Goal: Transaction & Acquisition: Purchase product/service

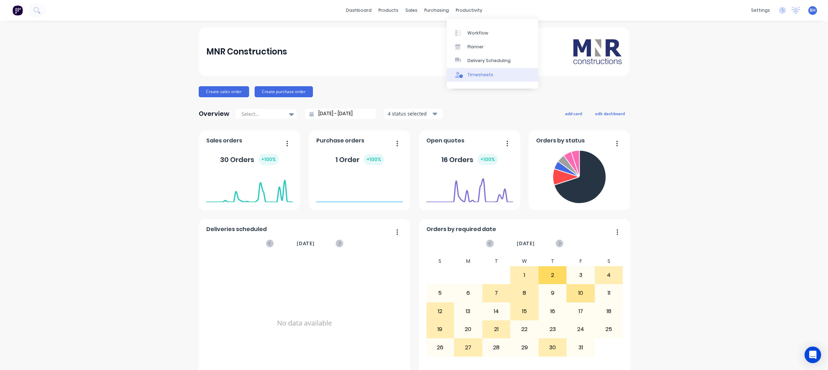
click at [476, 77] on div "Timesheets" at bounding box center [480, 75] width 26 height 6
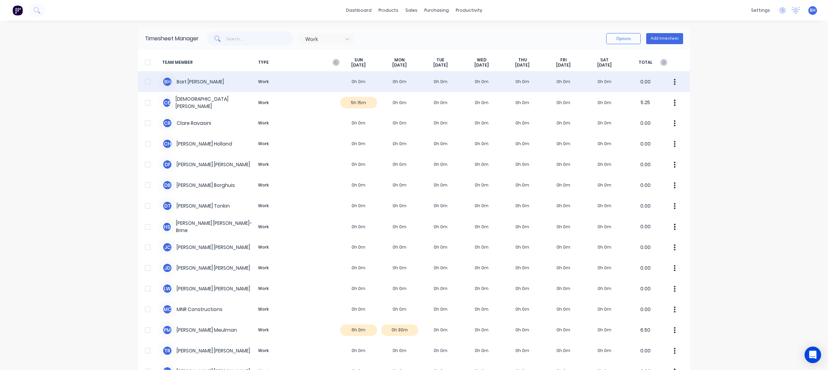
click at [187, 83] on div "B H Bart Homan Work 0h 0m 0h 0m 0h 0m 0h 0m 0h 0m 0h 0m 0h 0m 0.00" at bounding box center [414, 81] width 552 height 21
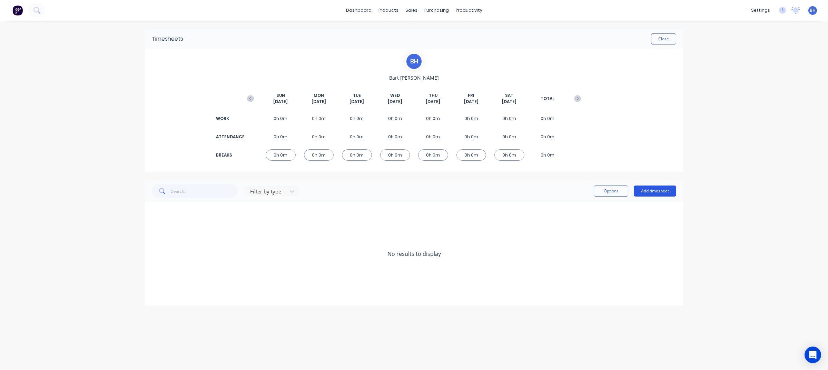
click at [655, 193] on button "Add timesheet" at bounding box center [655, 191] width 42 height 11
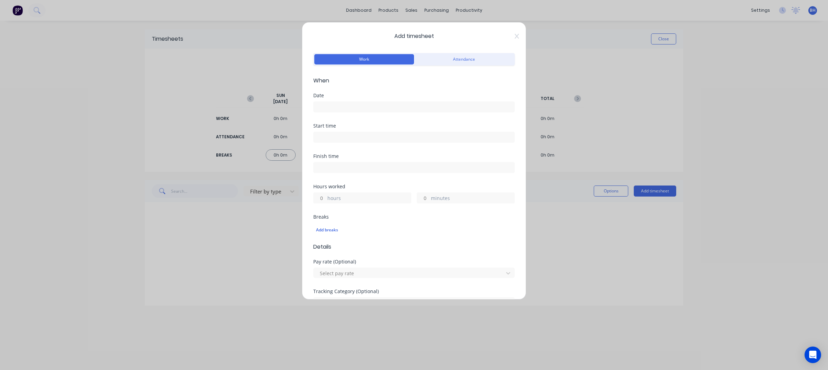
click at [351, 108] on input at bounding box center [414, 107] width 201 height 10
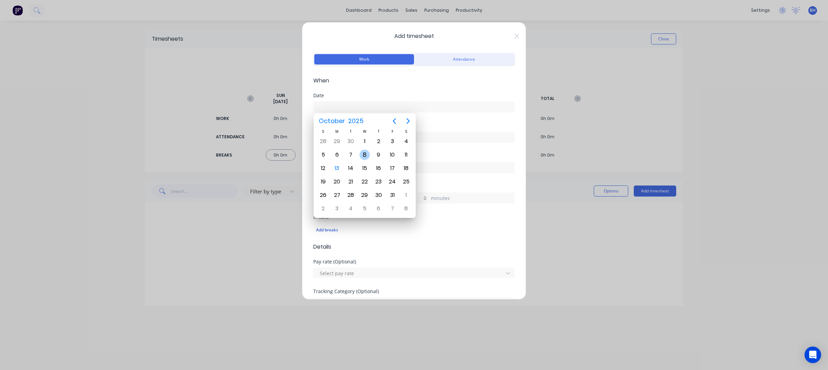
click at [367, 155] on div "8" at bounding box center [364, 155] width 10 height 10
type input "08/10/2025"
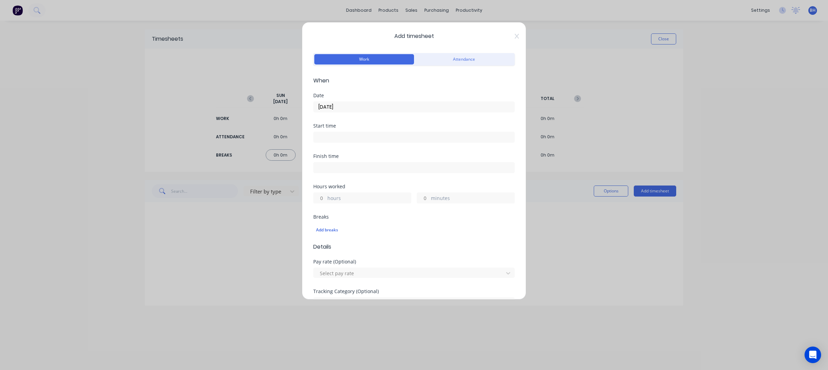
click at [342, 137] on input at bounding box center [414, 137] width 201 height 10
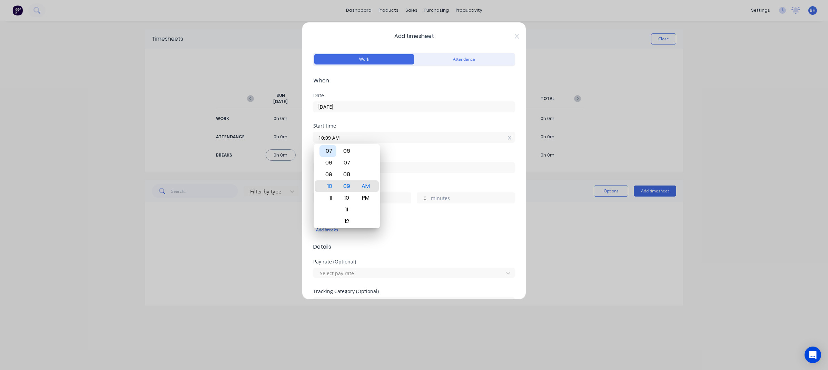
click at [330, 151] on div "07" at bounding box center [327, 151] width 17 height 12
drag, startPoint x: 368, startPoint y: 123, endPoint x: 364, endPoint y: 122, distance: 3.7
click at [368, 123] on form "Work Attendance When Date 08/10/2025 Start time 07:07 AM Finish time Hours work…" at bounding box center [413, 248] width 201 height 394
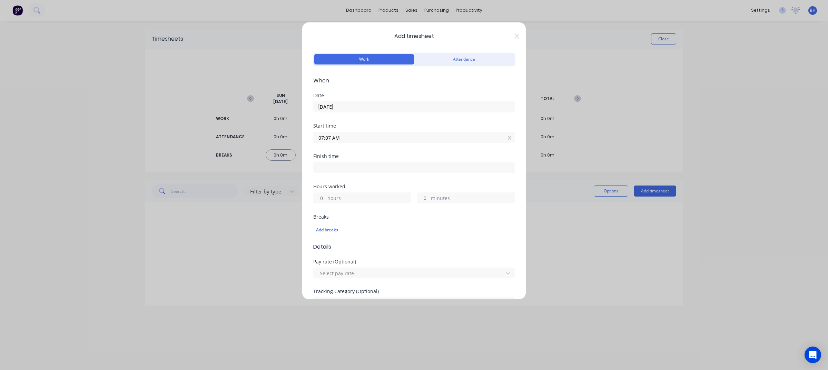
click at [361, 136] on input "07:07 AM" at bounding box center [414, 137] width 201 height 10
type input "07:01 AM"
drag, startPoint x: 396, startPoint y: 122, endPoint x: 514, endPoint y: 140, distance: 119.7
click at [397, 122] on div "Date 08/10/2025" at bounding box center [413, 108] width 201 height 30
click at [507, 137] on icon at bounding box center [509, 138] width 4 height 4
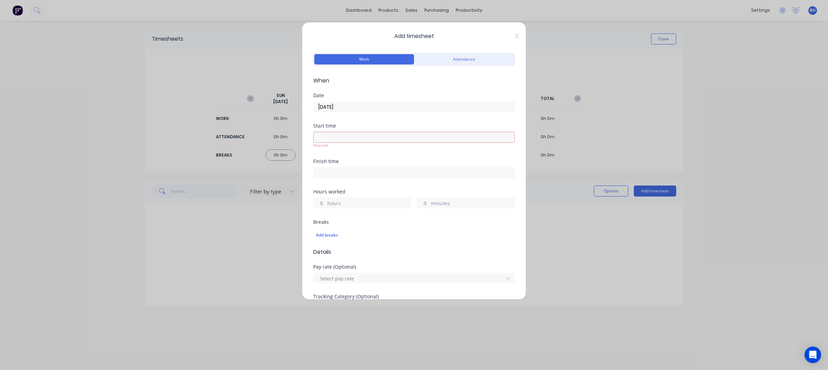
click at [410, 163] on div "Finish time" at bounding box center [413, 161] width 201 height 5
click at [404, 156] on div "Start time Required." at bounding box center [413, 141] width 201 height 36
click at [361, 206] on label "hours" at bounding box center [368, 204] width 83 height 9
click at [326, 206] on input "hours" at bounding box center [320, 203] width 12 height 10
type input "8"
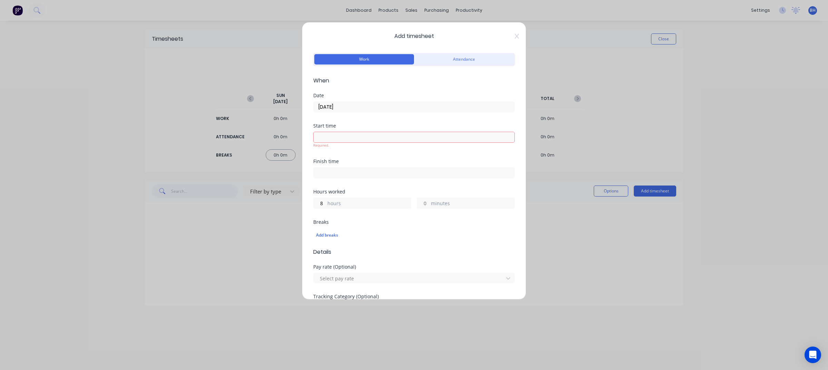
click at [365, 237] on div "Add breaks" at bounding box center [413, 235] width 201 height 14
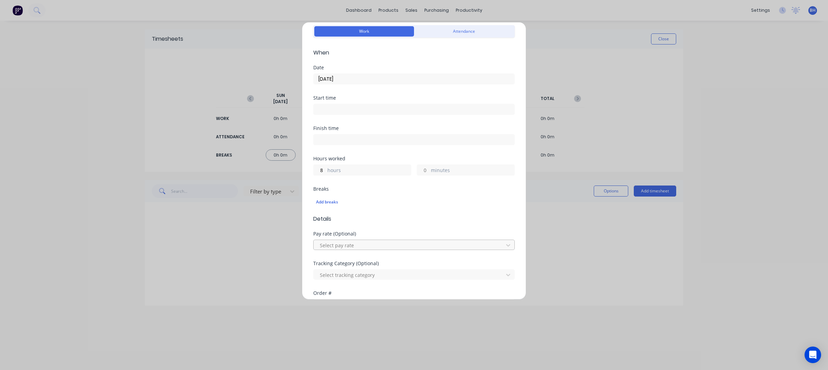
click at [376, 244] on div at bounding box center [409, 245] width 181 height 9
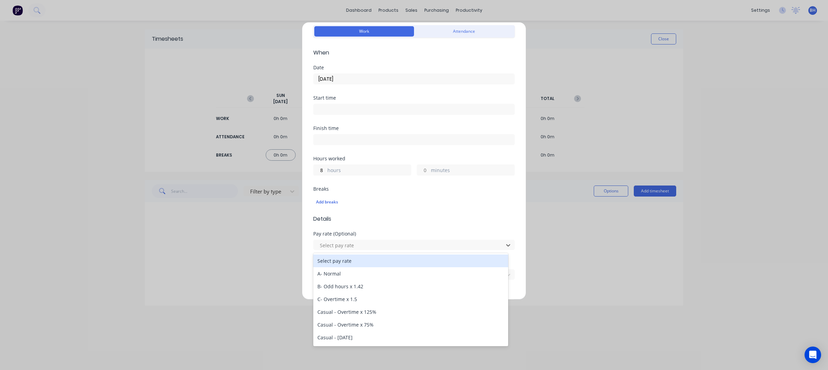
scroll to position [28, 0]
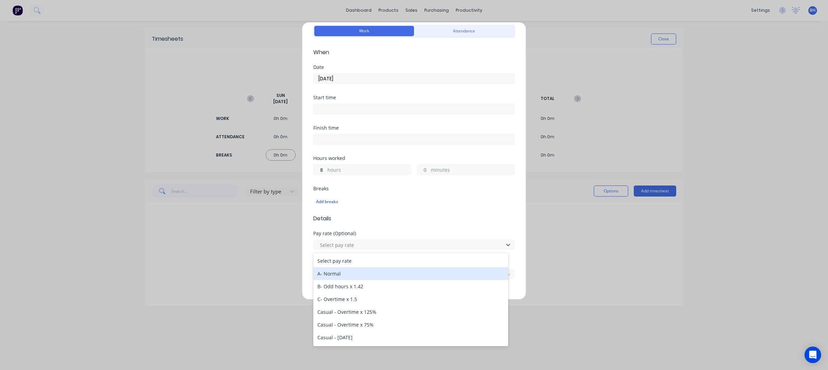
click at [333, 272] on div "A- Normal" at bounding box center [410, 273] width 195 height 13
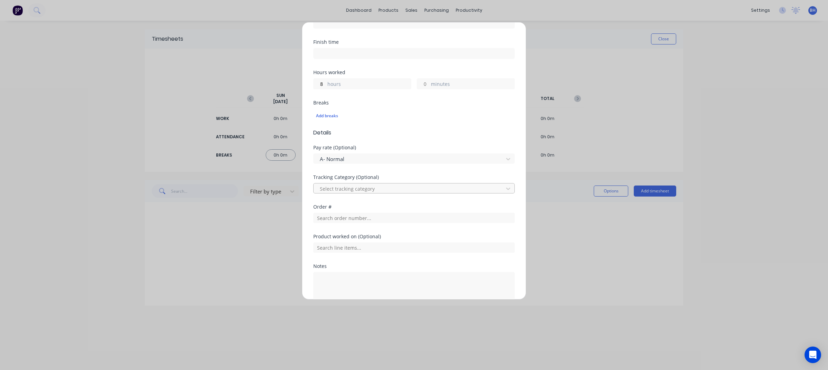
scroll to position [115, 0]
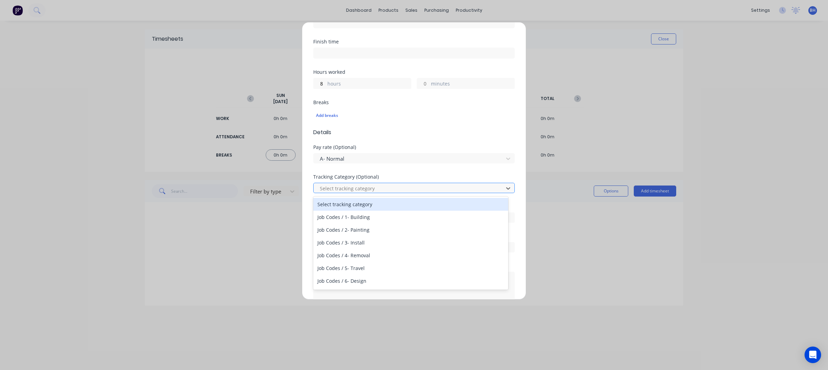
click at [382, 185] on div at bounding box center [409, 188] width 181 height 9
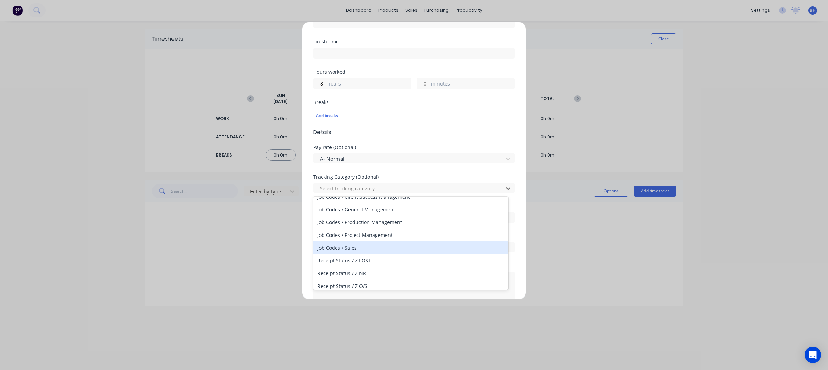
scroll to position [139, 0]
click at [356, 242] on div "Job Codes / Sales" at bounding box center [410, 244] width 195 height 13
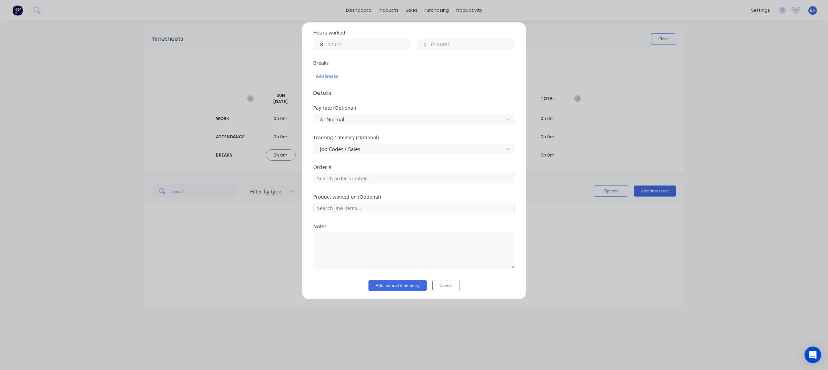
scroll to position [156, 0]
click at [395, 284] on button "Add manual time entry" at bounding box center [397, 284] width 58 height 11
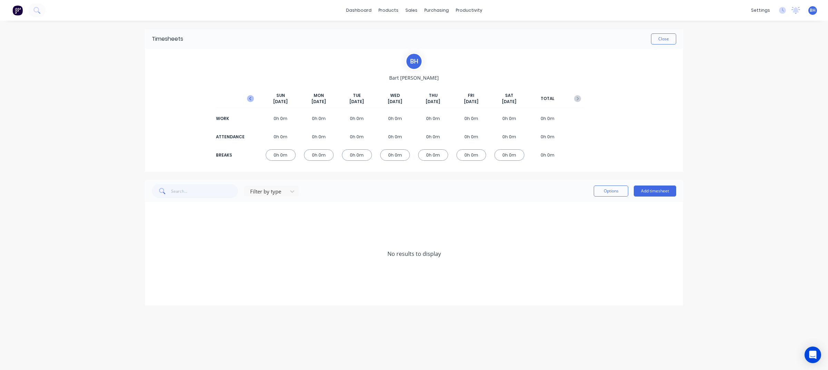
click at [251, 97] on icon "button" at bounding box center [250, 98] width 7 height 7
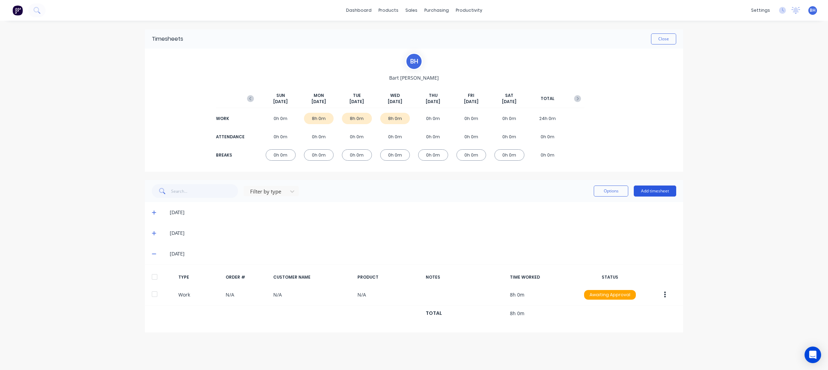
click at [654, 192] on button "Add timesheet" at bounding box center [655, 191] width 42 height 11
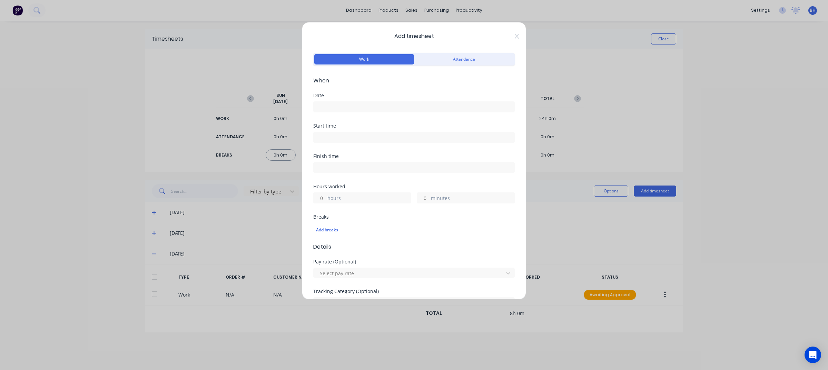
click at [354, 109] on input at bounding box center [414, 107] width 201 height 10
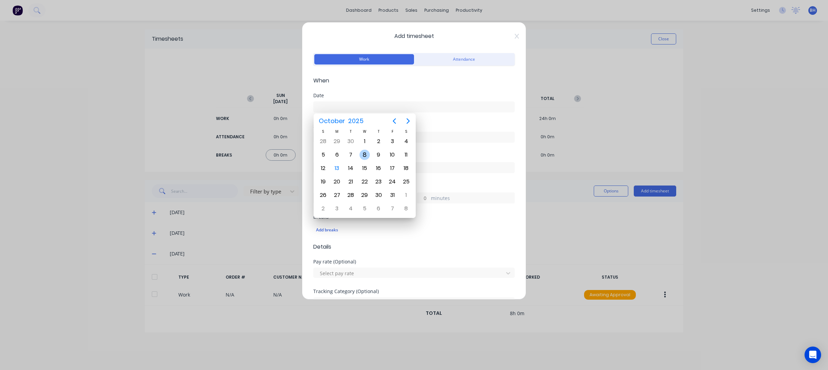
click at [365, 156] on div "8" at bounding box center [364, 155] width 10 height 10
type input "08/10/2025"
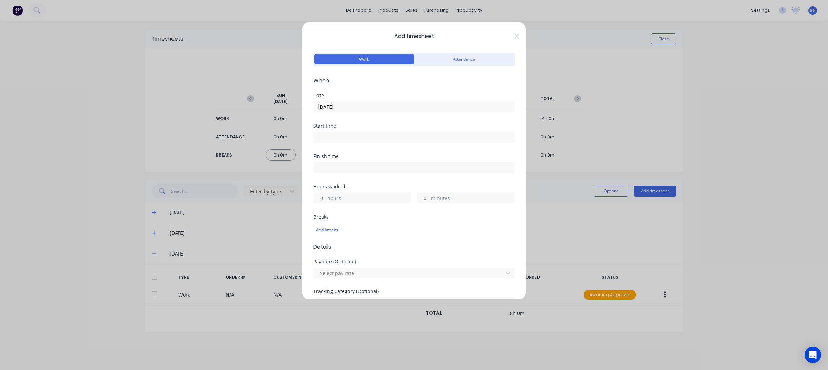
click at [336, 137] on input at bounding box center [414, 137] width 201 height 10
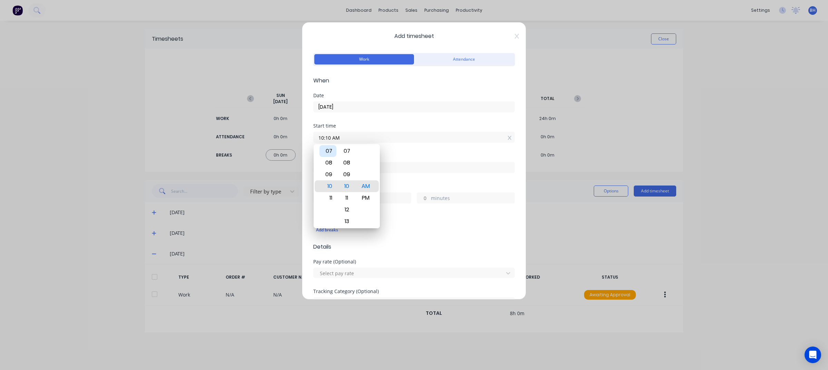
click at [329, 152] on div "07" at bounding box center [327, 151] width 17 height 12
type input "07:12 AM"
click at [354, 103] on input "08/10/2025" at bounding box center [414, 107] width 201 height 10
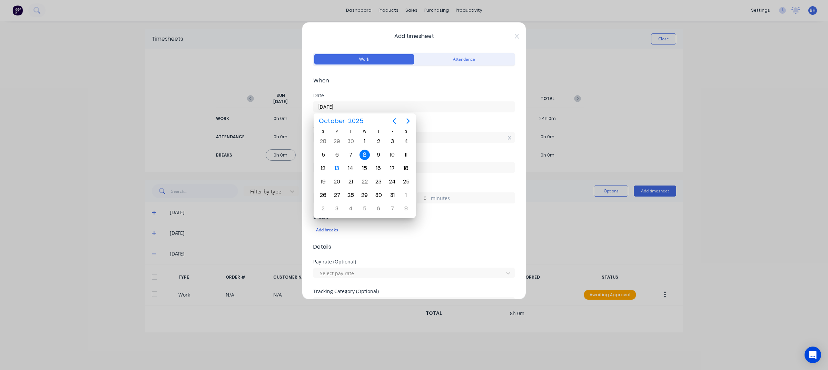
click at [354, 103] on input "08/10/2025" at bounding box center [414, 107] width 201 height 10
click at [380, 154] on div "9" at bounding box center [378, 155] width 10 height 10
type input "09/10/2025"
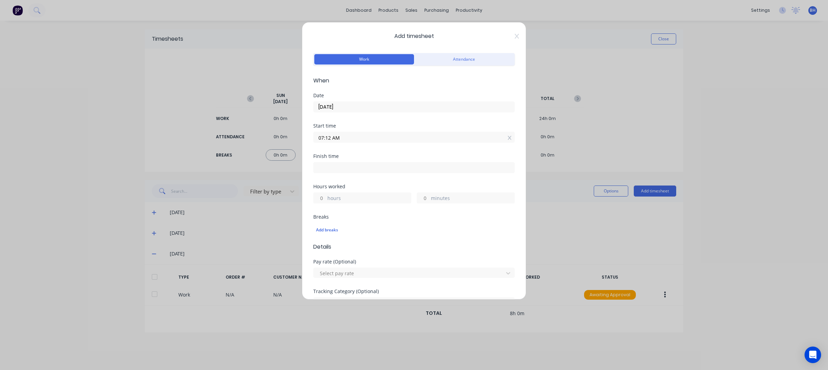
click at [338, 139] on input "07:12 AM" at bounding box center [414, 137] width 201 height 10
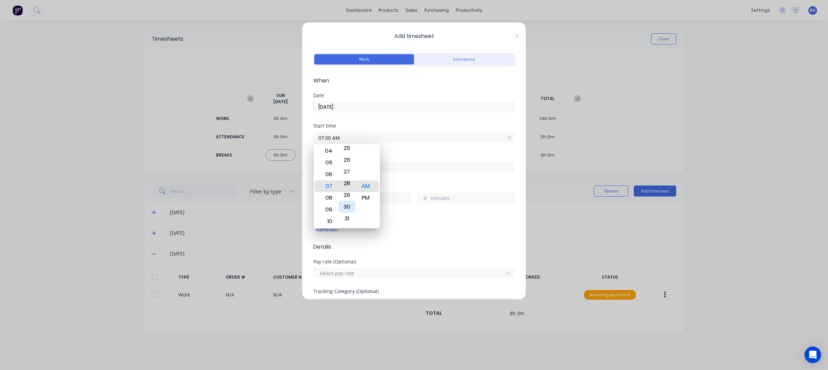
click at [348, 208] on div "30" at bounding box center [346, 207] width 17 height 12
click at [349, 173] on div "30" at bounding box center [346, 175] width 17 height 12
click at [369, 175] on div "AM" at bounding box center [365, 175] width 17 height 12
type input "07:30 AM"
click at [437, 219] on div "Breaks" at bounding box center [413, 217] width 201 height 5
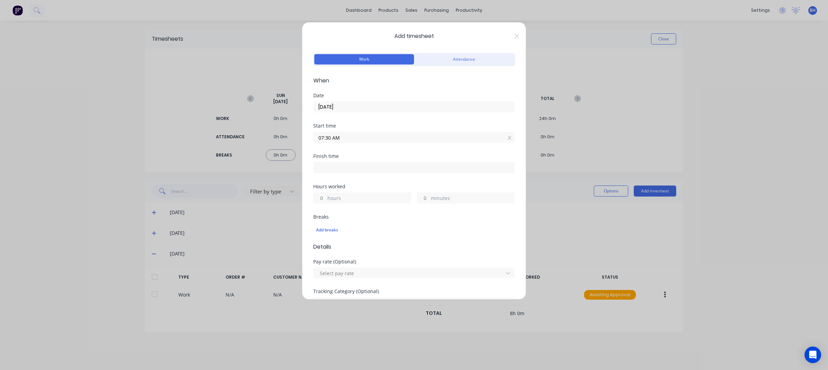
click at [347, 166] on input at bounding box center [414, 167] width 201 height 10
type input "10:11 AM"
type input "2"
type input "41"
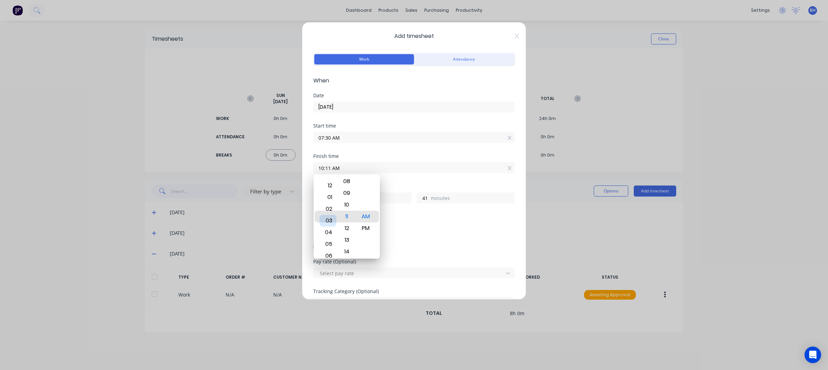
type input "03:11 AM"
type input "19"
click at [331, 221] on div "03" at bounding box center [327, 217] width 17 height 12
click at [330, 216] on div "03" at bounding box center [327, 217] width 17 height 12
type input "03:06 AM"
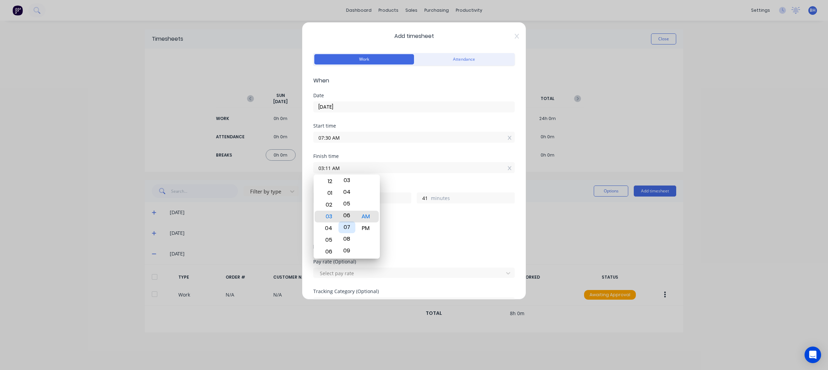
type input "36"
click at [350, 237] on div "30" at bounding box center [346, 240] width 17 height 12
type input "03:28 AM"
type input "58"
click at [350, 237] on div "30" at bounding box center [346, 240] width 17 height 12
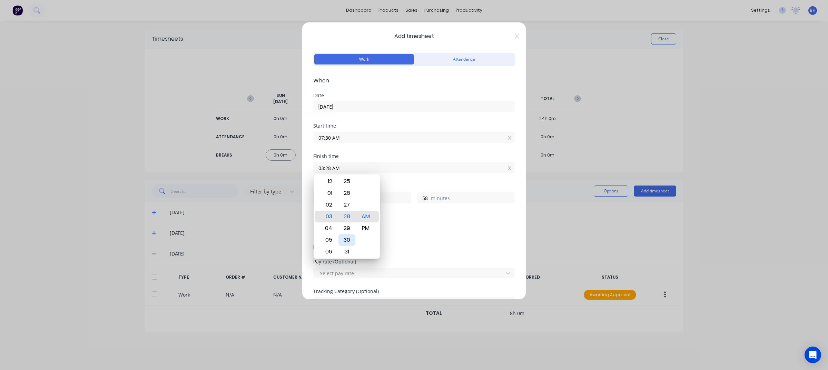
type input "03:30 AM"
type input "20"
type input "0"
click at [370, 230] on div "PM" at bounding box center [365, 228] width 17 height 12
type input "03:30 PM"
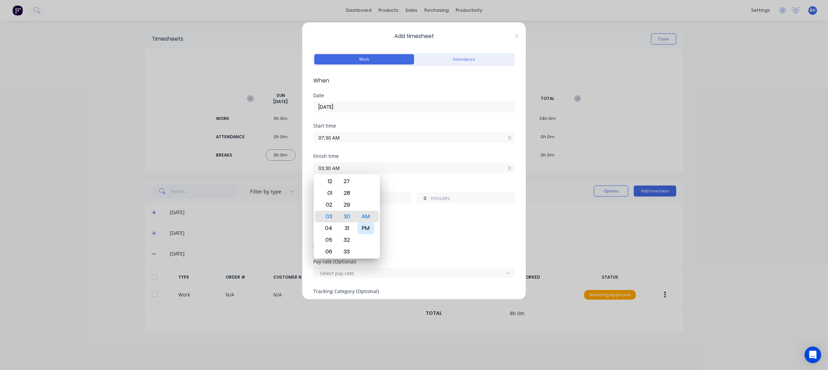
type input "8"
click at [406, 230] on div "Add breaks" at bounding box center [414, 230] width 196 height 9
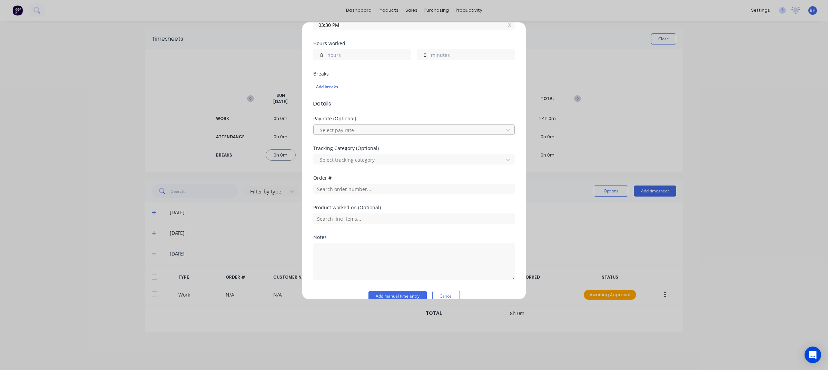
scroll to position [143, 0]
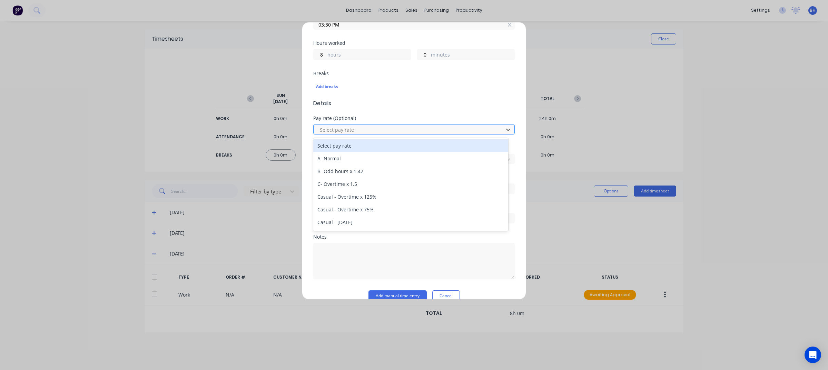
click at [359, 127] on div at bounding box center [409, 130] width 181 height 9
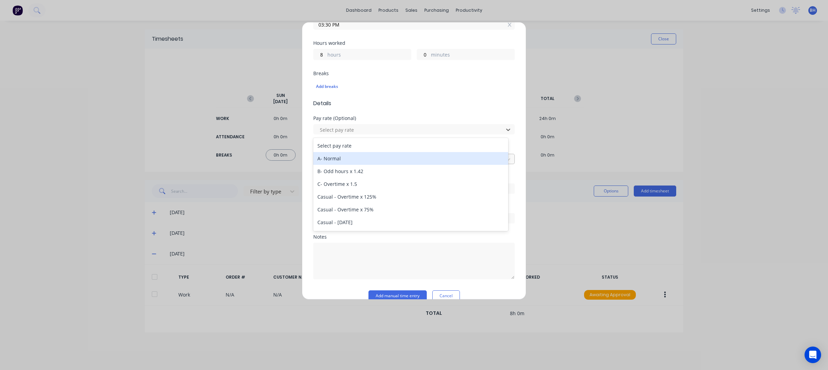
click at [338, 159] on div "A- Normal" at bounding box center [410, 158] width 195 height 13
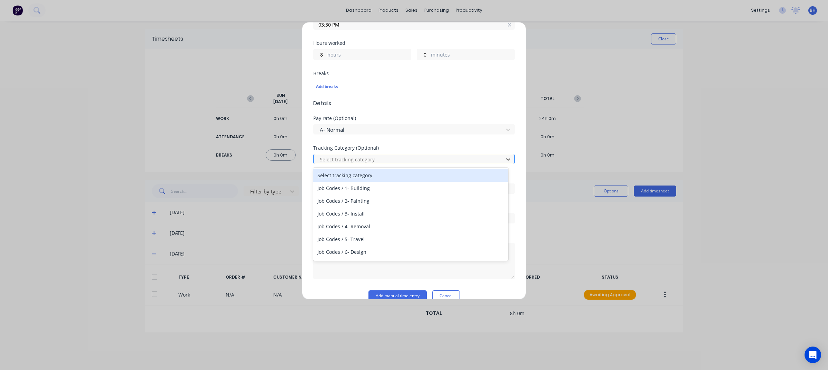
click at [352, 162] on div at bounding box center [409, 159] width 181 height 9
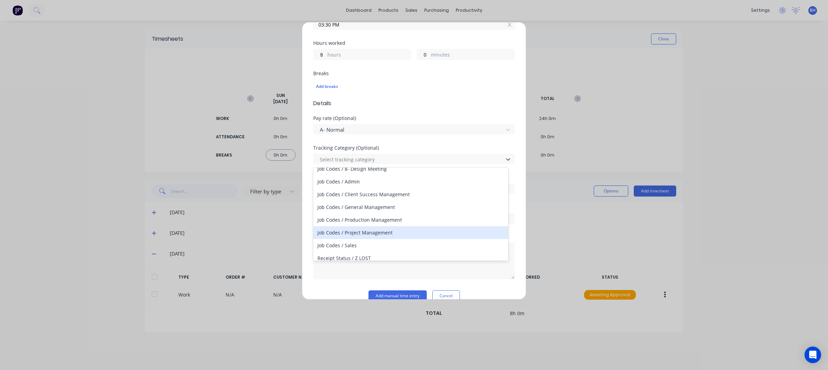
scroll to position [139, 0]
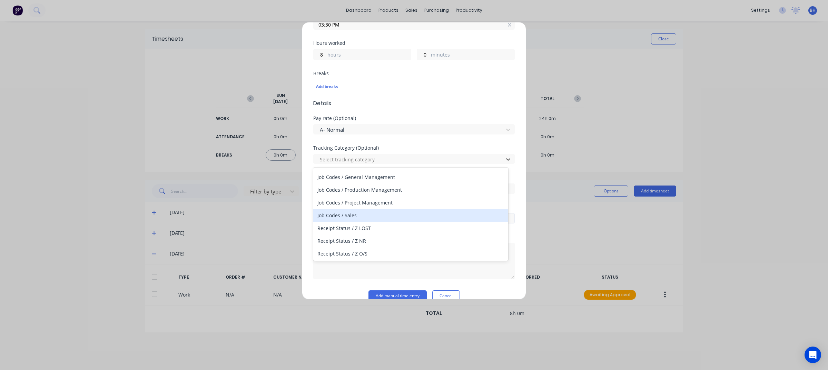
click at [345, 216] on div "Job Codes / Sales" at bounding box center [410, 215] width 195 height 13
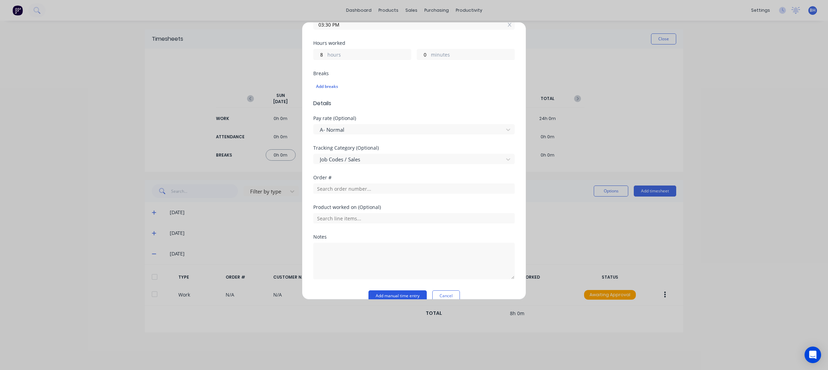
click at [404, 291] on button "Add manual time entry" at bounding box center [397, 295] width 58 height 11
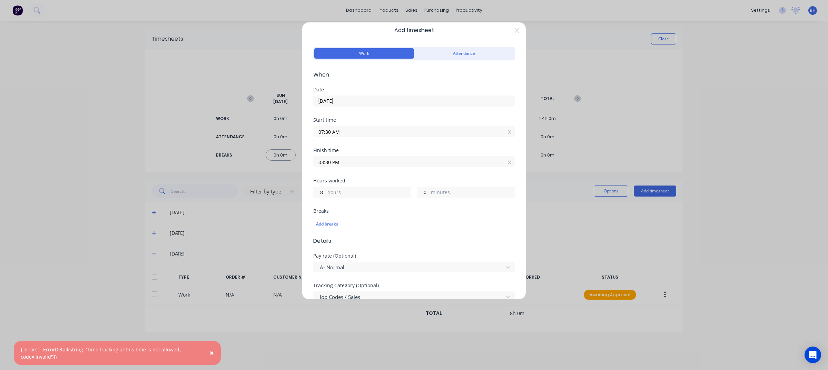
scroll to position [0, 0]
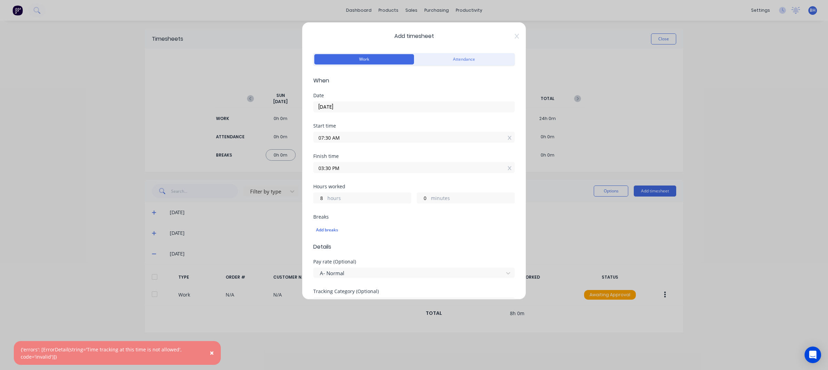
click at [508, 171] on div at bounding box center [510, 168] width 4 height 7
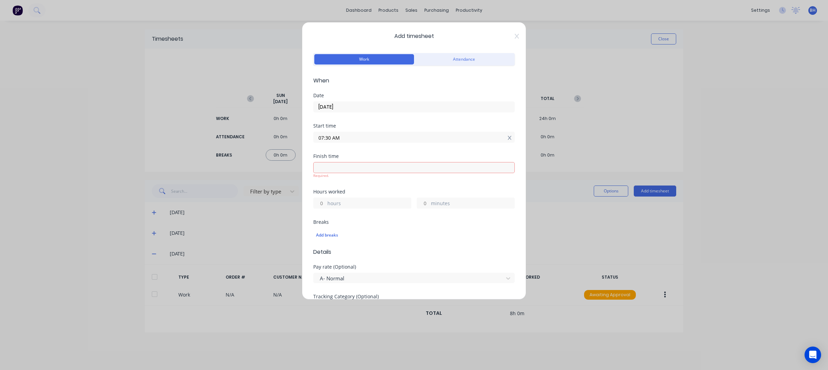
drag, startPoint x: 505, startPoint y: 142, endPoint x: 501, endPoint y: 140, distance: 5.3
click at [505, 140] on label "07:30 AM" at bounding box center [413, 137] width 201 height 11
click at [505, 140] on input "07:30 AM" at bounding box center [414, 137] width 201 height 10
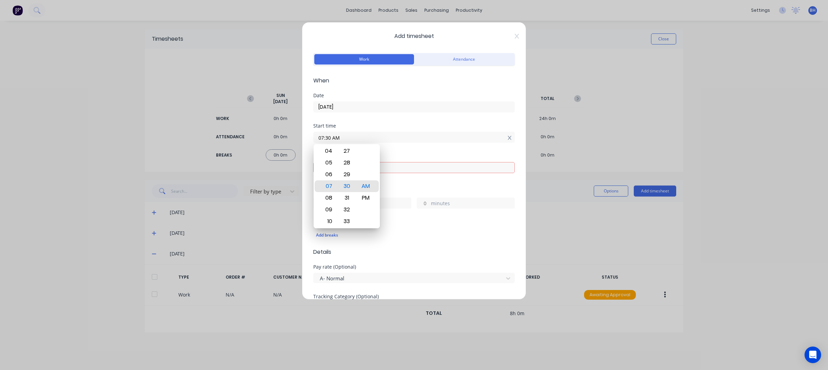
click at [508, 138] on icon at bounding box center [510, 138] width 4 height 5
type input "10:11 AM"
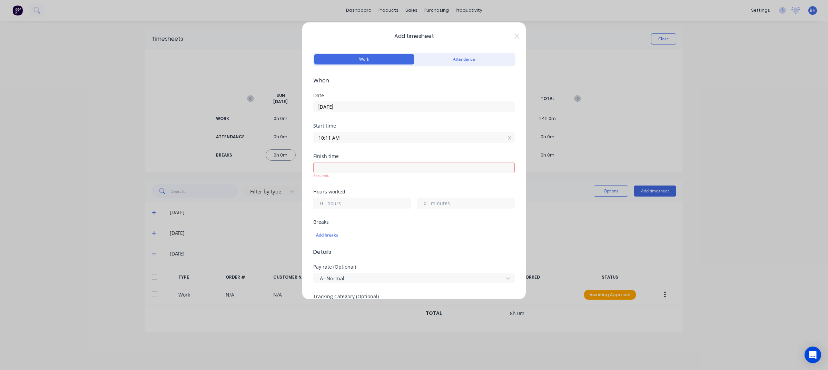
click at [342, 205] on label "hours" at bounding box center [368, 204] width 83 height 9
click at [326, 205] on input "hours" at bounding box center [320, 203] width 12 height 10
type input "8"
type input "06:11 PM"
type input "0"
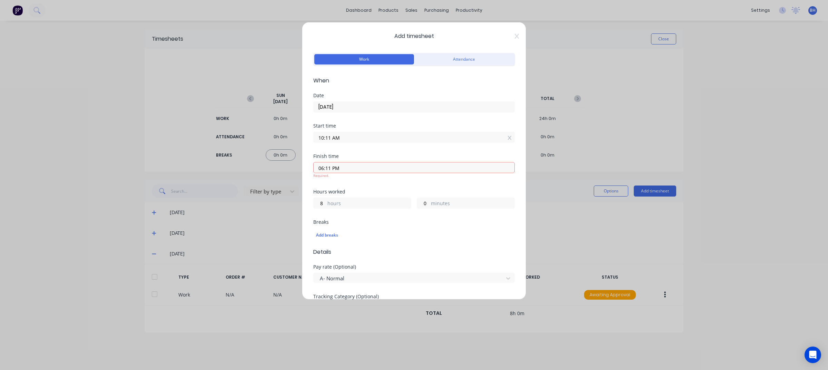
click at [351, 137] on input "10:11 AM" at bounding box center [414, 137] width 201 height 10
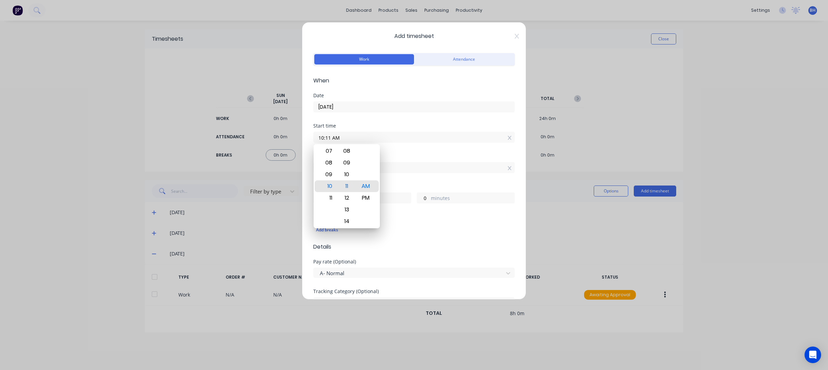
click at [508, 139] on div at bounding box center [510, 137] width 4 height 7
type input "10:11 AM"
type input "8"
type input "0"
click at [508, 166] on icon at bounding box center [510, 168] width 4 height 5
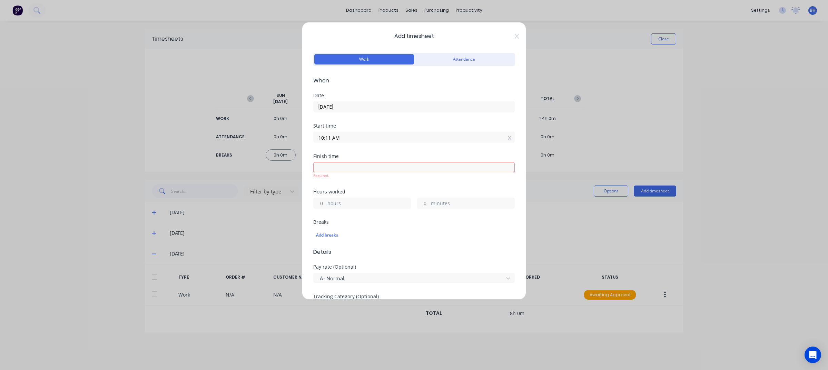
click at [508, 141] on div at bounding box center [510, 137] width 4 height 7
click at [351, 207] on label "hours" at bounding box center [368, 209] width 83 height 9
click at [326, 207] on input "hours" at bounding box center [320, 208] width 12 height 10
type input "8"
click at [373, 244] on form "Work Attendance When Date 09/10/2025 Start time Required. Finish time Required.…" at bounding box center [413, 253] width 201 height 404
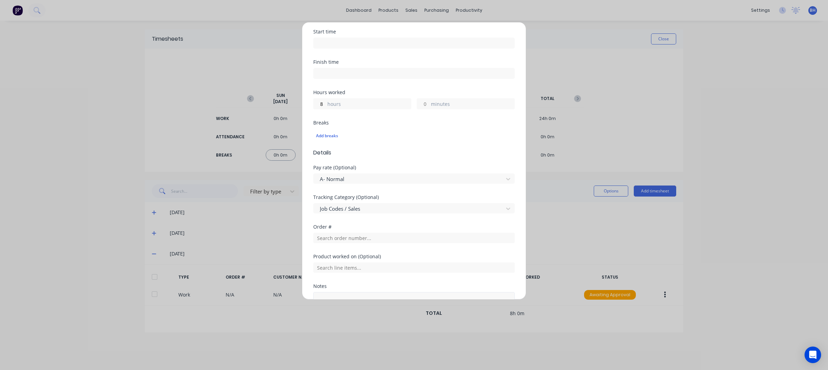
scroll to position [156, 0]
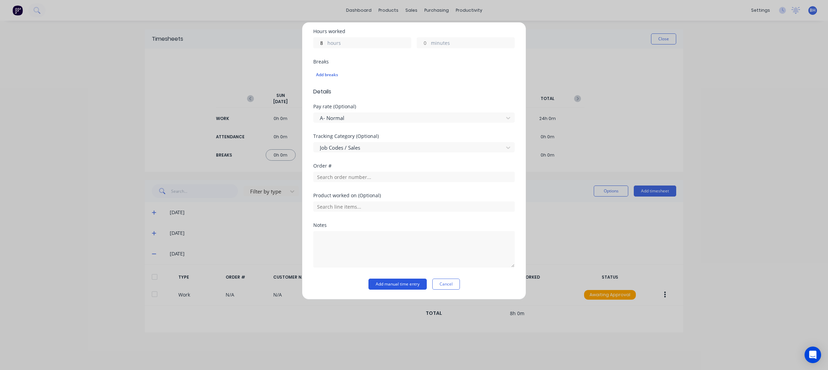
click at [391, 283] on button "Add manual time entry" at bounding box center [397, 284] width 58 height 11
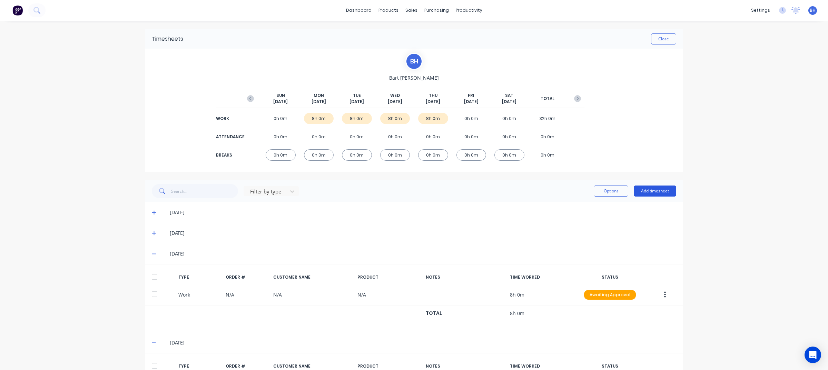
click at [660, 188] on button "Add timesheet" at bounding box center [655, 191] width 42 height 11
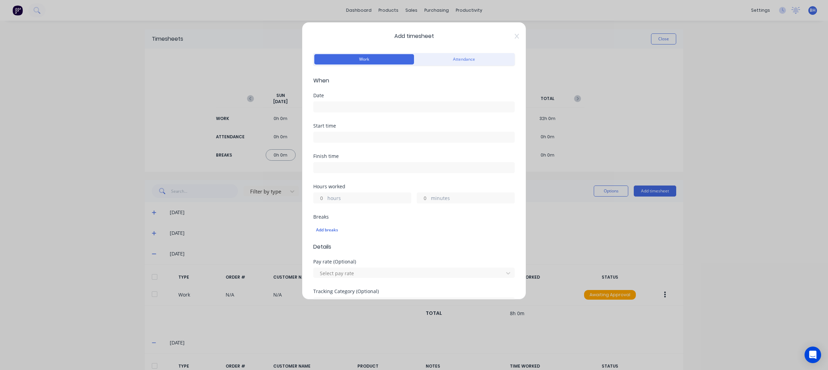
click at [340, 106] on input at bounding box center [414, 107] width 201 height 10
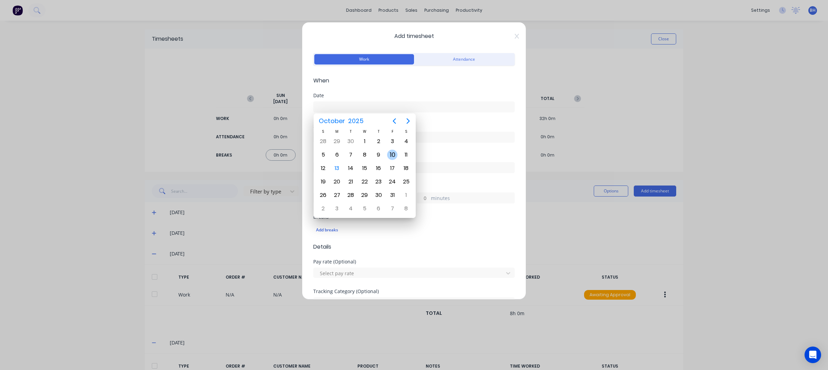
click at [394, 156] on div "10" at bounding box center [392, 155] width 10 height 10
type input "10/10/2025"
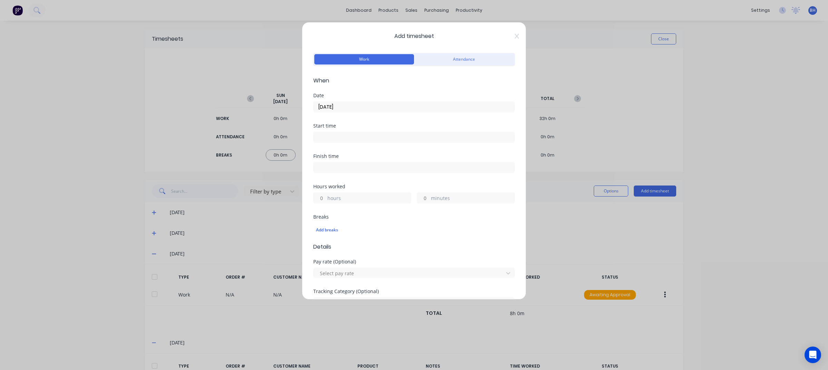
click at [345, 166] on input at bounding box center [414, 167] width 201 height 10
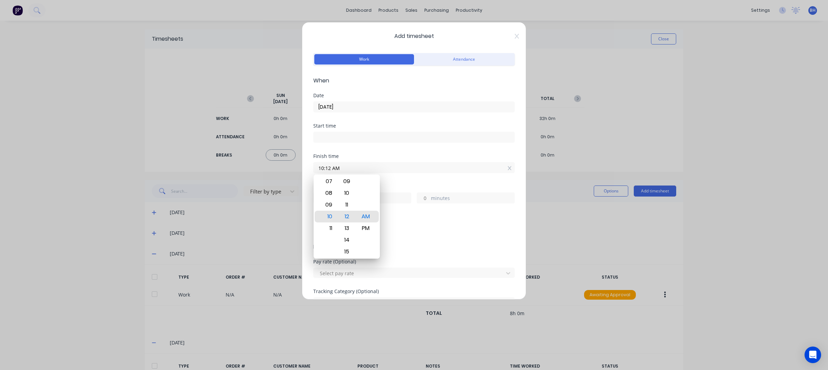
click at [505, 166] on input "10:12 AM" at bounding box center [414, 167] width 201 height 10
click at [507, 168] on icon at bounding box center [509, 168] width 4 height 4
type input "10:12 AM"
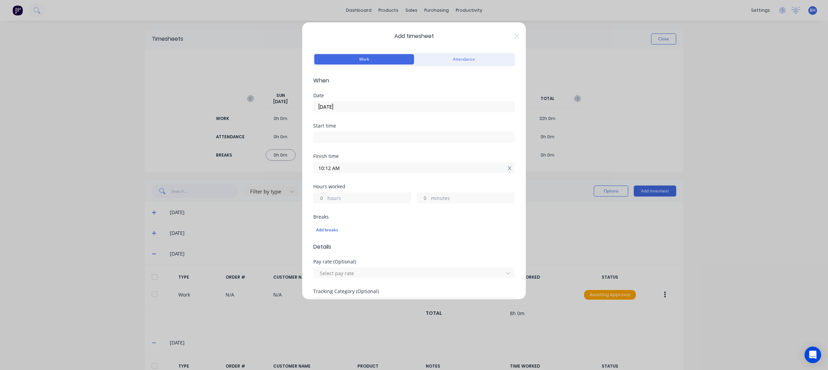
click at [507, 168] on icon at bounding box center [509, 168] width 4 height 4
click at [349, 199] on div "hours" at bounding box center [362, 203] width 98 height 11
click at [342, 201] on label "hours" at bounding box center [368, 204] width 83 height 9
click at [326, 201] on input "hours" at bounding box center [320, 203] width 12 height 10
type input "8"
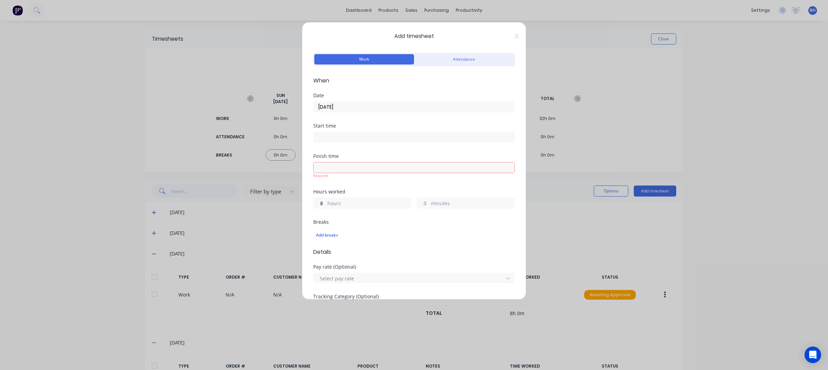
click at [363, 235] on div "Add breaks" at bounding box center [413, 235] width 201 height 14
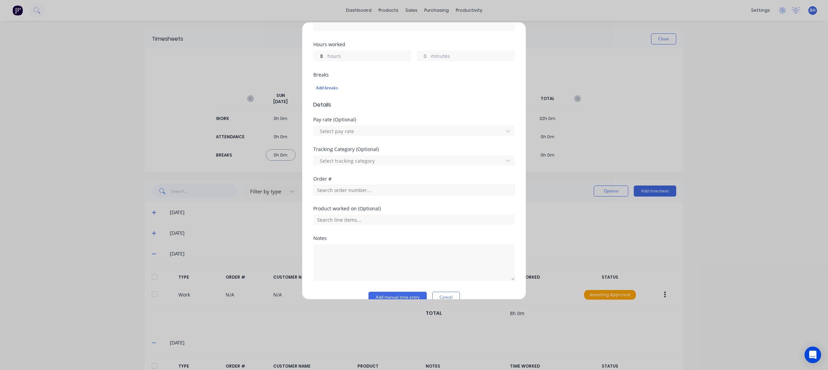
scroll to position [143, 0]
click at [364, 132] on div at bounding box center [409, 130] width 181 height 9
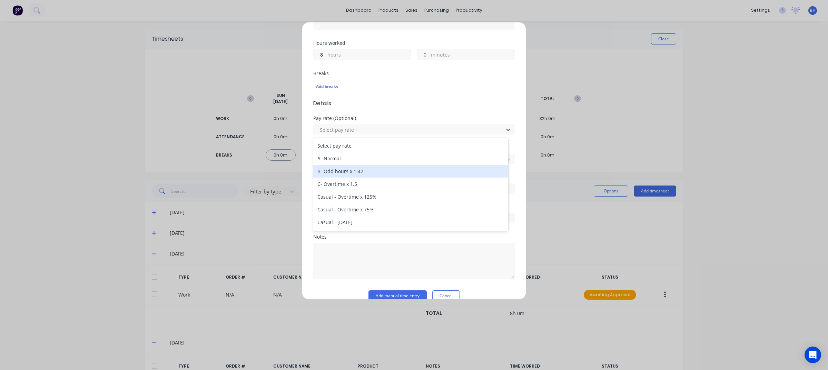
click at [340, 161] on div "A- Normal" at bounding box center [410, 158] width 195 height 13
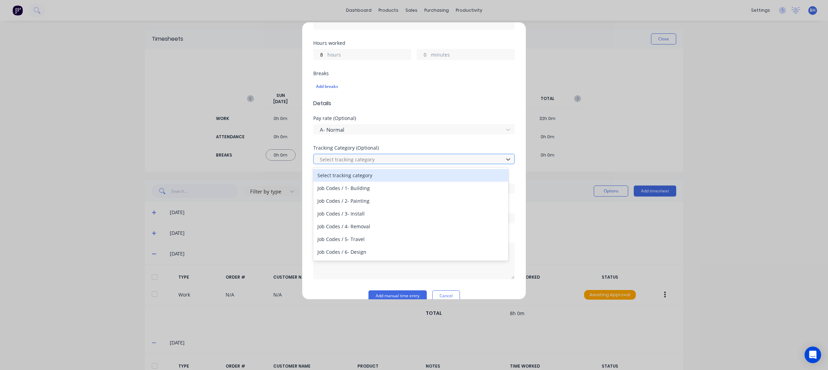
click at [370, 161] on div at bounding box center [409, 159] width 181 height 9
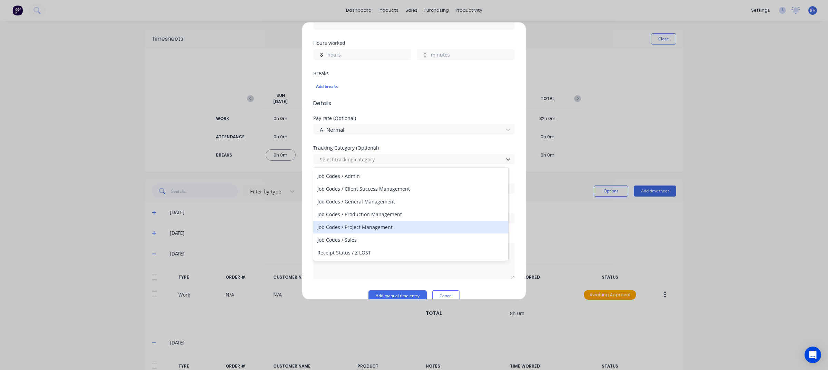
scroll to position [115, 0]
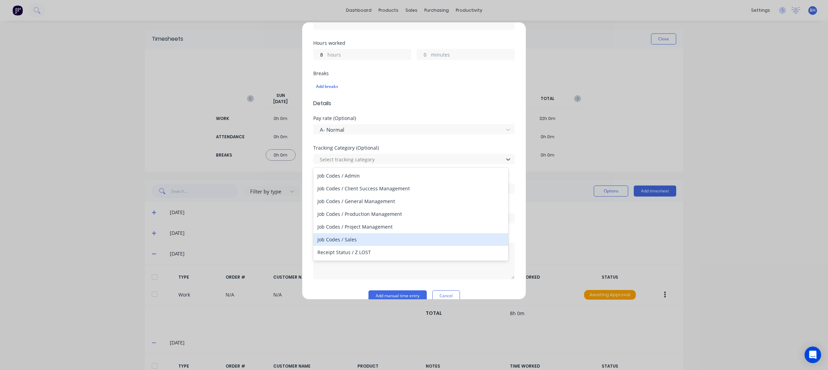
click at [352, 241] on div "Job Codes / Sales" at bounding box center [410, 239] width 195 height 13
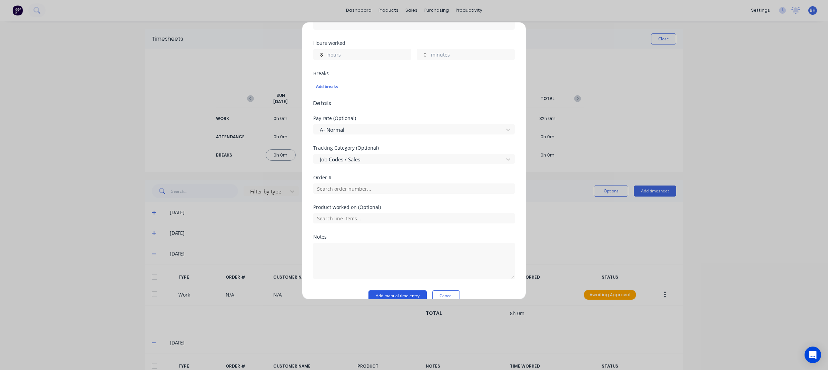
click at [398, 295] on button "Add manual time entry" at bounding box center [397, 295] width 58 height 11
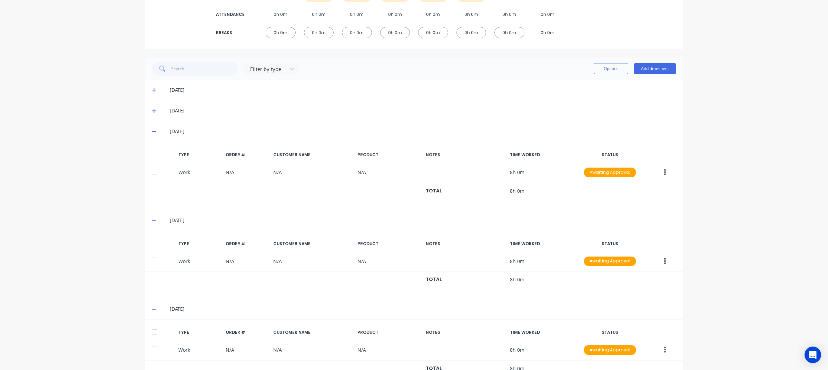
scroll to position [149, 0]
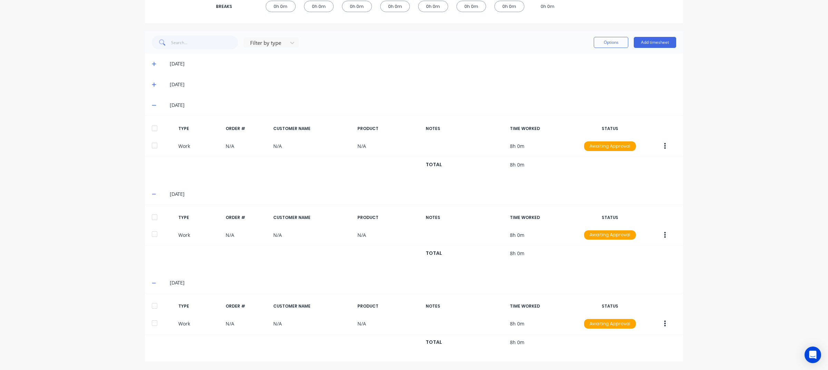
click at [152, 105] on icon at bounding box center [154, 105] width 4 height 1
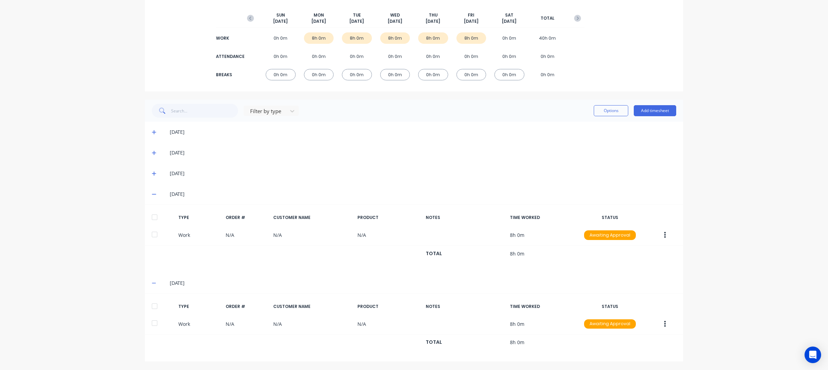
scroll to position [81, 0]
click at [152, 193] on icon at bounding box center [154, 194] width 4 height 5
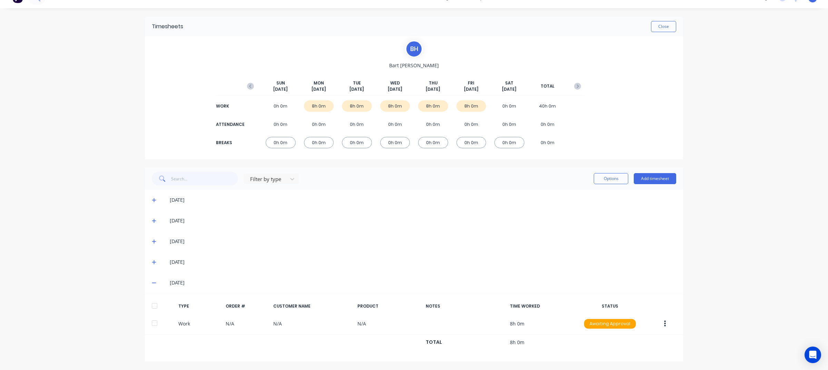
scroll to position [12, 0]
click at [152, 285] on icon at bounding box center [154, 282] width 4 height 5
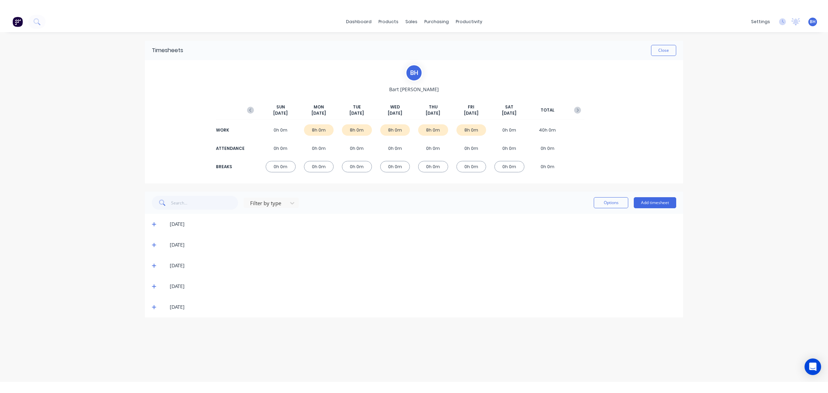
scroll to position [0, 0]
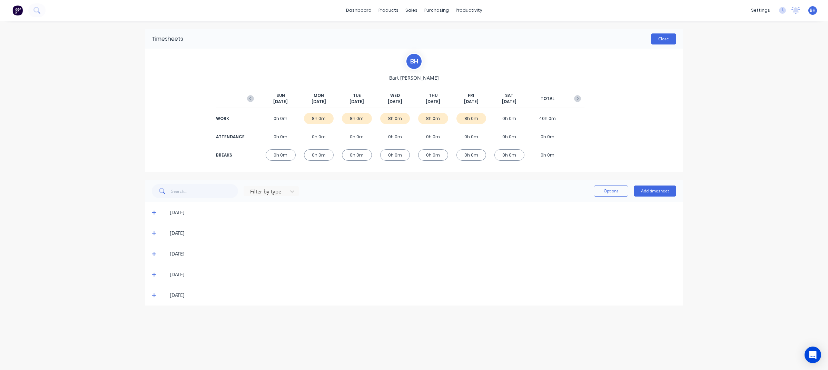
click at [666, 37] on button "Close" at bounding box center [663, 38] width 25 height 11
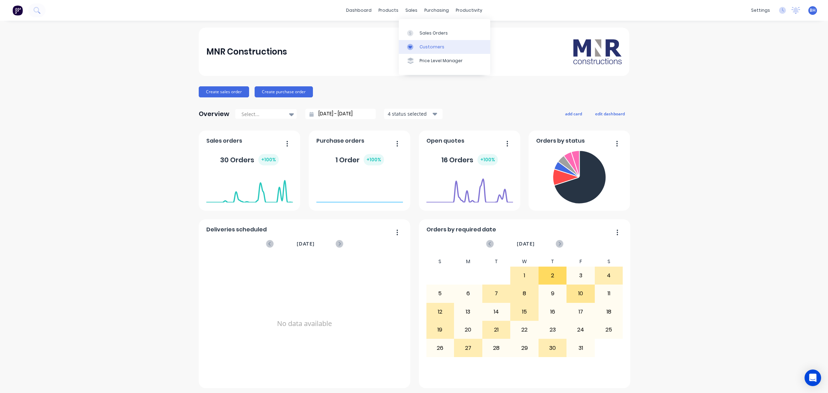
click at [418, 39] on link "Sales Orders" at bounding box center [444, 33] width 91 height 14
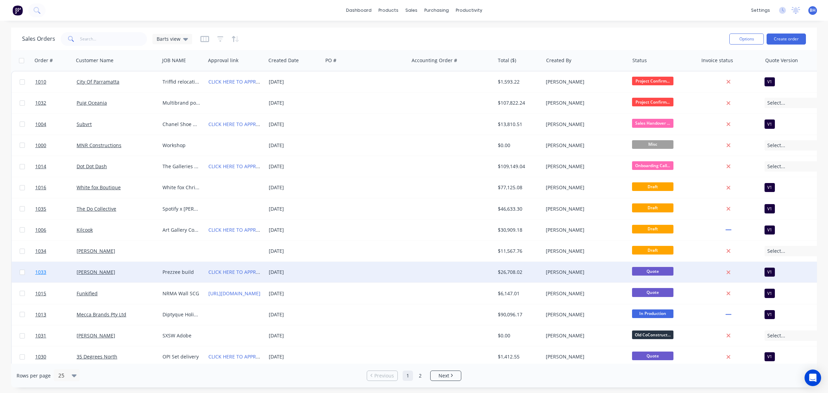
click at [57, 270] on link "1033" at bounding box center [55, 271] width 41 height 21
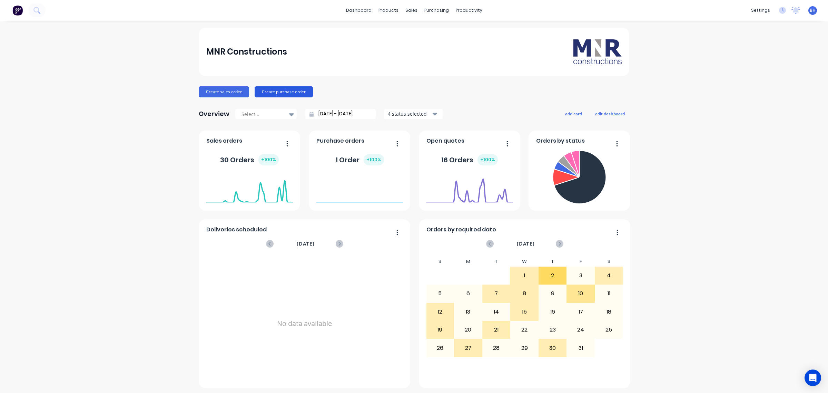
click at [280, 92] on button "Create purchase order" at bounding box center [284, 91] width 58 height 11
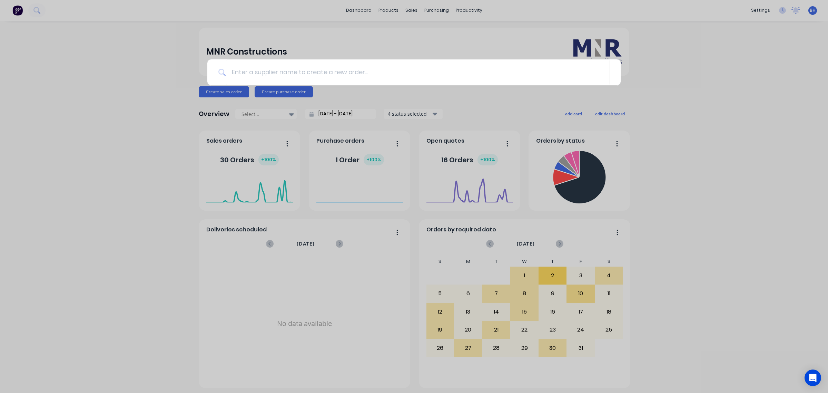
click at [321, 45] on div at bounding box center [414, 196] width 828 height 393
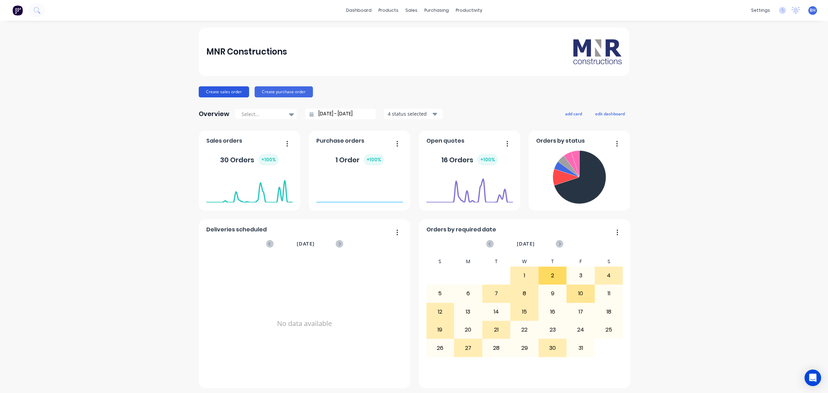
click at [225, 92] on button "Create sales order" at bounding box center [224, 91] width 50 height 11
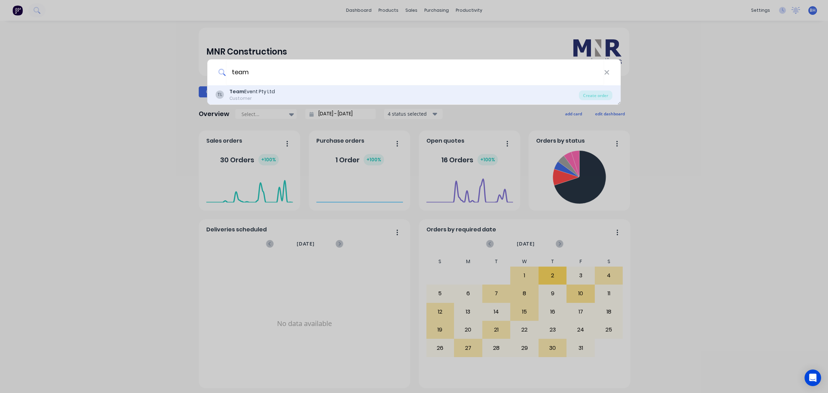
type input "team"
click at [276, 98] on div "TL Team Event Pty Ltd Customer" at bounding box center [397, 94] width 363 height 13
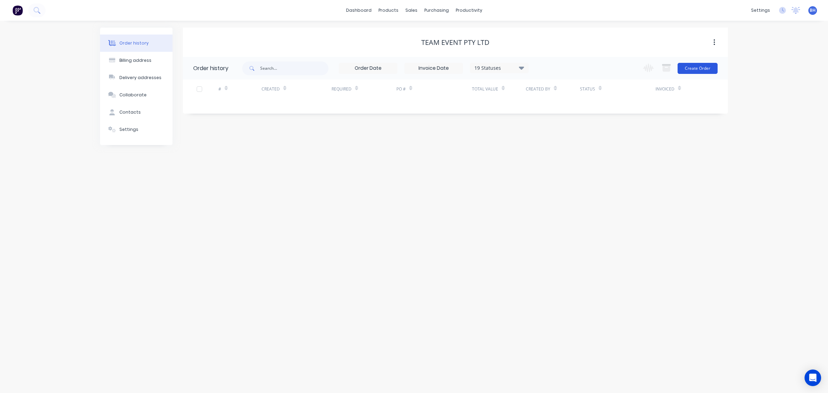
click at [697, 67] on button "Create Order" at bounding box center [697, 68] width 40 height 11
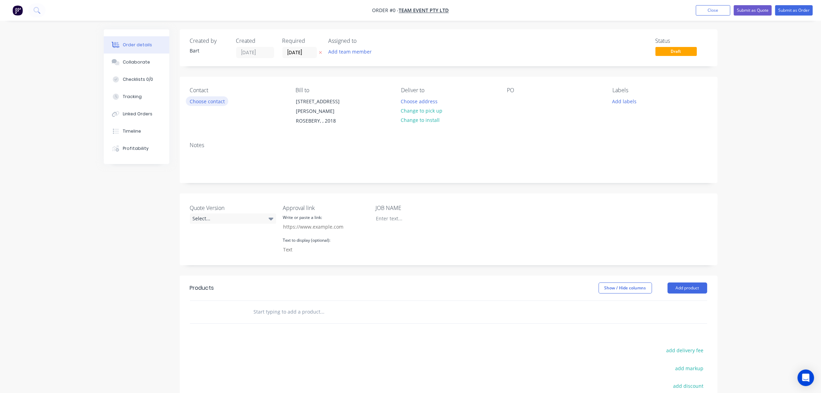
click at [212, 101] on button "Choose contact" at bounding box center [207, 100] width 42 height 9
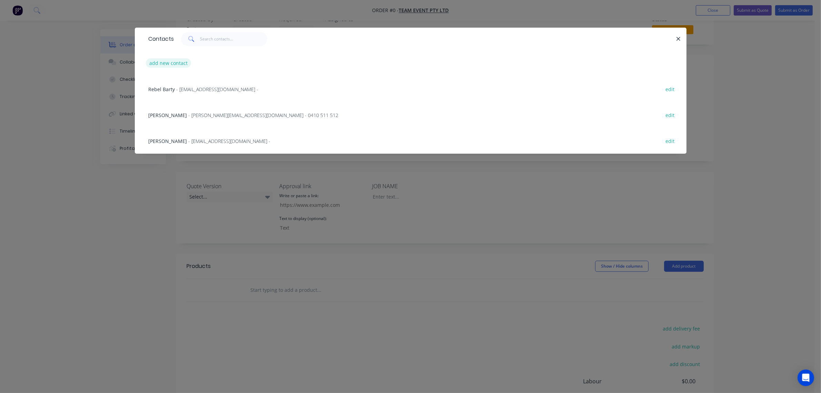
scroll to position [21, 0]
click at [175, 62] on button "add new contact" at bounding box center [169, 62] width 46 height 9
select select "AU"
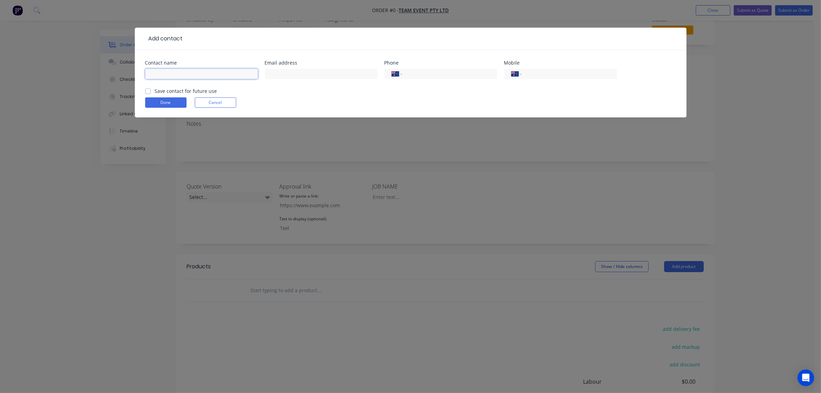
click at [203, 73] on input "text" at bounding box center [201, 74] width 113 height 10
type input "Jamie White"
click at [340, 73] on input "text" at bounding box center [321, 74] width 113 height 10
paste input "jamiewhite@teamevent.com.au"
type input "jamiewhite@teamevent.com.au"
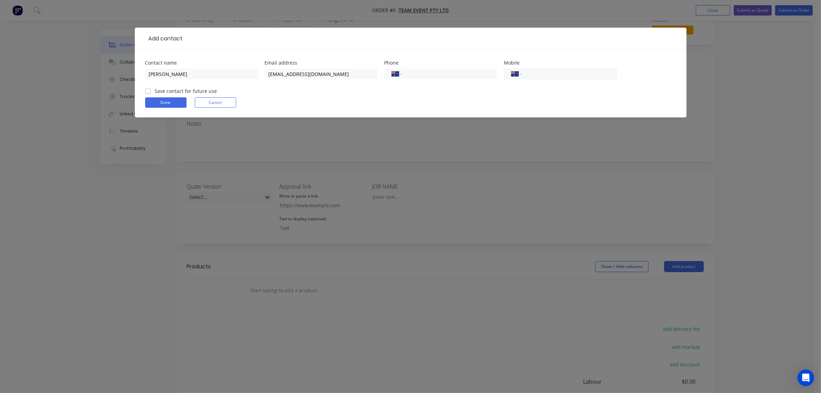
click at [544, 77] on input "tel" at bounding box center [568, 74] width 83 height 8
paste input "452 551 779"
type input "0452 551 779"
click at [155, 92] on label "Save contact for future use" at bounding box center [186, 90] width 62 height 7
click at [148, 92] on input "Save contact for future use" at bounding box center [148, 90] width 6 height 7
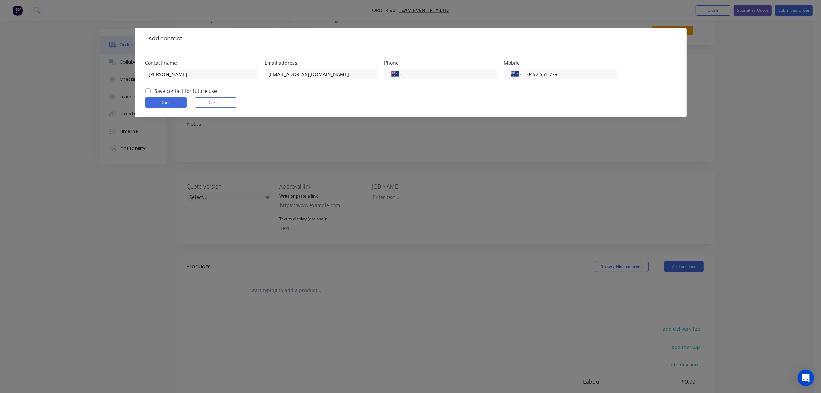
checkbox input "true"
click at [161, 105] on button "Done" at bounding box center [165, 102] width 41 height 10
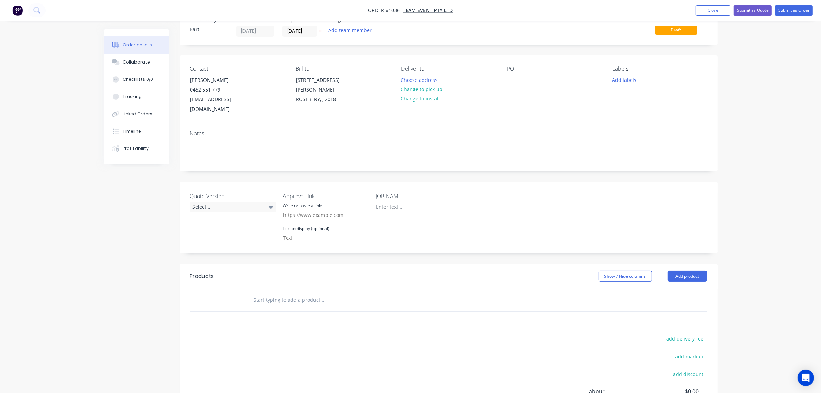
click at [271, 293] on input "text" at bounding box center [323, 300] width 138 height 14
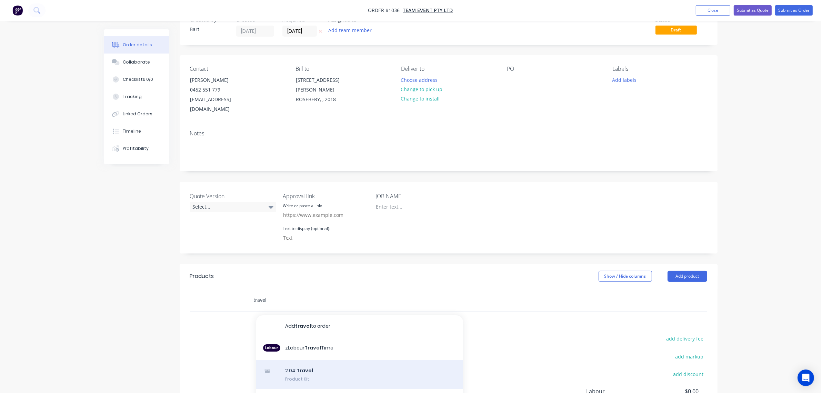
type input "travel"
click at [306, 363] on div "2.04: Travel Product Kit" at bounding box center [359, 374] width 207 height 29
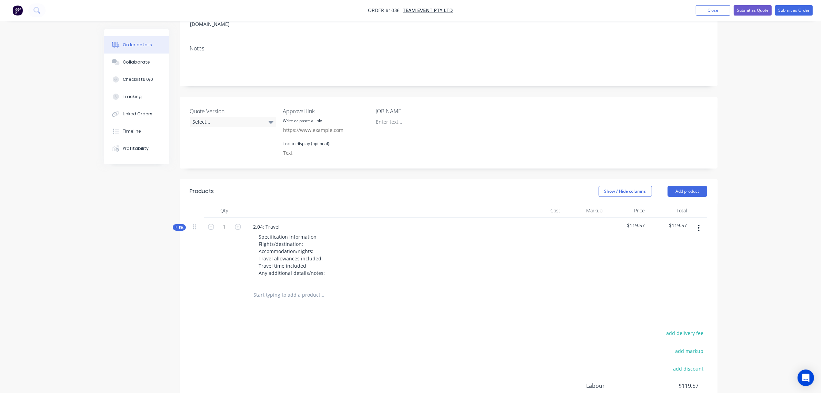
scroll to position [107, 0]
click at [277, 287] on input "text" at bounding box center [323, 294] width 138 height 14
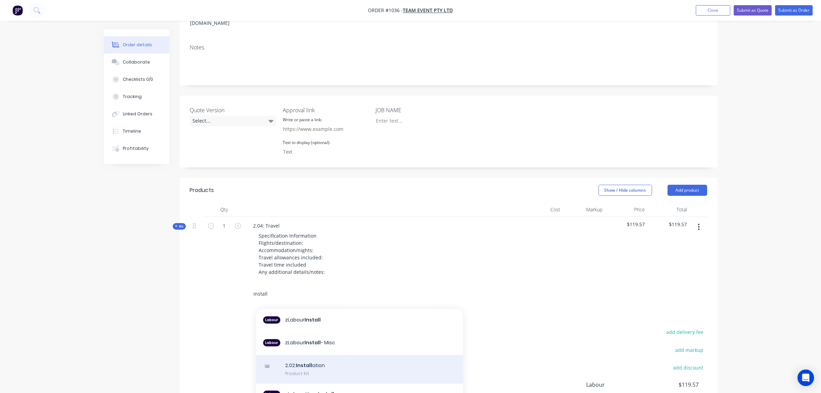
type input "install"
click at [311, 354] on div "2.02: Install ation Product Kit" at bounding box center [359, 366] width 207 height 29
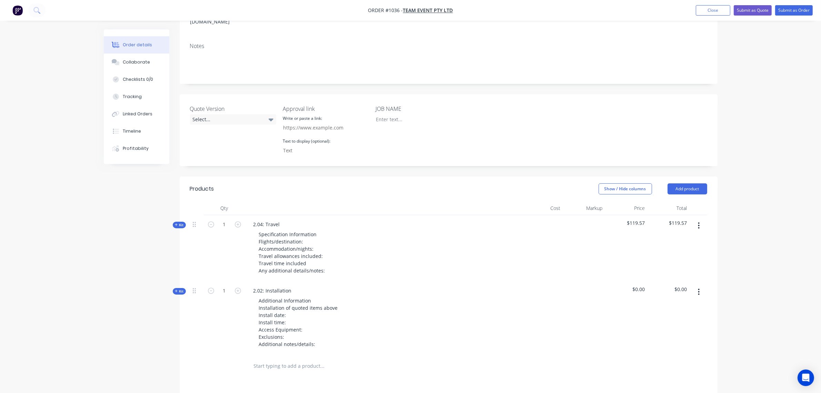
scroll to position [109, 0]
click at [682, 183] on button "Add product" at bounding box center [688, 188] width 40 height 11
click at [677, 297] on div "Notes (External)" at bounding box center [674, 302] width 53 height 10
drag, startPoint x: 695, startPoint y: 179, endPoint x: 692, endPoint y: 185, distance: 6.6
click at [695, 183] on button "Add product" at bounding box center [688, 188] width 40 height 11
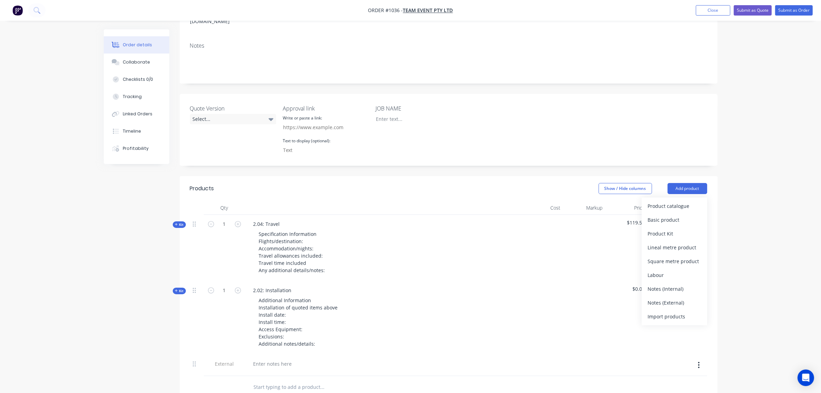
click at [675, 297] on div "Notes (External)" at bounding box center [674, 302] width 53 height 10
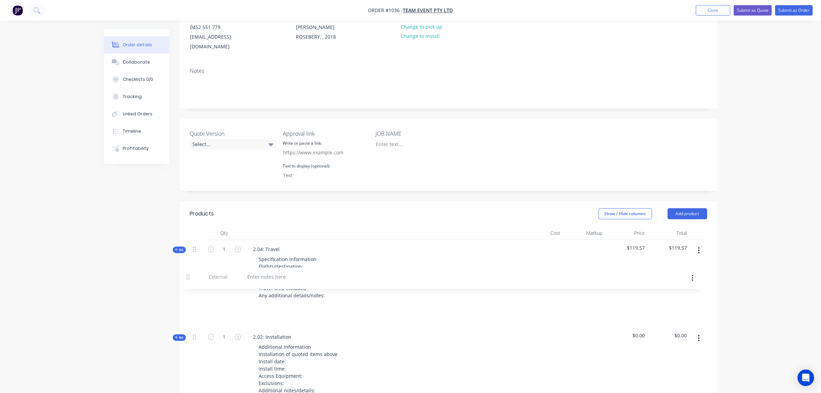
scroll to position [85, 0]
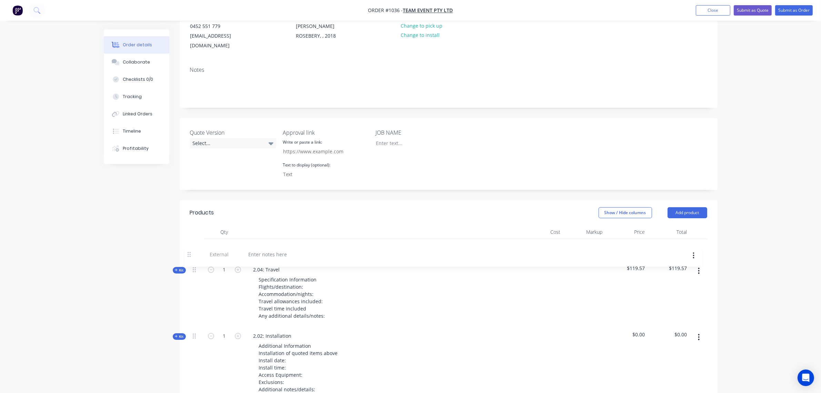
drag, startPoint x: 195, startPoint y: 381, endPoint x: 190, endPoint y: 249, distance: 132.5
click at [190, 249] on div "Kit 1 2.04: Travel Specification Information Flights/destination: Accommodation…" at bounding box center [448, 330] width 517 height 182
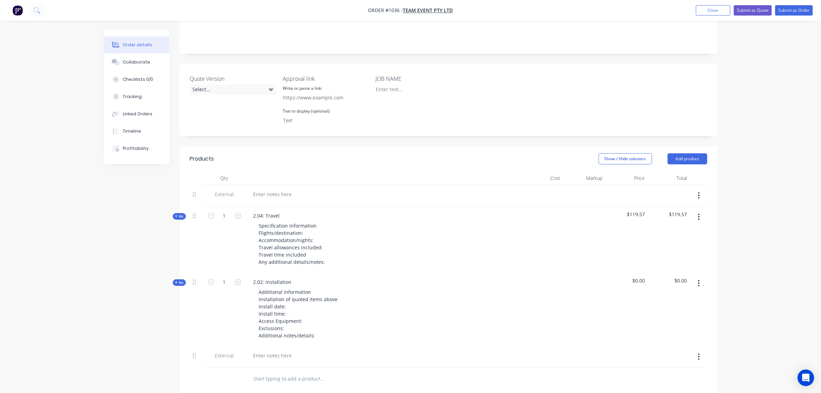
scroll to position [142, 0]
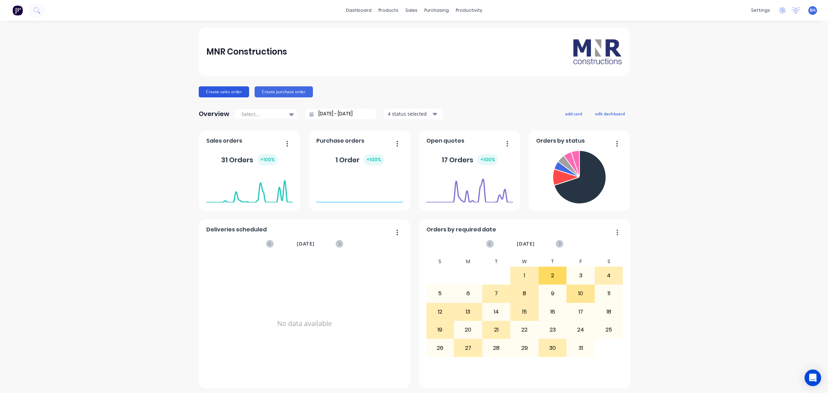
click at [222, 90] on button "Create sales order" at bounding box center [224, 91] width 50 height 11
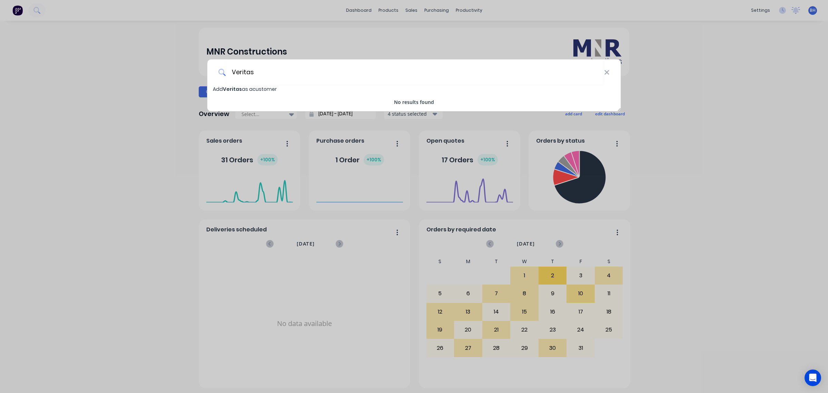
type input "Veritas"
click at [234, 88] on span "Veritas" at bounding box center [232, 89] width 19 height 7
select select "AU"
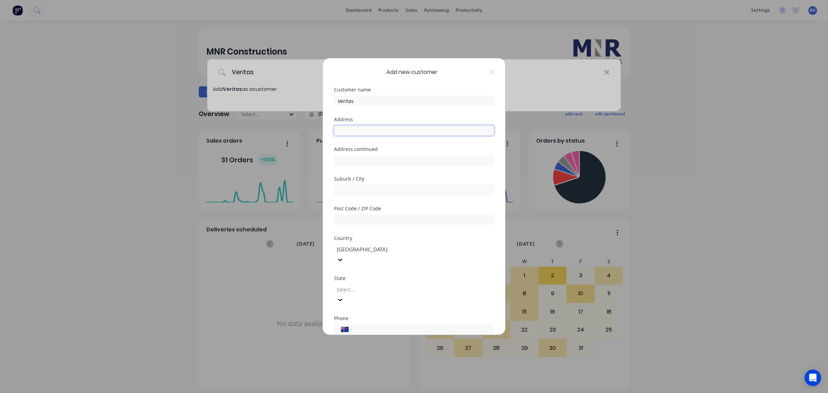
click at [357, 125] on input "text" at bounding box center [414, 130] width 160 height 10
click at [354, 285] on div at bounding box center [385, 289] width 99 height 9
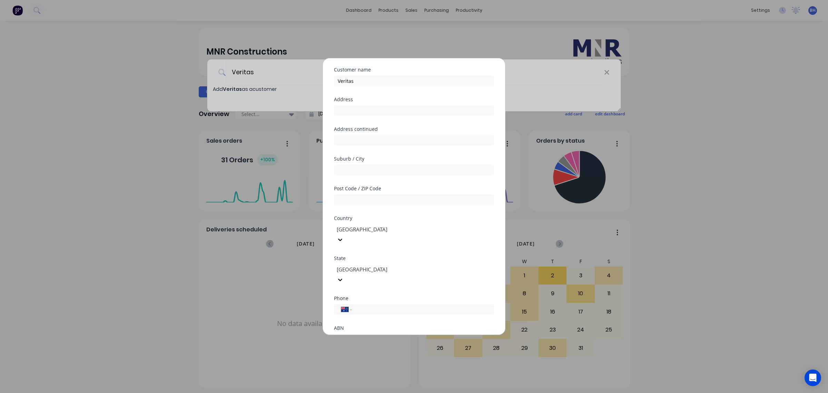
scroll to position [61, 0]
click at [383, 334] on button "Save" at bounding box center [392, 339] width 38 height 11
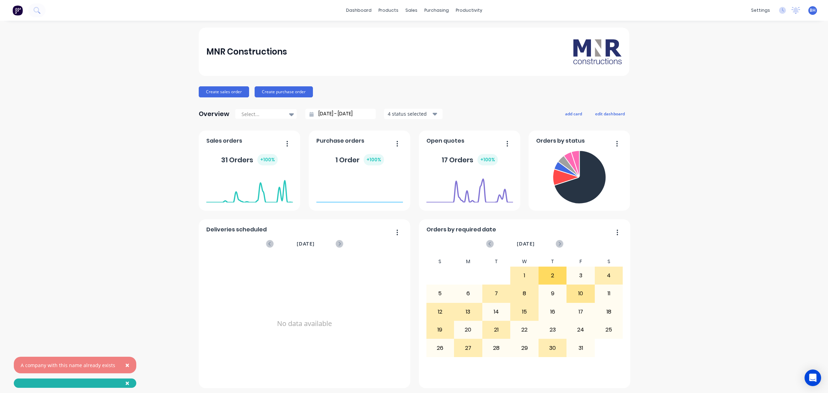
scroll to position [2, 0]
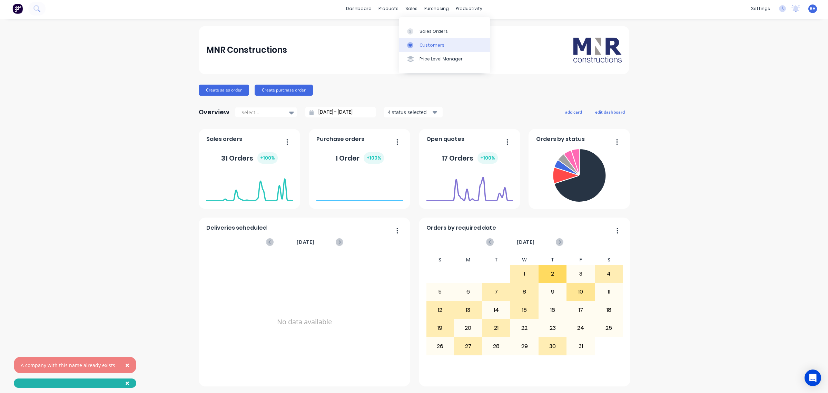
click at [426, 42] on div "Customers" at bounding box center [431, 45] width 25 height 6
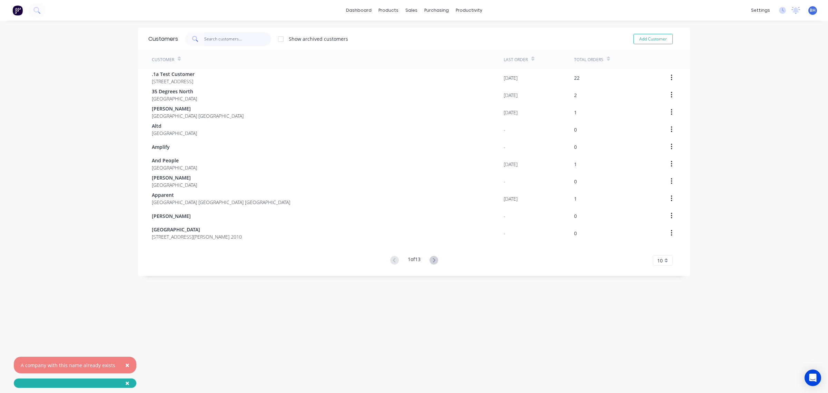
click at [223, 39] on input "text" at bounding box center [237, 39] width 67 height 14
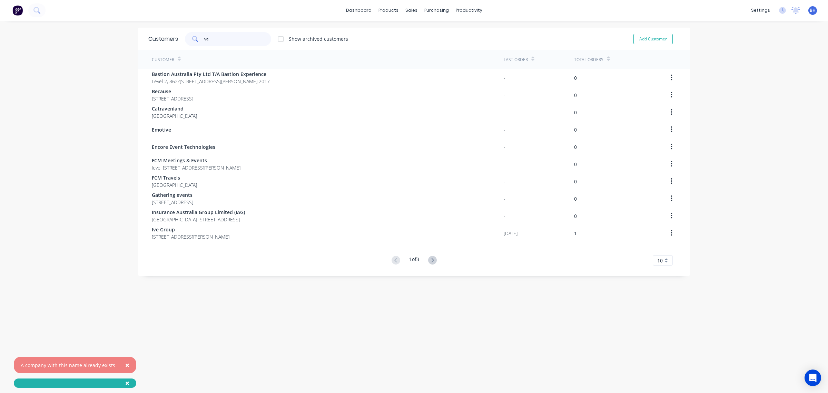
type input "v"
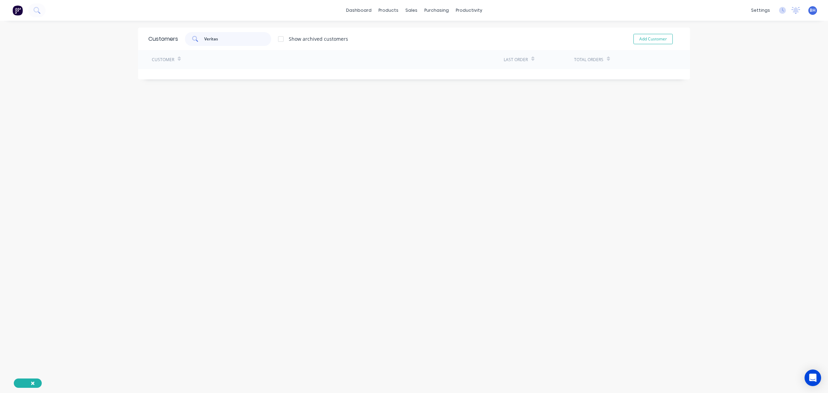
type input "Veritas"
click at [29, 381] on button "×" at bounding box center [33, 383] width 18 height 17
click at [280, 38] on div at bounding box center [281, 39] width 14 height 14
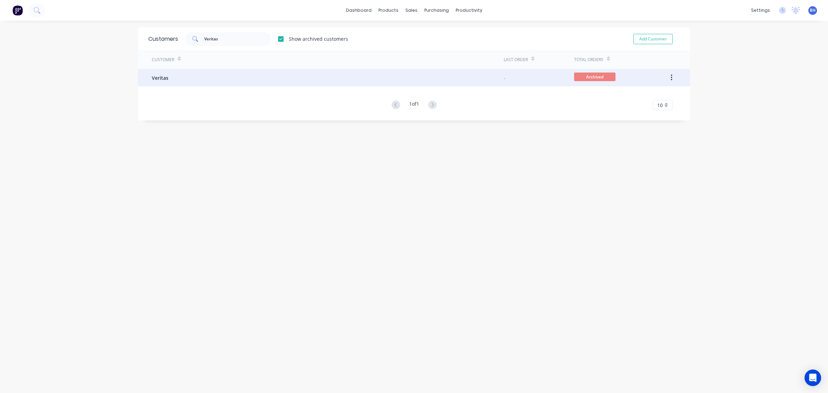
click at [671, 80] on button "button" at bounding box center [671, 77] width 16 height 12
click at [641, 96] on div "Unarchive" at bounding box center [646, 96] width 53 height 10
click at [205, 83] on div "Veritas" at bounding box center [328, 77] width 352 height 17
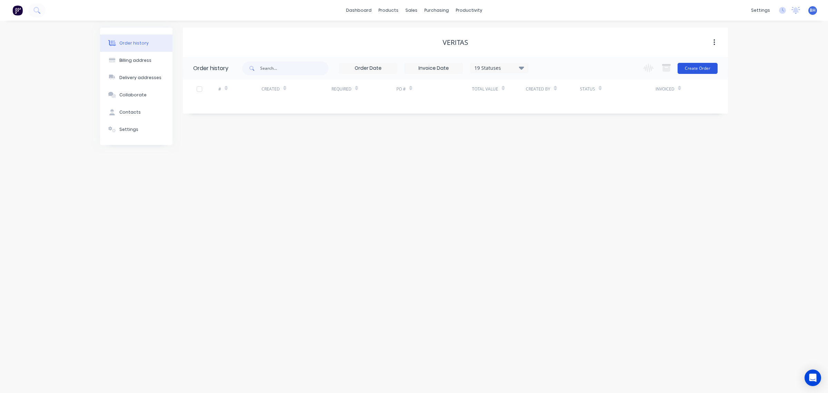
click at [685, 70] on button "Create Order" at bounding box center [697, 68] width 40 height 11
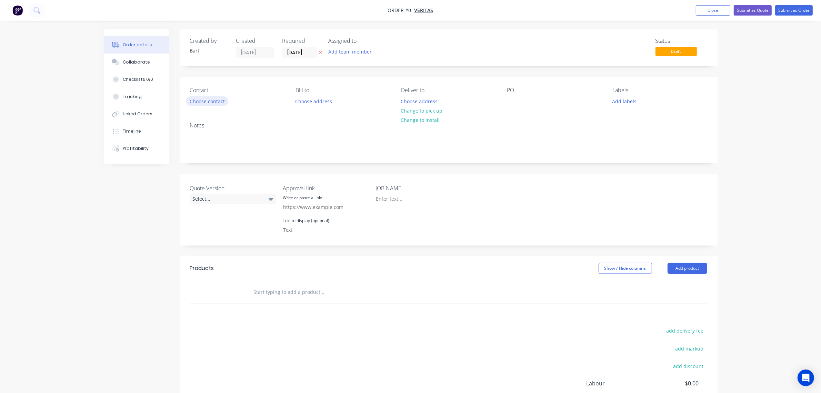
click at [222, 101] on button "Choose contact" at bounding box center [207, 100] width 42 height 9
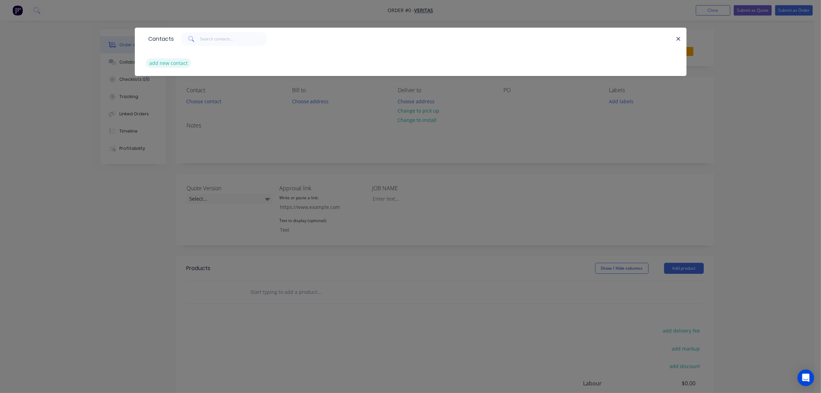
click at [178, 64] on button "add new contact" at bounding box center [169, 62] width 46 height 9
select select "AU"
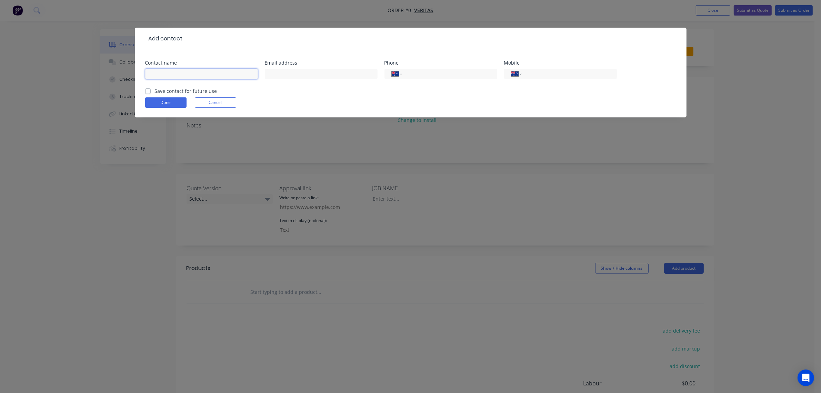
click at [222, 73] on input "text" at bounding box center [201, 74] width 113 height 10
type input "Angelo Del Castillo"
click at [311, 75] on input "text" at bounding box center [321, 74] width 113 height 10
paste input "Angelo.DelCastillo@veritas.com.au"
click at [299, 71] on input "Angelo.DelCastillo@veritas.com.au" at bounding box center [321, 74] width 113 height 10
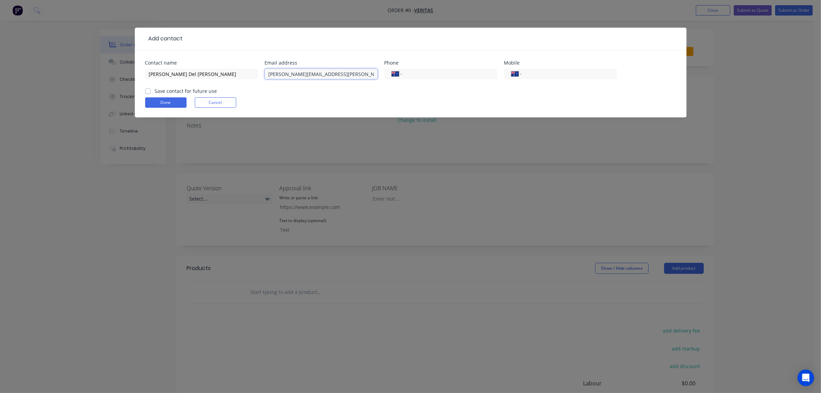
type input "Angelo.DelCastillo@veritas.com.au"
click at [542, 75] on input "tel" at bounding box center [568, 74] width 83 height 8
paste input "450 483 454"
type input "0450 483 454"
drag, startPoint x: 147, startPoint y: 89, endPoint x: 159, endPoint y: 96, distance: 13.7
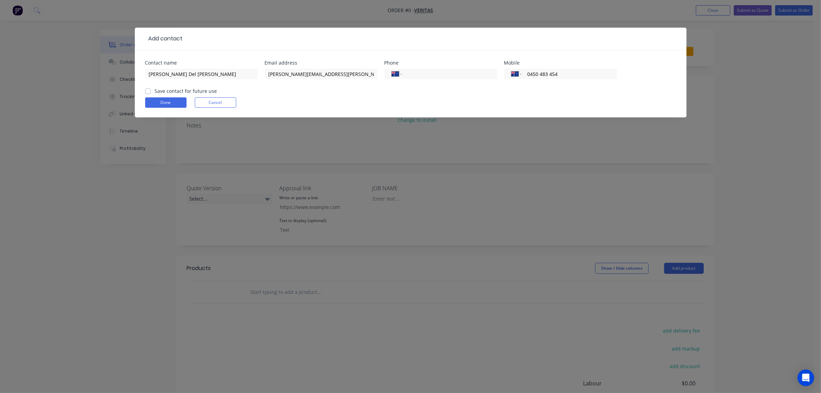
click at [155, 89] on label "Save contact for future use" at bounding box center [186, 90] width 62 height 7
click at [147, 89] on input "Save contact for future use" at bounding box center [148, 90] width 6 height 7
checkbox input "true"
click at [161, 99] on button "Done" at bounding box center [165, 102] width 41 height 10
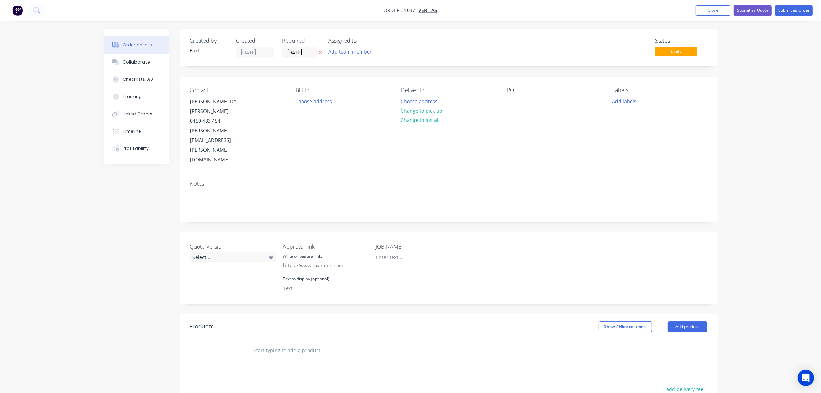
click at [273, 343] on input "text" at bounding box center [323, 350] width 138 height 14
type input "1.01."
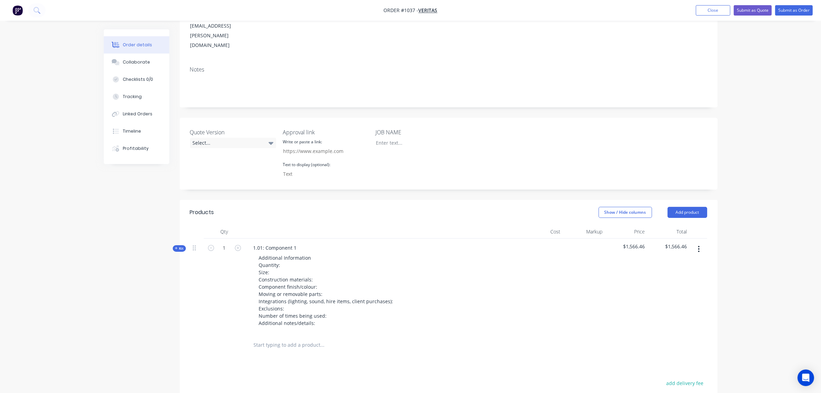
scroll to position [115, 0]
click at [263, 337] on input "text" at bounding box center [323, 344] width 138 height 14
type input "proje"
click at [309, 381] on div "3.01: Proje ct Managament Product Kit" at bounding box center [359, 395] width 207 height 29
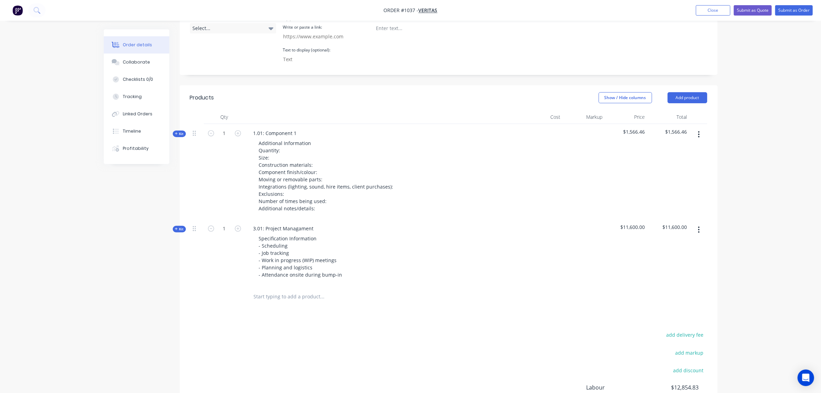
scroll to position [229, 0]
click at [273, 285] on div at bounding box center [369, 296] width 248 height 22
click at [273, 289] on input "text" at bounding box center [323, 296] width 138 height 14
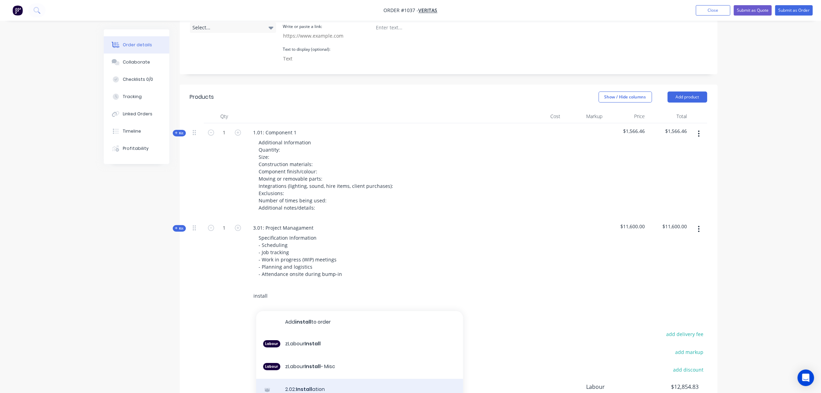
type input "install"
click at [301, 378] on div "2.02: Install ation Product Kit" at bounding box center [359, 392] width 207 height 29
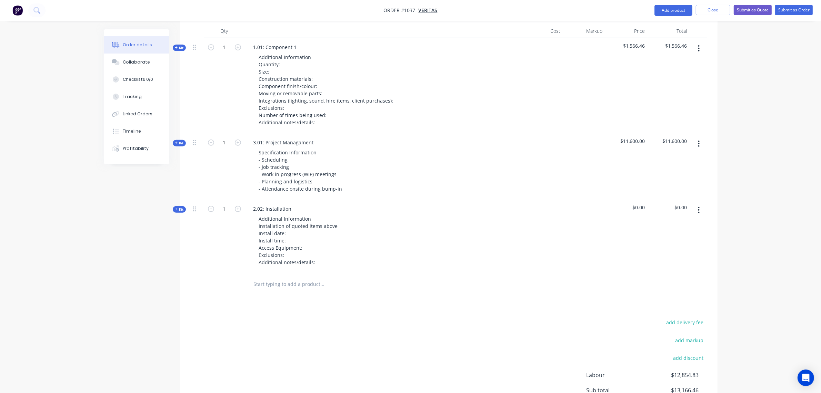
scroll to position [316, 0]
click at [273, 276] on input "text" at bounding box center [323, 283] width 138 height 14
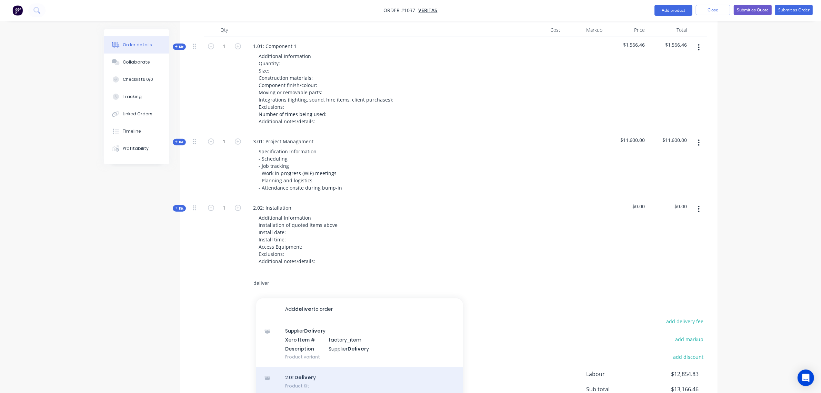
type input "deliver"
click at [307, 367] on div "2.01: Deliver y Product Kit" at bounding box center [359, 381] width 207 height 29
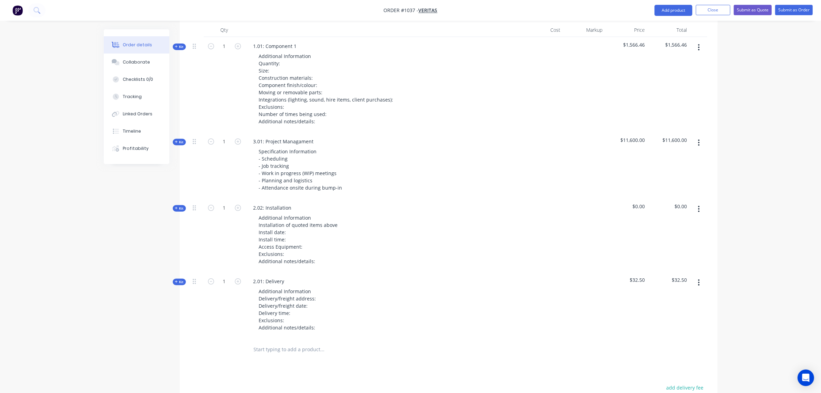
click at [274, 342] on input "text" at bounding box center [323, 349] width 138 height 14
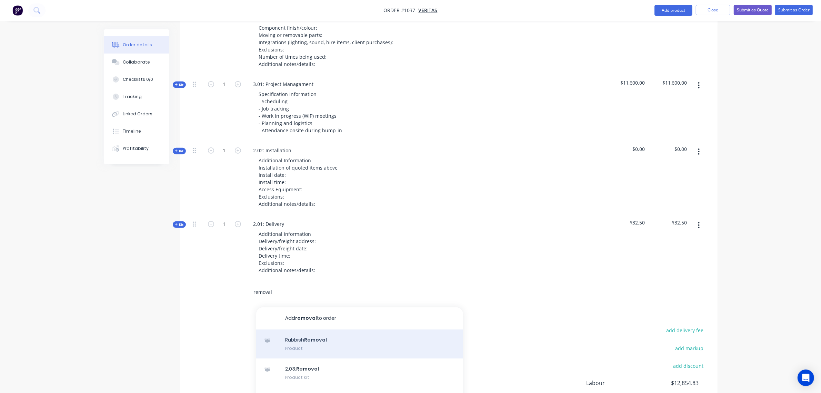
scroll to position [373, 0]
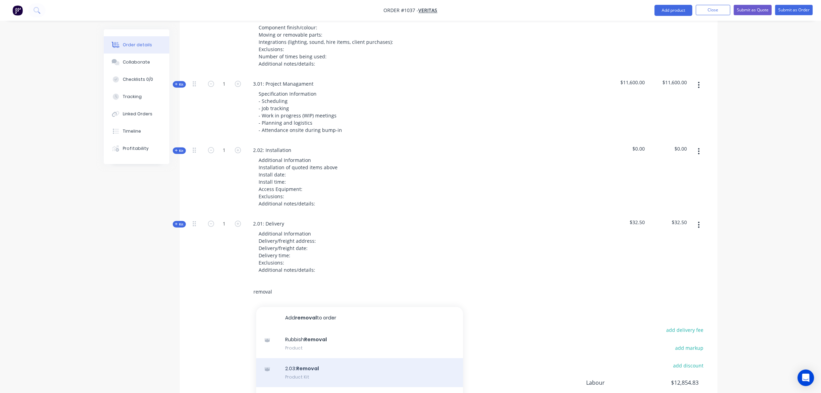
type input "removal"
click at [304, 358] on div "2.03: Removal Product Kit" at bounding box center [359, 372] width 207 height 29
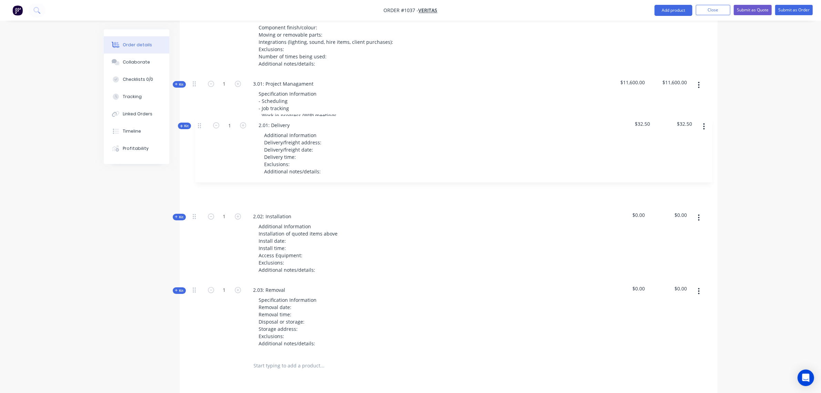
drag, startPoint x: 194, startPoint y: 185, endPoint x: 202, endPoint y: 121, distance: 64.0
click at [202, 121] on div "Kit 1 1.01: Component 1 Additional Information Quantity: Size: Construction mat…" at bounding box center [448, 166] width 517 height 375
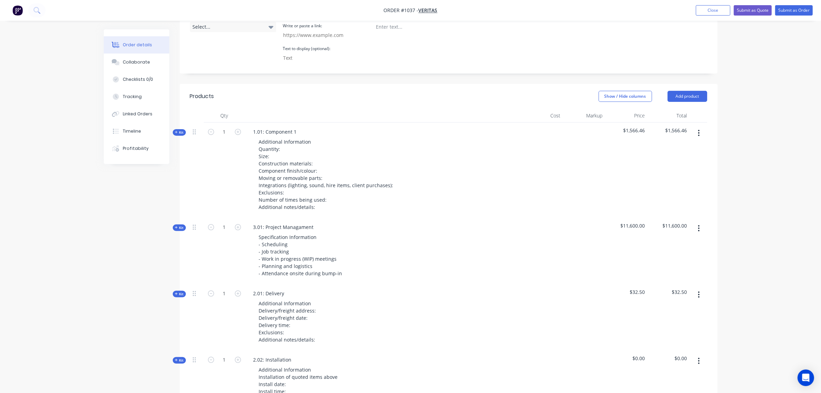
scroll to position [230, 0]
click at [183, 129] on button "Kit" at bounding box center [179, 132] width 13 height 7
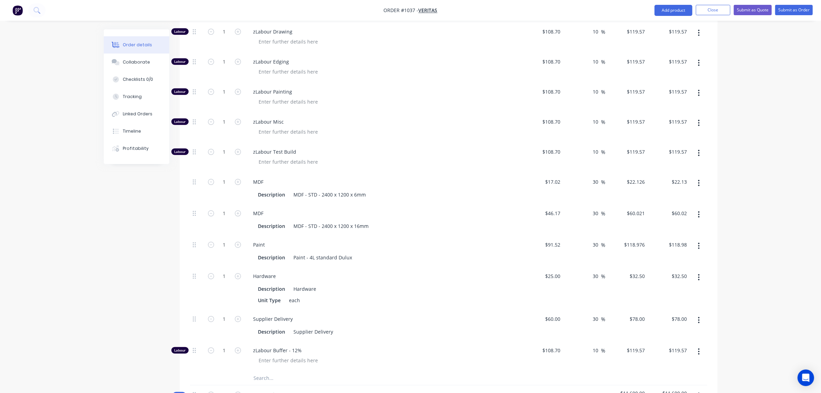
scroll to position [546, 0]
click at [221, 208] on input "1" at bounding box center [225, 213] width 18 height 10
type input "12"
type input "$720.25"
click at [261, 370] on input "text" at bounding box center [323, 377] width 138 height 14
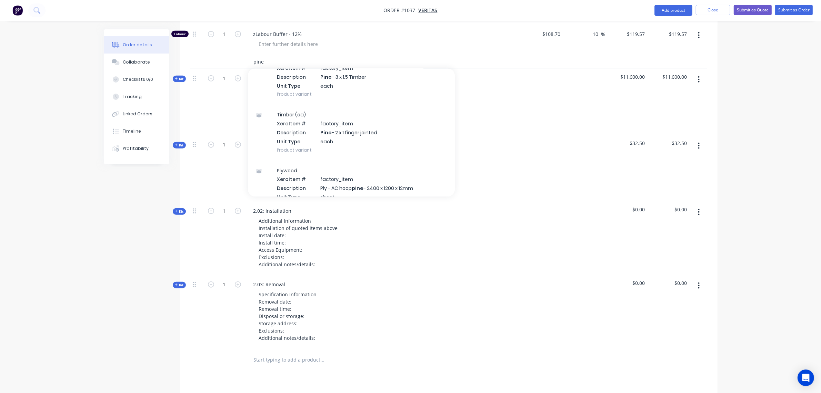
scroll to position [106, 0]
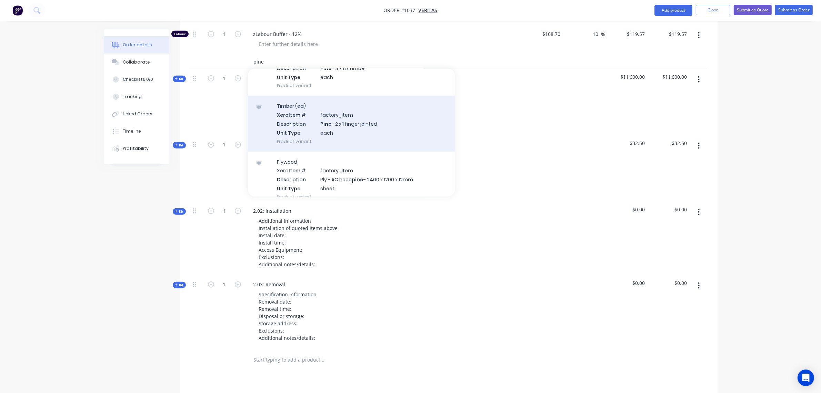
type input "pine"
click at [270, 96] on div "Timber (ea) Xero Item # factory_item Description Pine - 2 x 1 finger jointed Un…" at bounding box center [351, 124] width 207 height 56
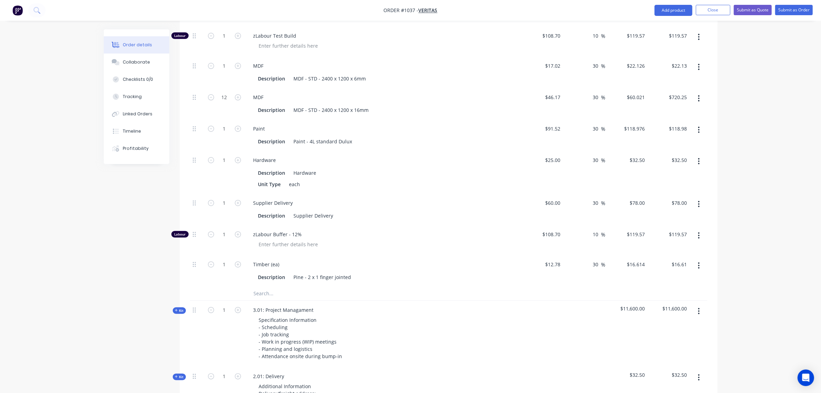
scroll to position [661, 0]
click at [221, 259] on input "1" at bounding box center [225, 264] width 18 height 10
type input "5"
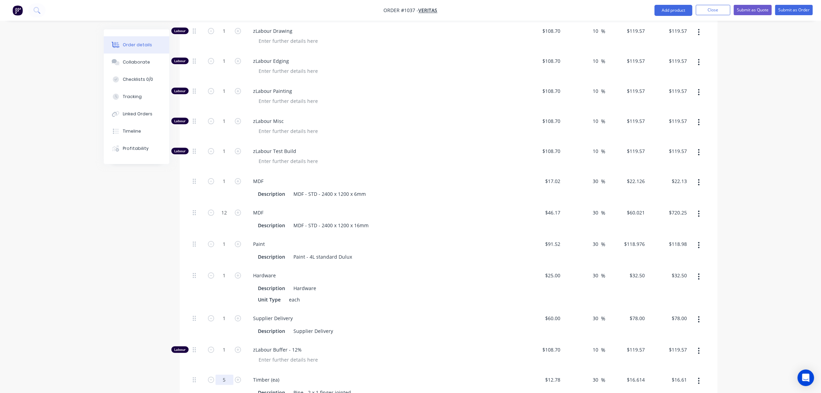
scroll to position [546, 0]
type input "$83.07"
click at [222, 176] on input "1" at bounding box center [225, 181] width 18 height 10
type input "6"
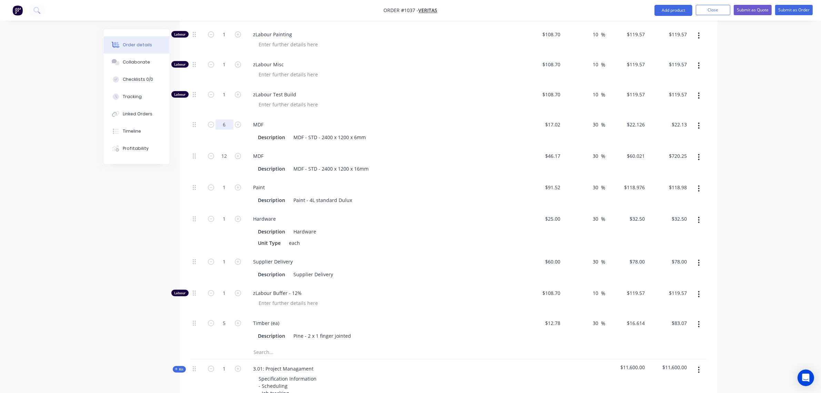
scroll to position [603, 0]
type input "$132.76"
click at [259, 345] on input "text" at bounding box center [323, 352] width 138 height 14
type input "bendy"
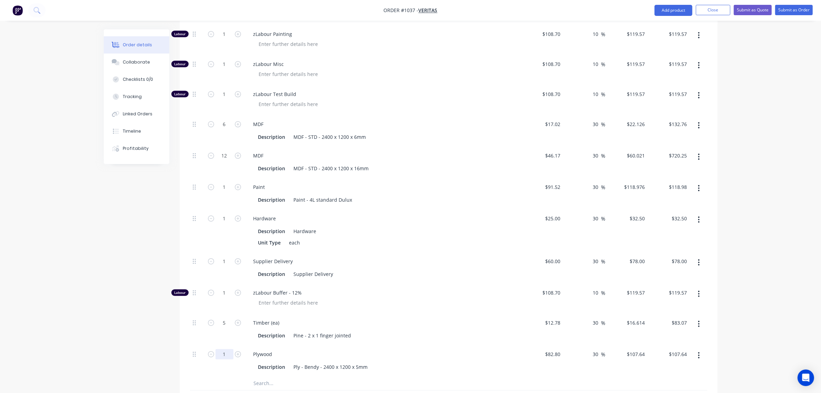
click at [225, 349] on input "1" at bounding box center [225, 354] width 18 height 10
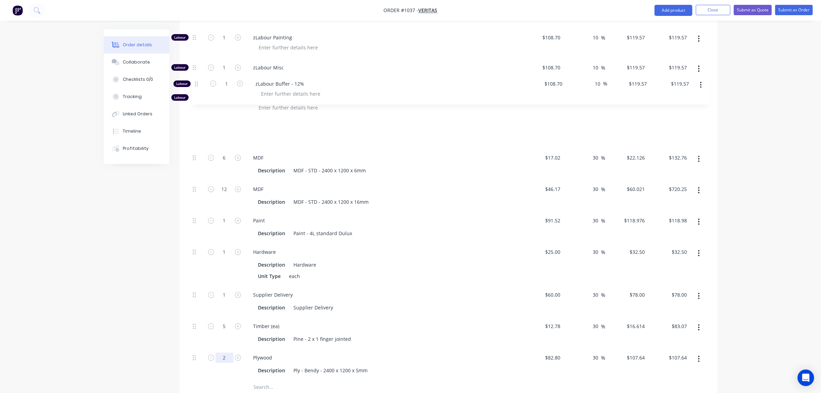
scroll to position [597, 0]
drag, startPoint x: 193, startPoint y: 205, endPoint x: 196, endPoint y: 82, distance: 123.2
click at [196, 82] on div "Labour 1 zLabour Building $108.70 $108.70 10 10 % $119.57 $119.57 $119.57 $119.…" at bounding box center [448, 116] width 517 height 531
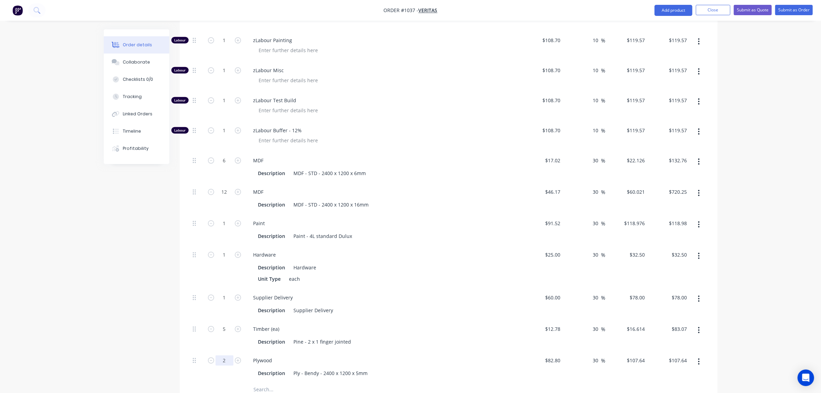
click at [225, 355] on input "2" at bounding box center [225, 360] width 18 height 10
type input "2"
type input "$215.28"
click at [221, 249] on input "1" at bounding box center [225, 254] width 18 height 10
type input "5"
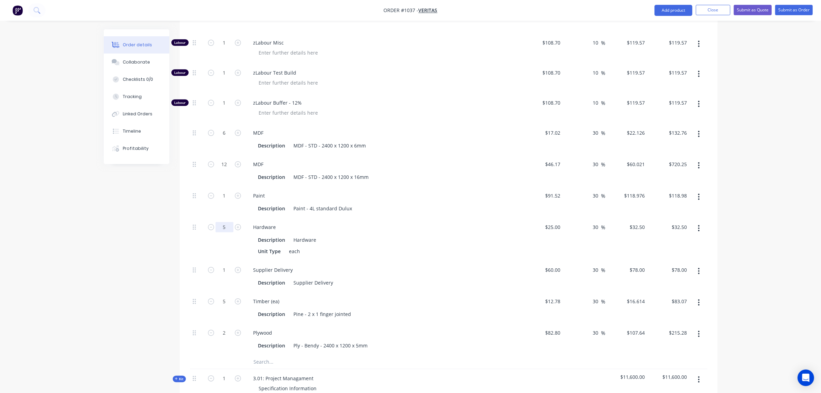
scroll to position [625, 0]
type input "$162.50"
click at [261, 354] on input "text" at bounding box center [323, 361] width 138 height 14
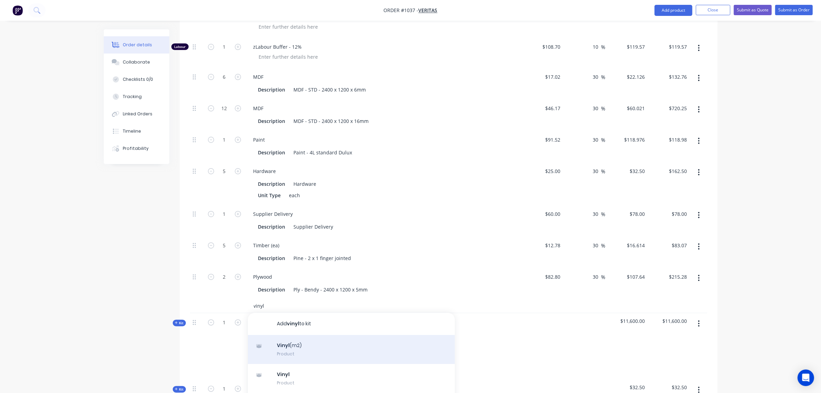
type input "vinyl"
click at [291, 334] on div "Vinyl (m2) Product" at bounding box center [351, 348] width 207 height 29
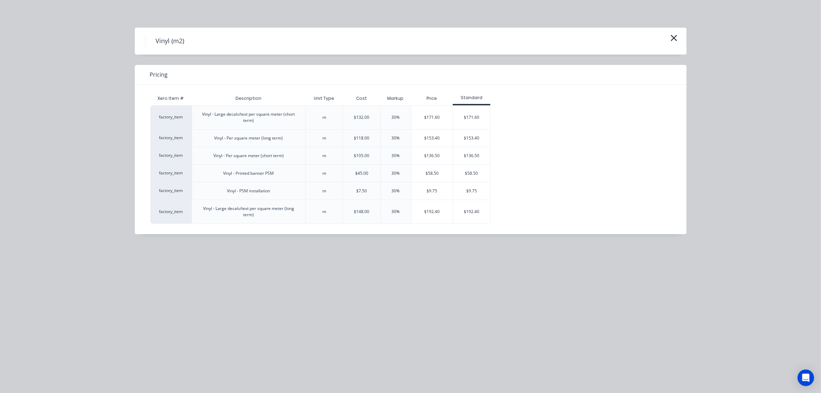
scroll to position [682, 0]
click at [435, 155] on div "$136.50" at bounding box center [432, 155] width 42 height 17
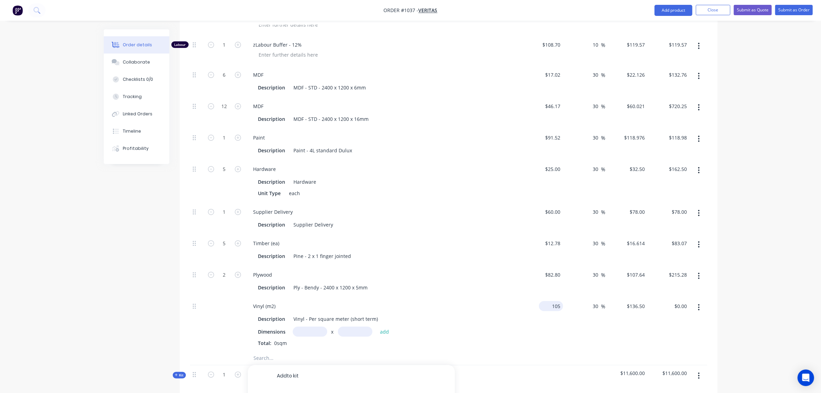
click at [553, 301] on input "105" at bounding box center [552, 306] width 21 height 10
click at [553, 301] on input "105" at bounding box center [558, 306] width 12 height 10
click at [302, 326] on input "text" at bounding box center [310, 331] width 34 height 10
type input "$1.00"
type input "$1.30"
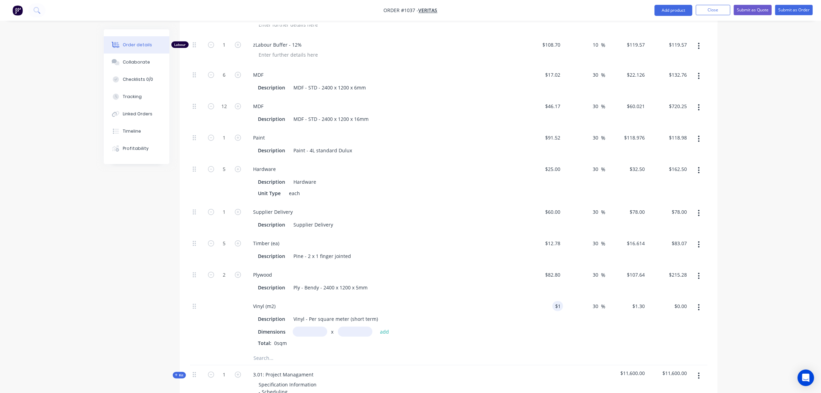
click at [313, 326] on input "text" at bounding box center [310, 331] width 34 height 10
type input "1m"
click at [363, 326] on input "text" at bounding box center [355, 331] width 34 height 10
type input "10"
click at [377, 327] on button "add" at bounding box center [385, 331] width 16 height 9
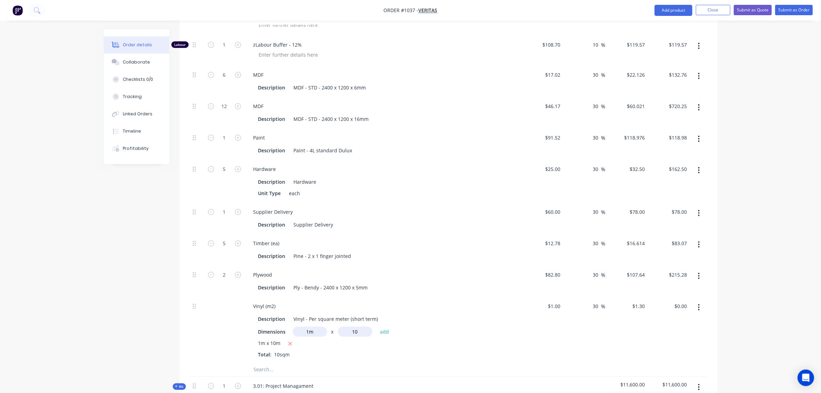
type input "$13.00"
click at [556, 301] on input "1" at bounding box center [555, 306] width 16 height 10
type input "$105.00"
type input "$136.50"
type input "$1,365.00"
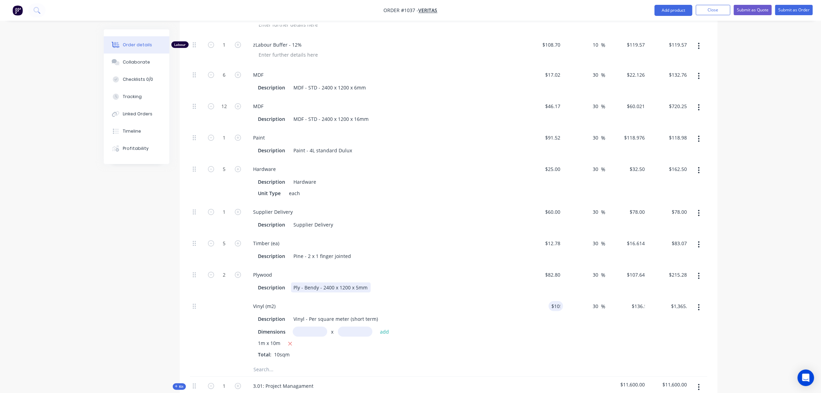
click at [503, 265] on div "Plywood Description Ply - Bendy - 2400 x 1200 x 5mm" at bounding box center [383, 280] width 276 height 31
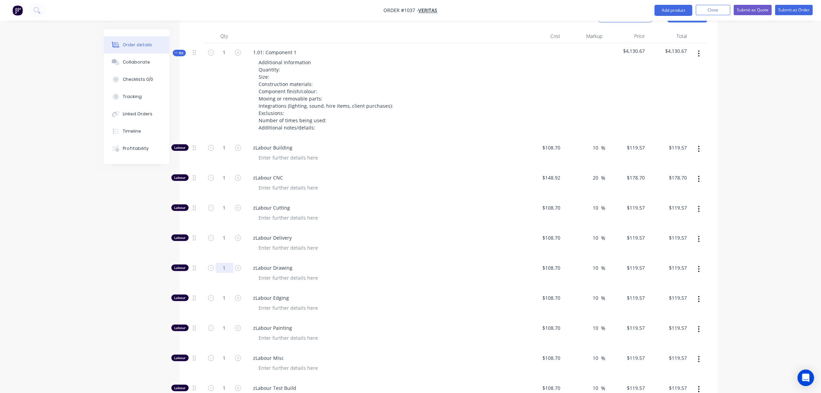
scroll to position [309, 0]
click at [220, 263] on input "1" at bounding box center [225, 268] width 18 height 10
type input "8"
type input "$956.56"
click at [221, 203] on input "1" at bounding box center [225, 208] width 18 height 10
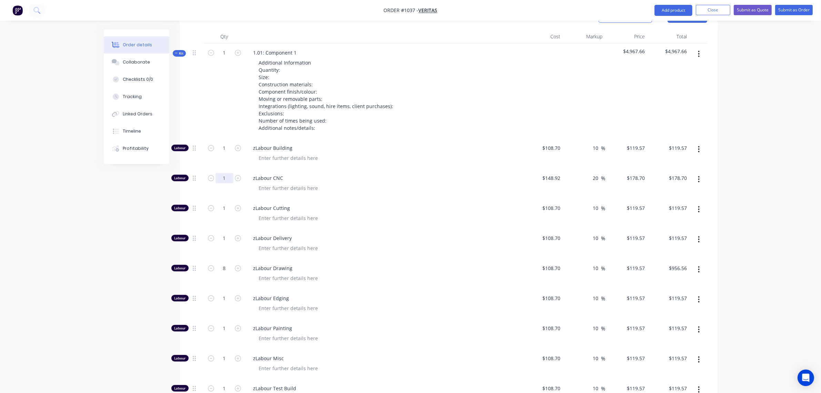
click at [219, 173] on input "1" at bounding box center [225, 178] width 18 height 10
type input "3"
type input "$536.10"
click at [215, 142] on form "1" at bounding box center [225, 147] width 36 height 10
click at [219, 143] on input "1" at bounding box center [225, 148] width 18 height 10
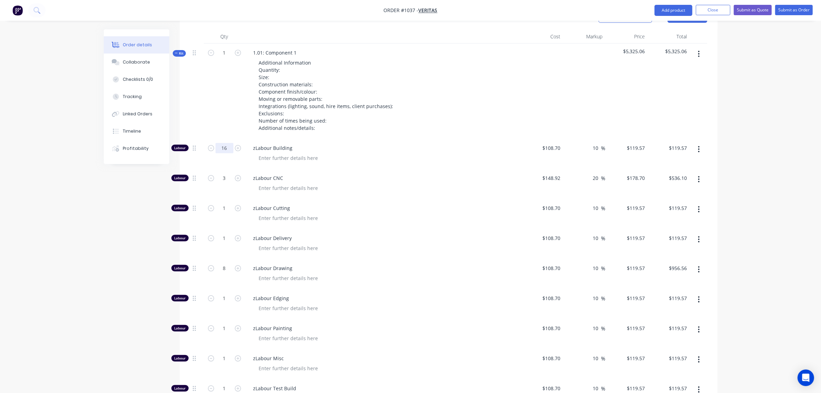
type input "16"
type input "$1,913.12"
click at [221, 293] on input "1" at bounding box center [225, 298] width 18 height 10
type input "0"
type input "$0.00"
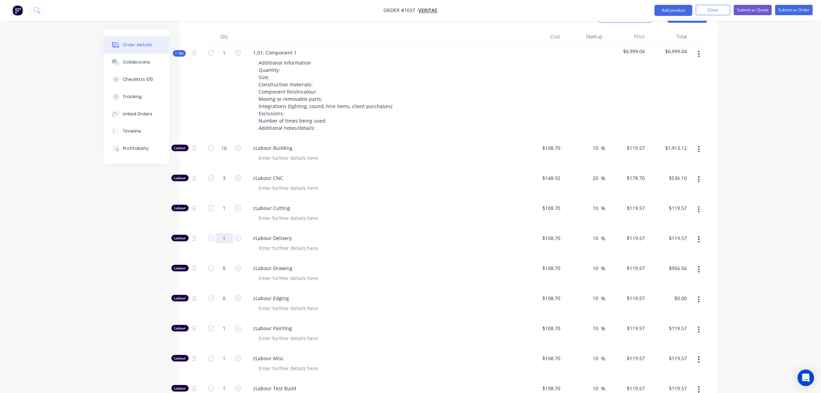
click at [223, 233] on input "1" at bounding box center [225, 238] width 18 height 10
type input "2"
type input "$239.14"
click at [221, 323] on input "1" at bounding box center [225, 328] width 18 height 10
type input "6"
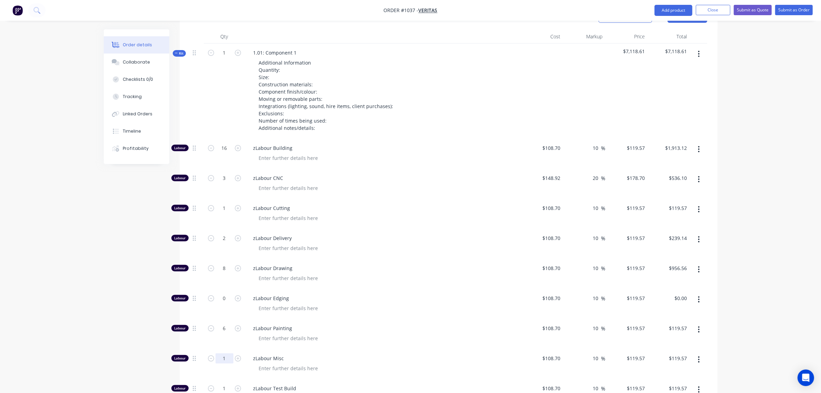
type input "$717.42"
click at [221, 353] on input "1" at bounding box center [225, 358] width 18 height 10
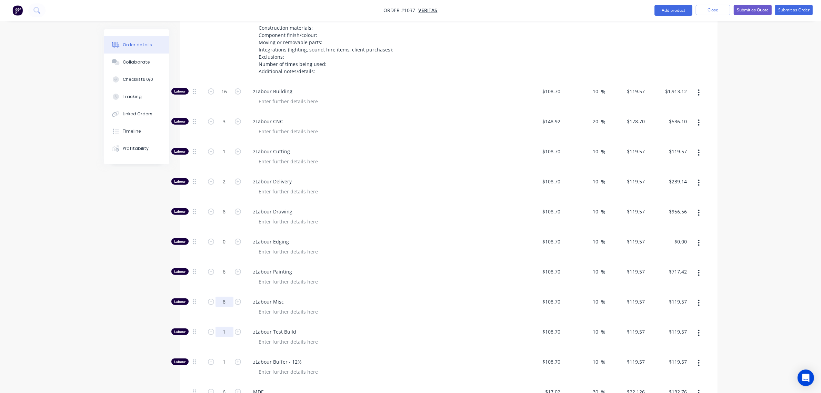
type input "8"
type input "$956.56"
click at [221, 326] on input "1" at bounding box center [225, 331] width 18 height 10
type input "8"
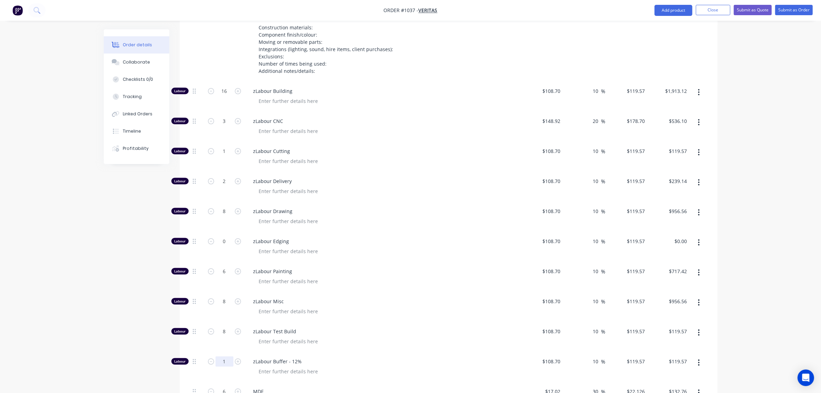
type input "$956.56"
click at [224, 356] on input "1" at bounding box center [225, 361] width 18 height 10
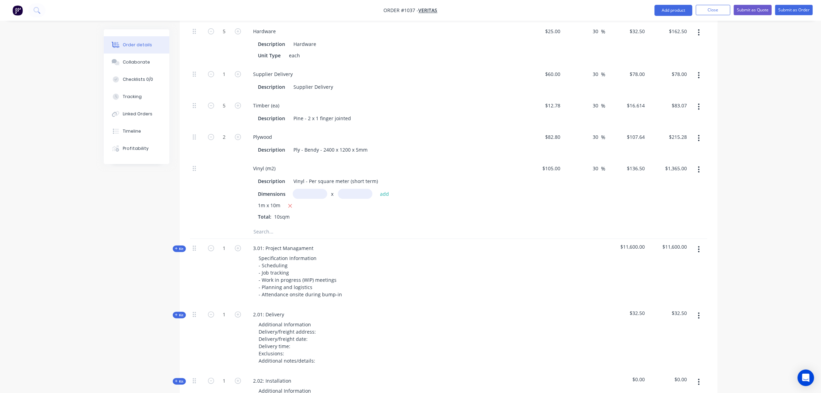
scroll to position [819, 0]
type input "4"
type input "$478.28"
click at [179, 247] on span "Kit" at bounding box center [179, 249] width 9 height 5
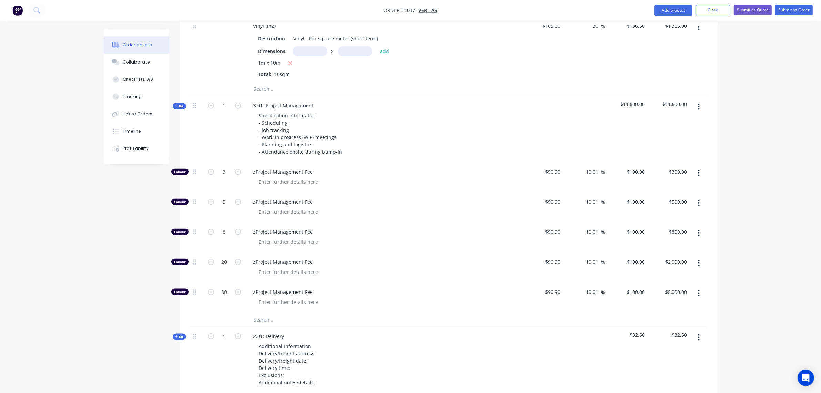
scroll to position [963, 0]
click at [222, 286] on input "80" at bounding box center [225, 291] width 18 height 10
type input "0"
type input "$0.00"
click at [224, 256] on input "20" at bounding box center [225, 261] width 18 height 10
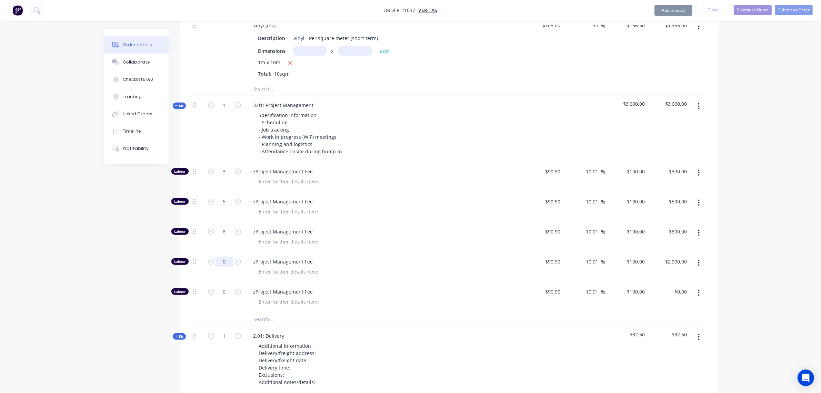
type input "0"
type input "$0.00"
click at [425, 110] on div "Specification Information - Scheduling - Job tracking - Work in progress (WIP) …" at bounding box center [383, 133] width 270 height 46
click at [181, 103] on span "Kit" at bounding box center [179, 105] width 9 height 5
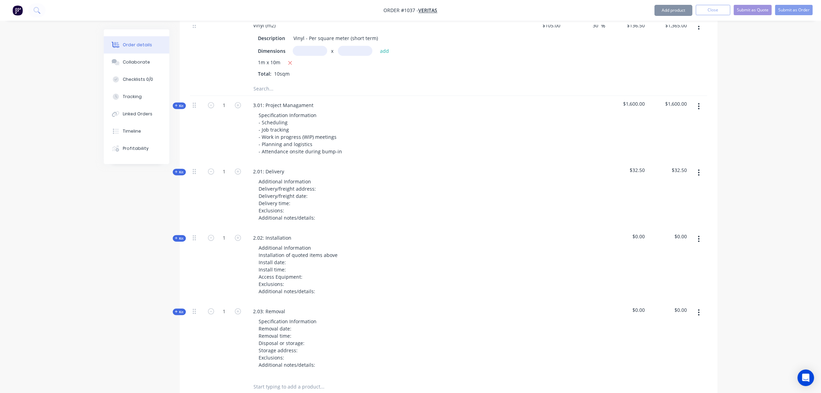
click at [179, 169] on span "Kit" at bounding box center [179, 171] width 9 height 5
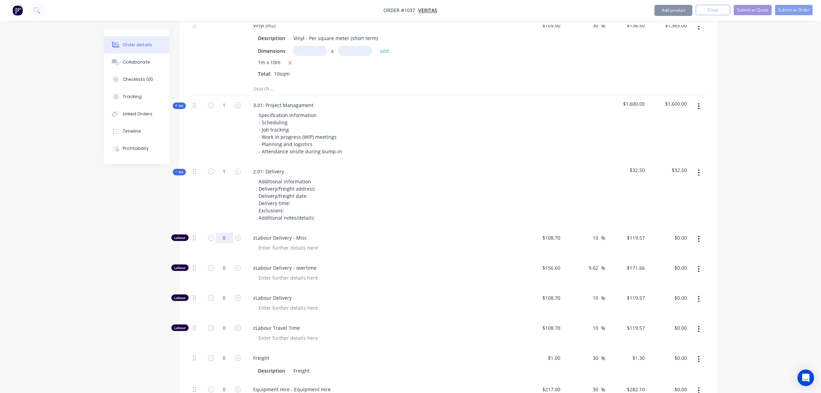
click at [220, 232] on input "0" at bounding box center [225, 237] width 18 height 10
type input "4"
type input "$478.28"
click at [224, 262] on input "0" at bounding box center [225, 267] width 18 height 10
click at [224, 262] on input "4" at bounding box center [225, 267] width 18 height 10
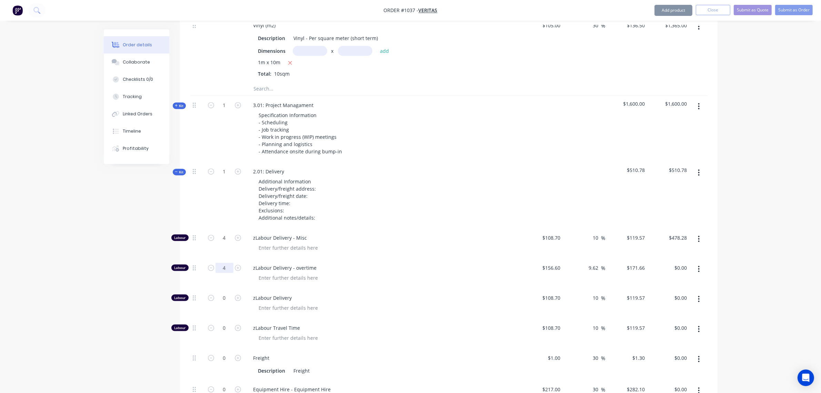
click at [224, 262] on input "4" at bounding box center [225, 267] width 18 height 10
type input "6"
type input "$1,029.96"
click at [220, 292] on input "0" at bounding box center [225, 297] width 18 height 10
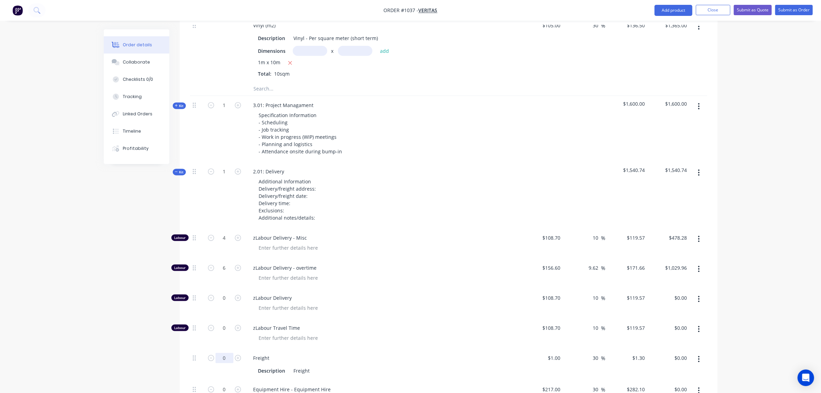
click at [223, 352] on input "0" at bounding box center [225, 357] width 18 height 10
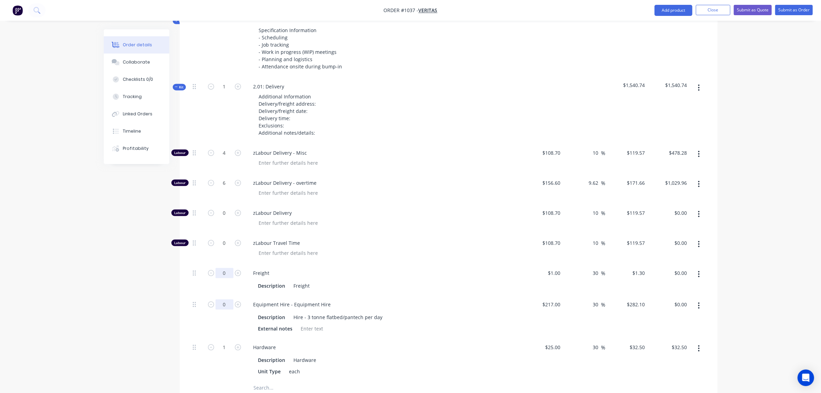
scroll to position [1049, 0]
click at [226, 298] on input "0" at bounding box center [225, 303] width 18 height 10
type input "2"
type input "$564.20"
click at [226, 341] on input "1" at bounding box center [225, 346] width 18 height 10
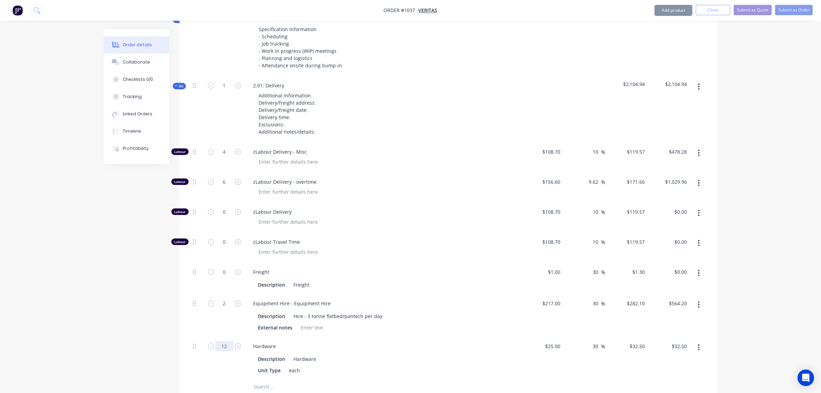
type input "12"
type input "$390.00"
click at [430, 279] on div "Description Freight" at bounding box center [382, 284] width 252 height 10
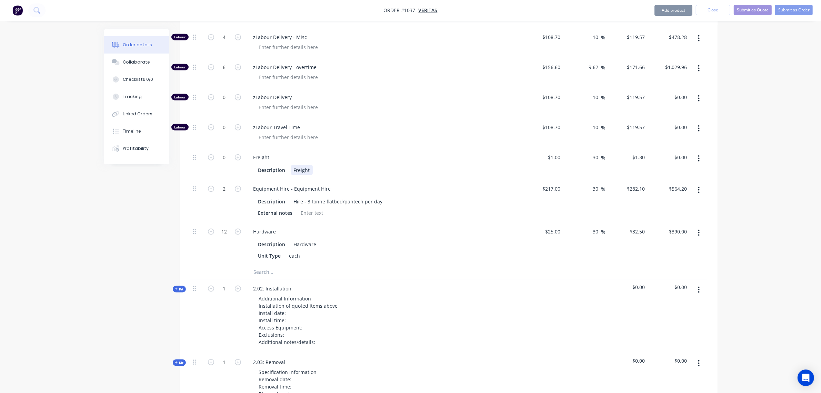
scroll to position [1163, 0]
click at [194, 285] on icon at bounding box center [194, 288] width 3 height 6
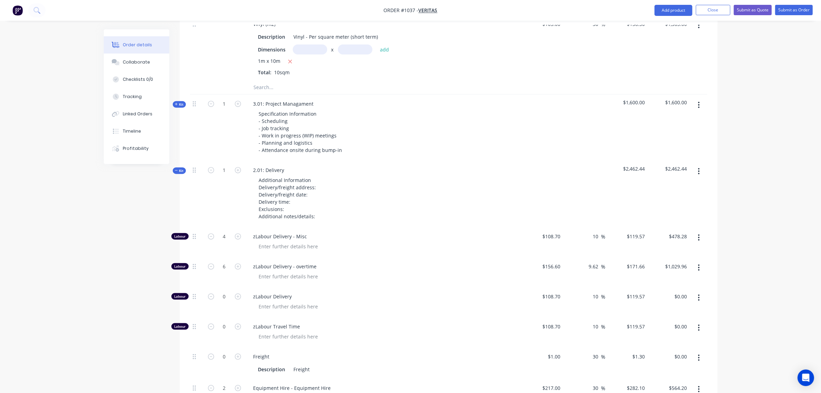
click at [181, 168] on span "Kit" at bounding box center [179, 170] width 9 height 5
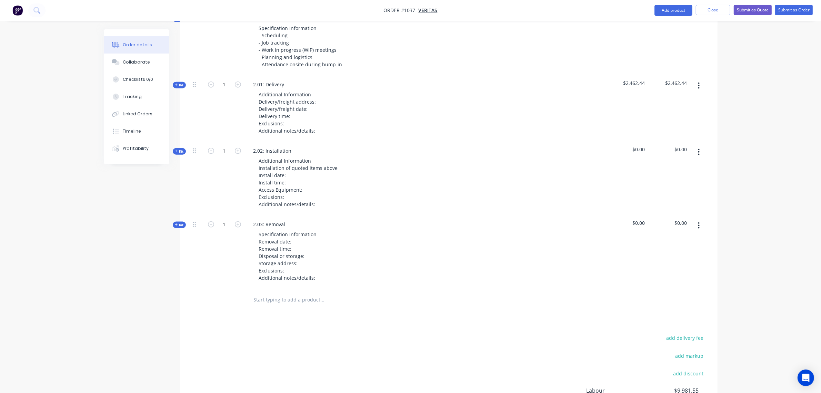
scroll to position [1106, 0]
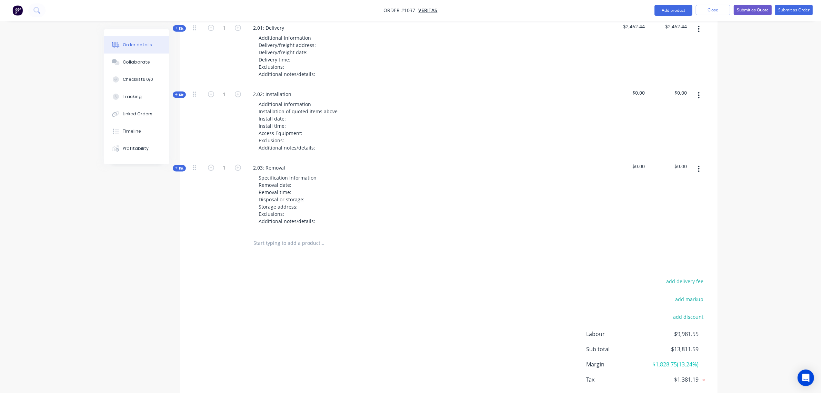
click at [178, 92] on span "Kit" at bounding box center [179, 94] width 9 height 5
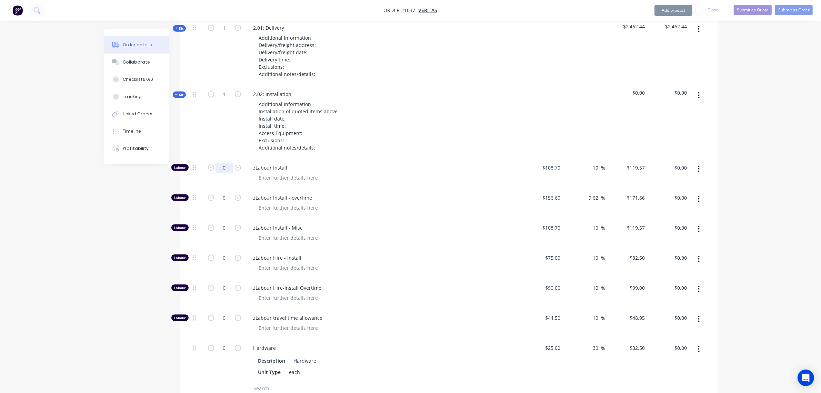
click at [222, 162] on input "0" at bounding box center [225, 167] width 18 height 10
click at [224, 192] on input "0" at bounding box center [225, 197] width 18 height 10
type input "18"
type input "$3,089.88"
click at [222, 222] on input "0" at bounding box center [225, 227] width 18 height 10
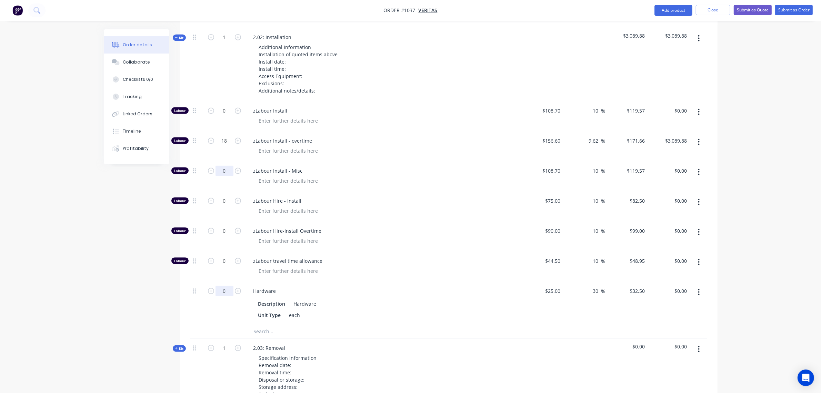
scroll to position [1163, 0]
click at [219, 285] on input "0" at bounding box center [225, 290] width 18 height 10
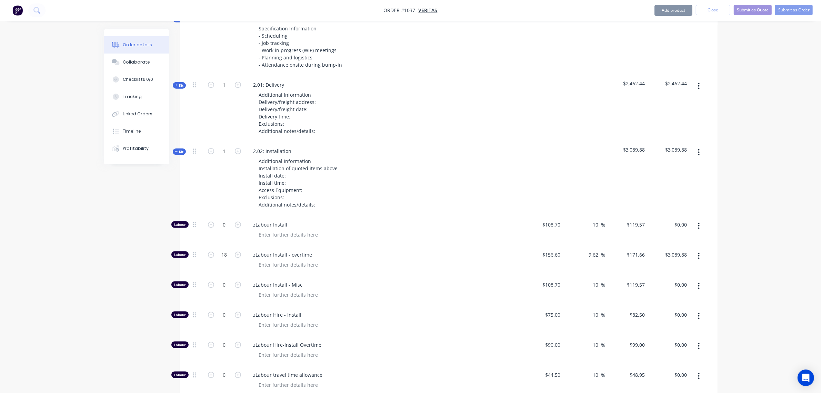
scroll to position [1049, 0]
click at [178, 149] on span "Kit" at bounding box center [179, 151] width 9 height 5
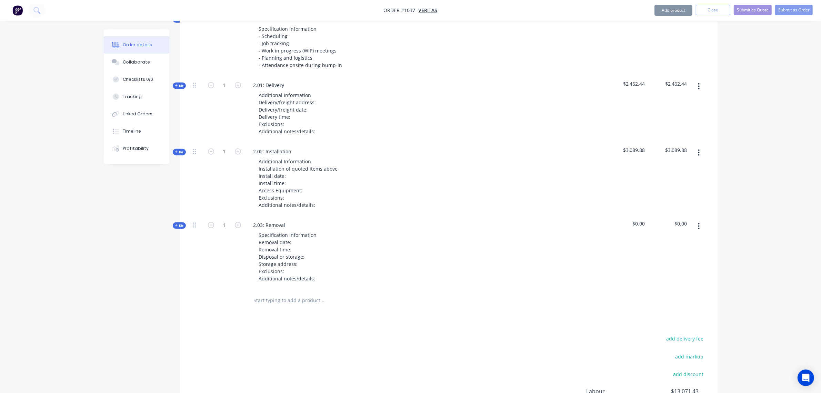
click at [180, 223] on span "Kit" at bounding box center [179, 225] width 9 height 5
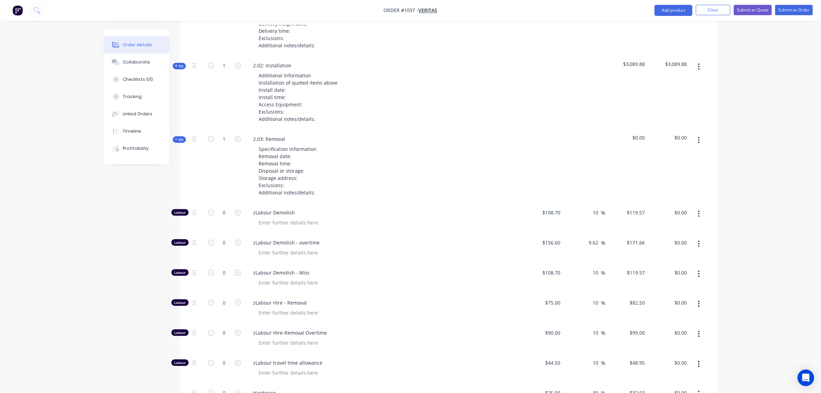
scroll to position [1135, 0]
click at [218, 237] on input "0" at bounding box center [225, 242] width 18 height 10
type input "12"
type input "$2,059.92"
click at [222, 267] on input "0" at bounding box center [225, 272] width 18 height 10
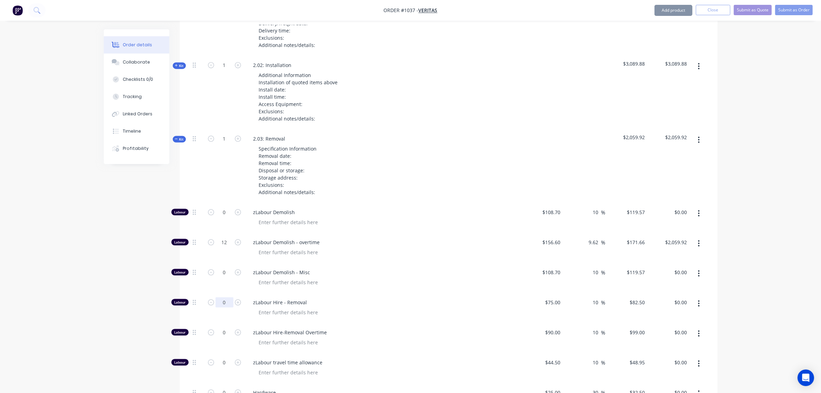
click at [221, 297] on input "0" at bounding box center [225, 302] width 18 height 10
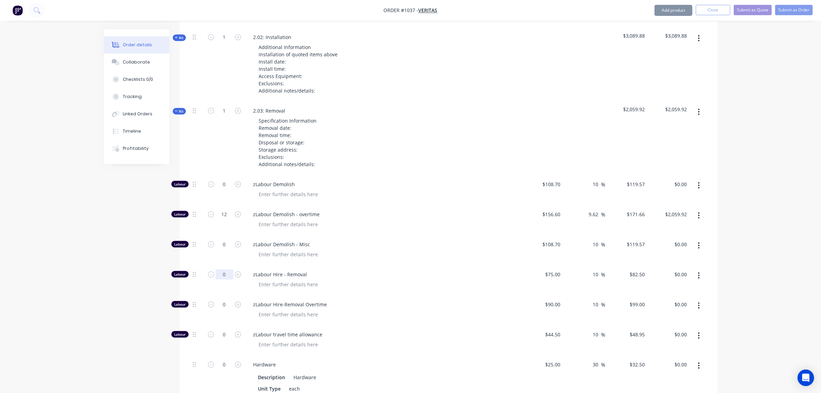
scroll to position [1163, 0]
click at [221, 239] on input "0" at bounding box center [225, 244] width 18 height 10
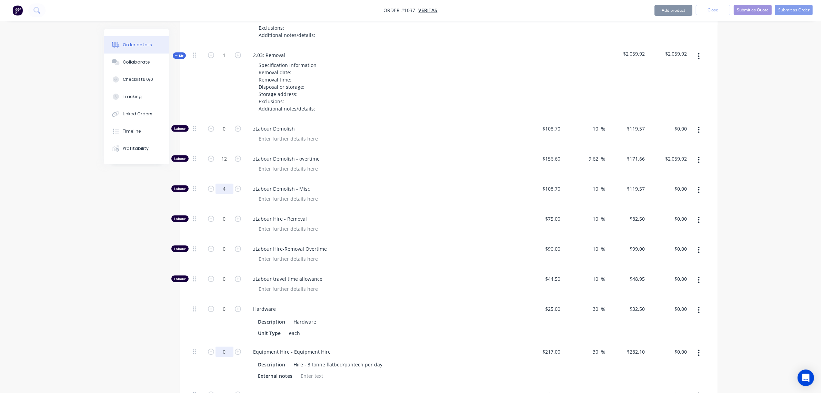
type input "4"
type input "$478.28"
click at [217, 345] on input "0" at bounding box center [225, 350] width 18 height 10
type input "1"
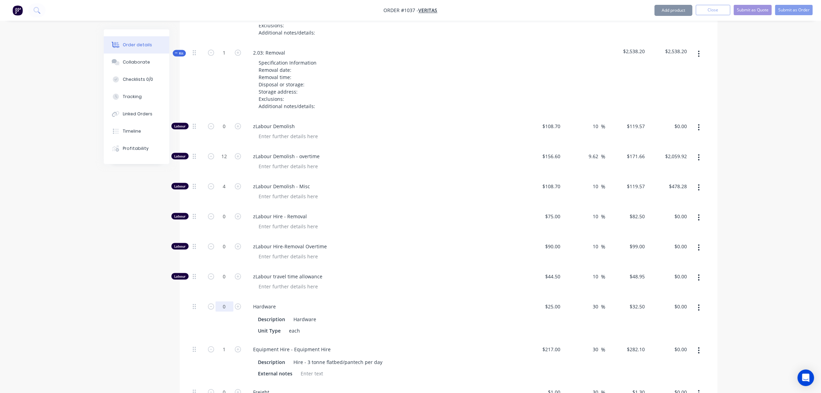
type input "$282.10"
click at [223, 301] on input "0" at bounding box center [225, 306] width 18 height 10
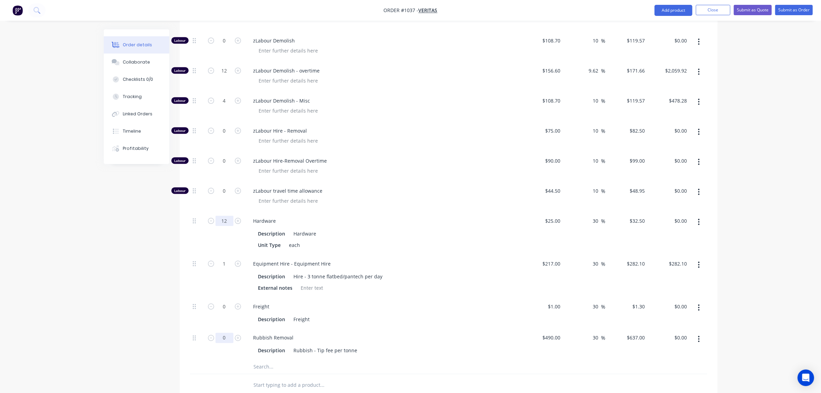
scroll to position [1307, 0]
type input "12"
type input "$390.00"
click at [219, 332] on input "0" at bounding box center [225, 337] width 18 height 10
type input "0.5"
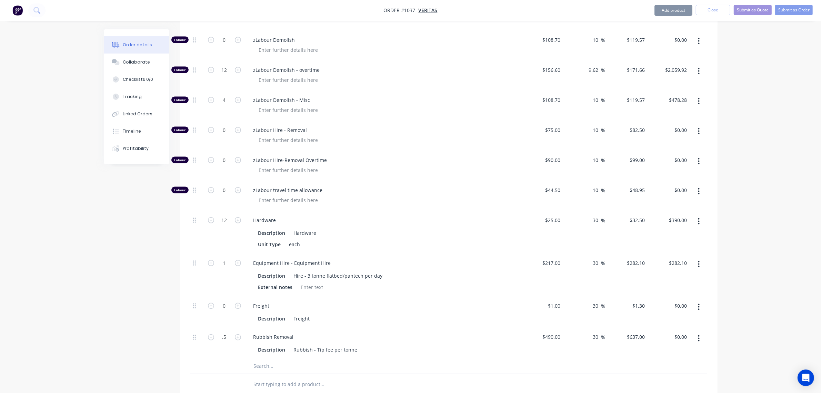
type input "$318.50"
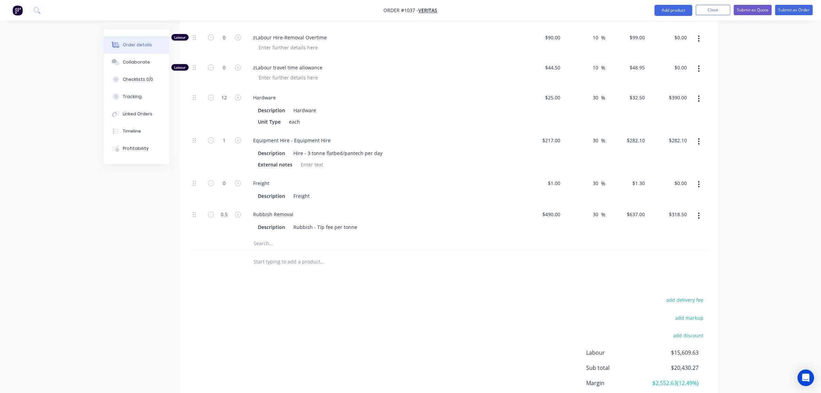
scroll to position [1449, 0]
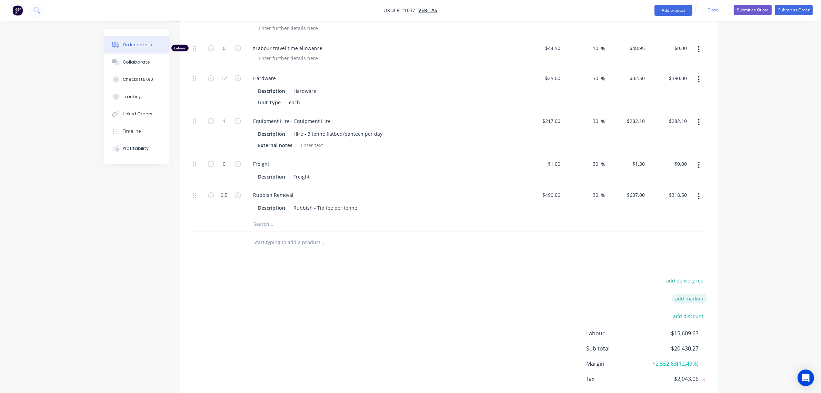
click at [693, 294] on button "add markup" at bounding box center [690, 298] width 36 height 9
click at [679, 295] on input at bounding box center [680, 300] width 31 height 10
type input "9"
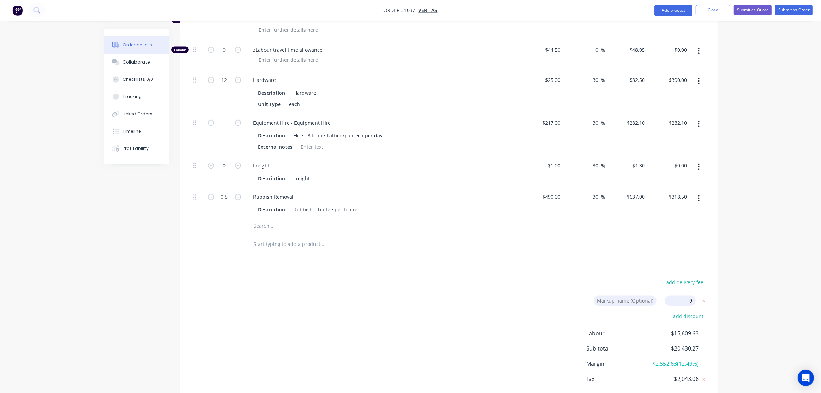
click at [693, 295] on input "9" at bounding box center [680, 300] width 31 height 10
click input "submit" at bounding box center [0, 0] width 0 height 0
type input "19.9"
type input "$130.3313"
type input "$2,085.30"
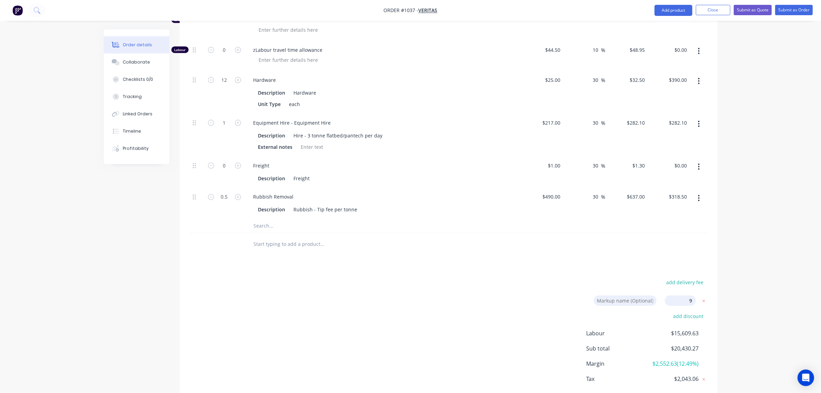
type input "30.8"
type input "$194.783"
type input "$584.35"
type input "19.9"
type input "$130.3313"
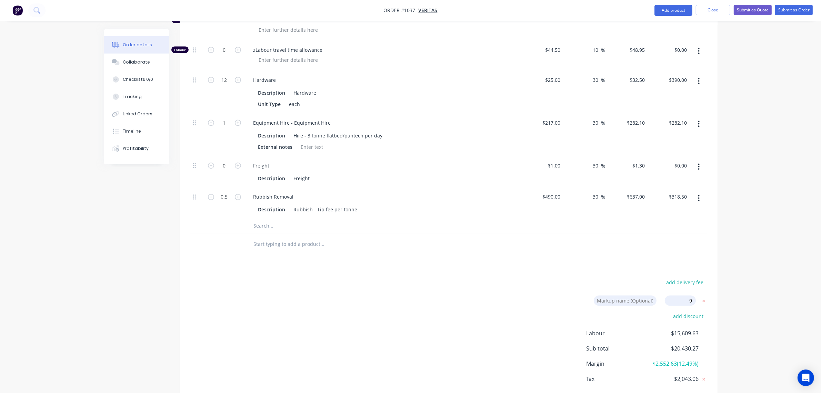
type input "$130.33"
type input "19.9"
type input "$130.3313"
type input "$260.66"
type input "19.9"
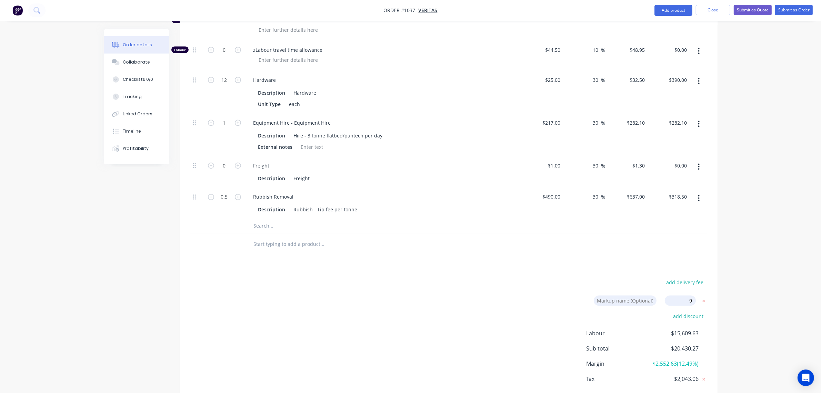
type input "$130.3313"
type input "$1,042.65"
type input "19.9"
type input "$130.3313"
type input "19.9"
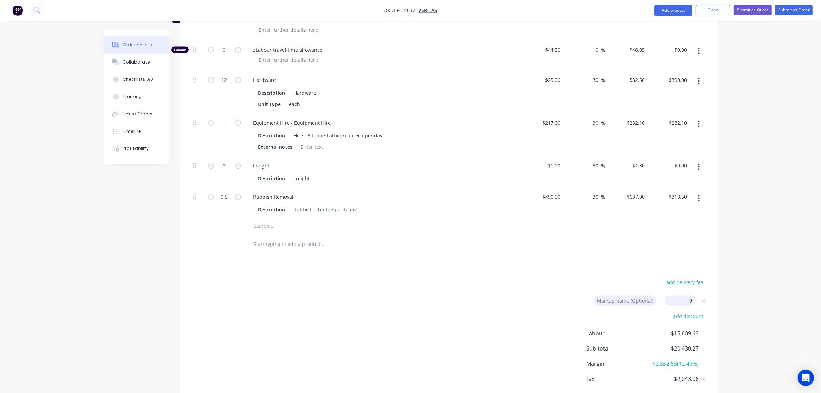
type input "$130.3313"
type input "$781.99"
type input "19.9"
type input "$130.3313"
type input "$1,042.65"
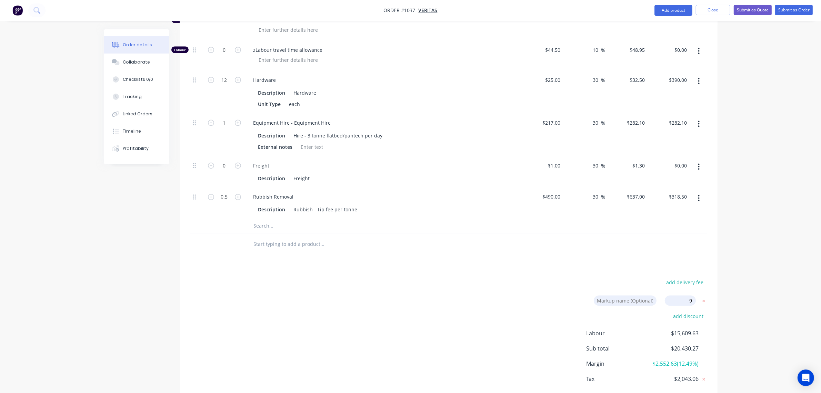
type input "19.9"
type input "$130.3313"
type input "$1,042.65"
type input "19.9"
type input "$130.3313"
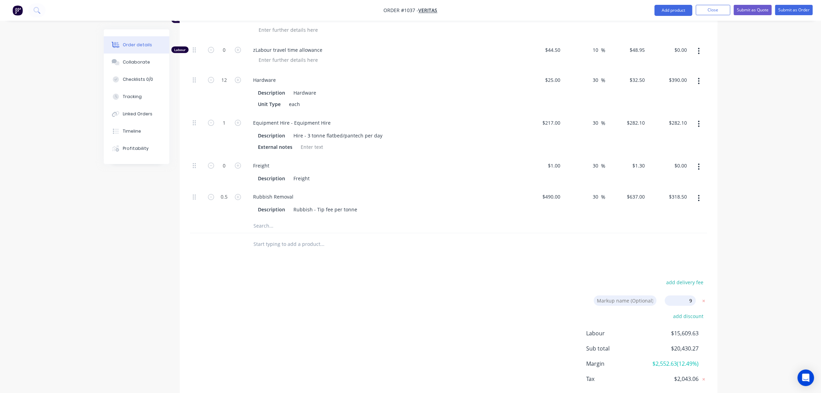
type input "$521.33"
type input "41.7"
type input "$18.1093"
type input "$90.55"
type input "41.7"
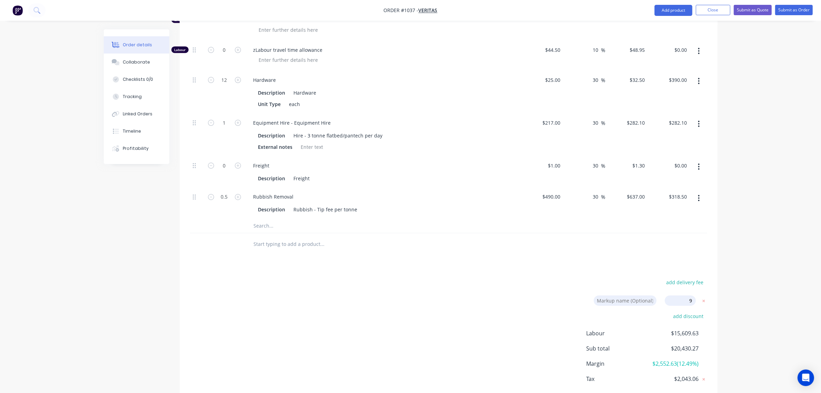
type input "$117.3276"
type input "$234.66"
type input "41.7"
type input "$24.1173"
type input "$144.70"
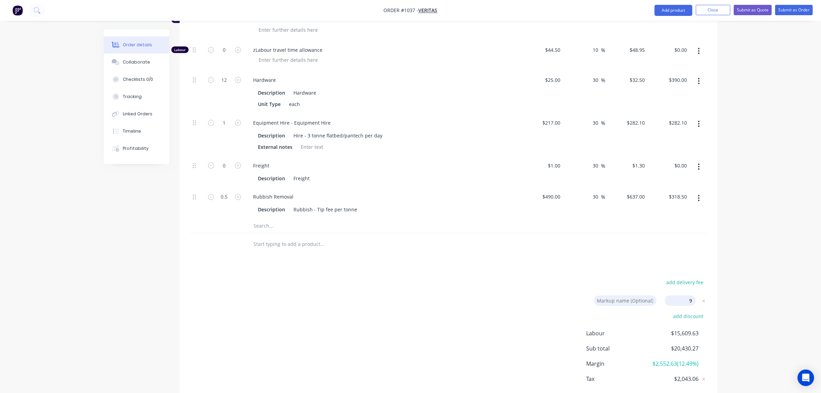
type input "41.7"
type input "$65.4229"
type input "$785.07"
type input "41.7"
type input "$129.6838"
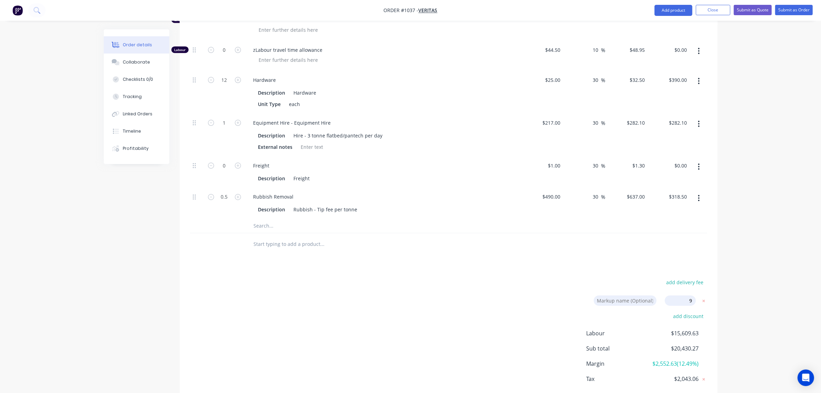
type input "$129.68"
type input "41.7"
type input "$35.425"
type input "$177.13"
type input "41.7"
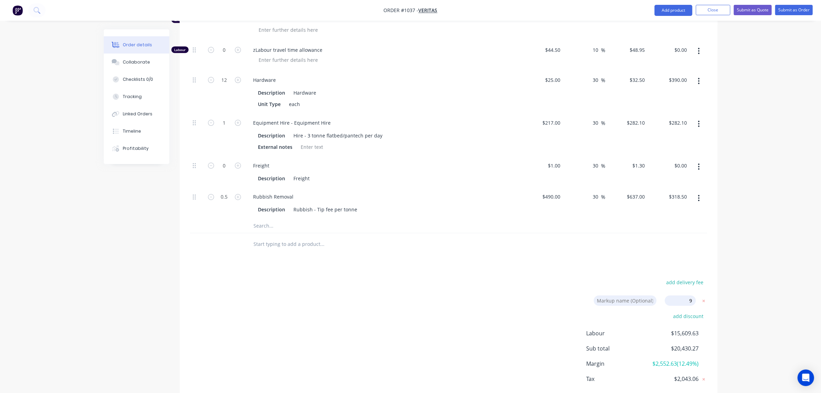
type input "$85.02"
type input "41.7"
type input "$148.785"
type input "$1,487.85"
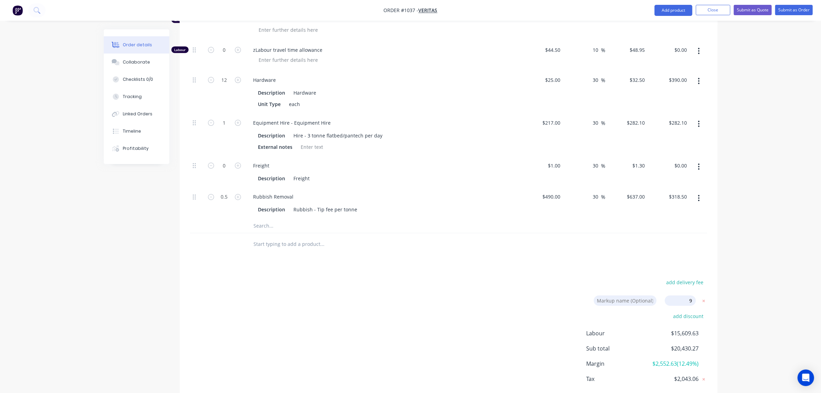
type input "19.9"
type input "$130.3313"
type input "19.48"
type input "$187.1094"
type input "$2,245.31"
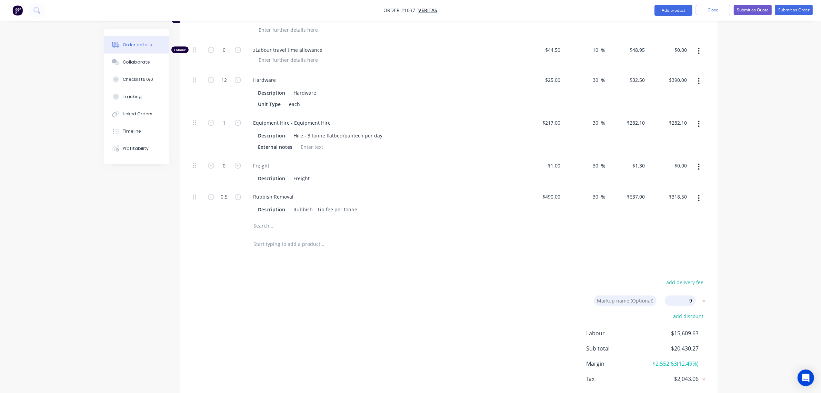
type input "19.9"
type input "$130.3313"
type input "$521.33"
type input "19.9"
type input "$89.925"
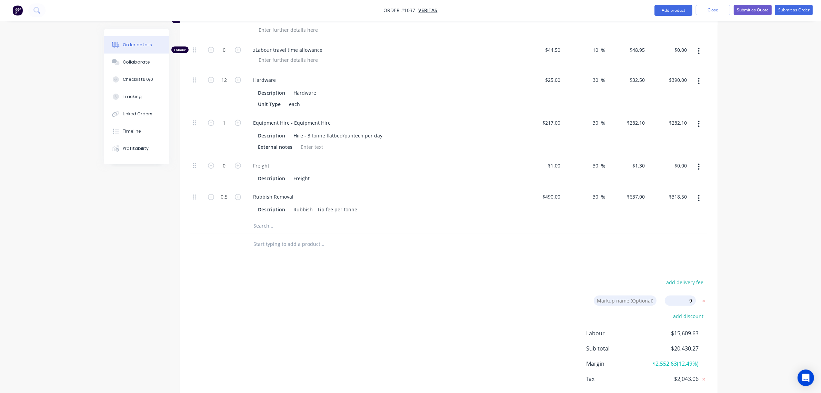
type input "19.9"
type input "$107.91"
type input "19.9"
type input "$53.3555"
type input "41.7"
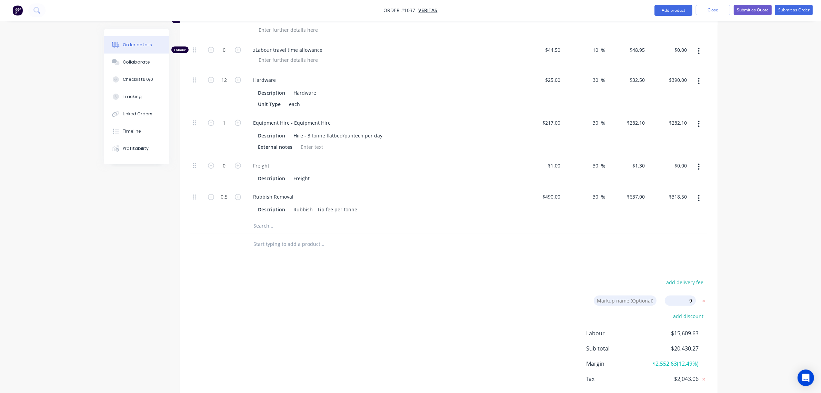
type input "$35.425"
type input "$425.10"
type input "41.7"
type input "$307.489"
type input "$307.49"
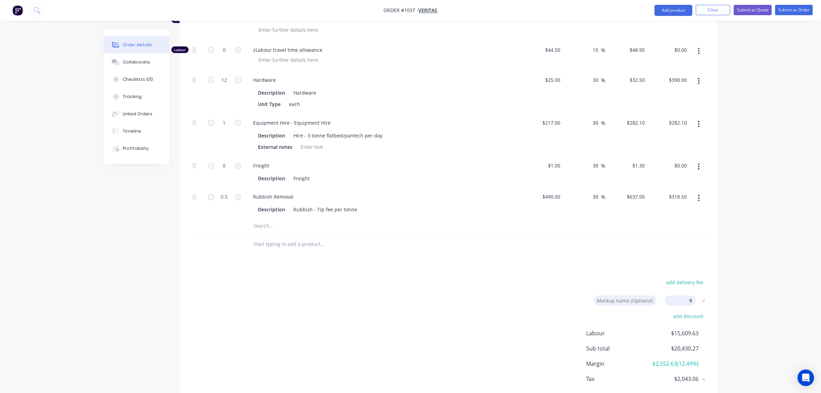
type input "41.7"
type input "$1.417"
type input "41.7"
type input "$694.33"
type input "$347.17"
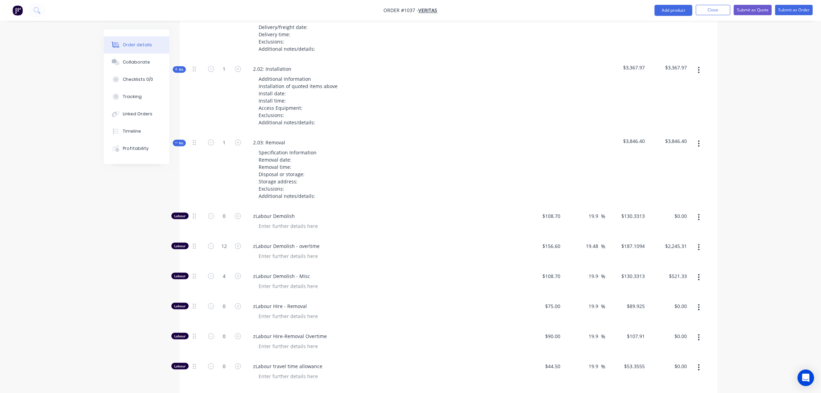
drag, startPoint x: 179, startPoint y: 106, endPoint x: 175, endPoint y: 110, distance: 5.4
click at [179, 140] on span "Kit" at bounding box center [179, 142] width 9 height 5
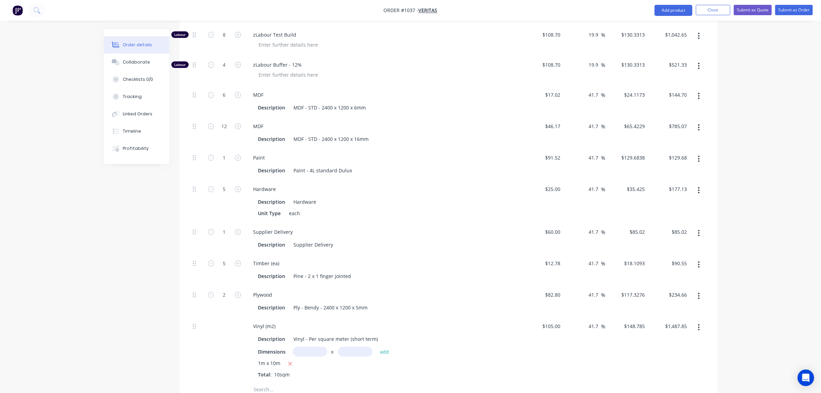
scroll to position [661, 0]
click at [220, 153] on input "1" at bounding box center [225, 158] width 18 height 10
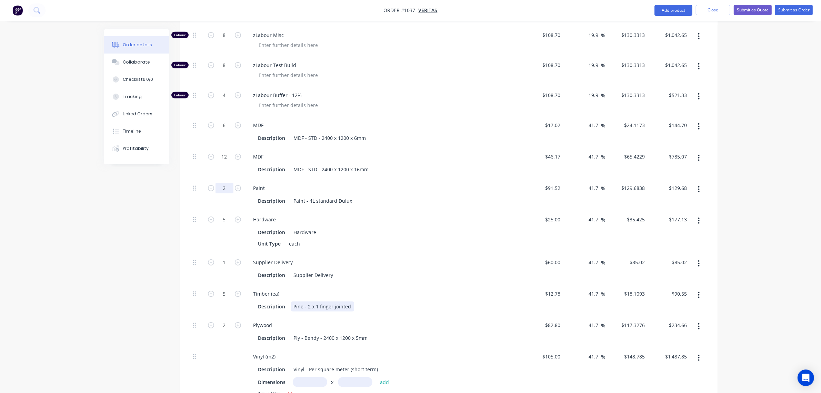
scroll to position [632, 0]
type input "2"
type input "$259.37"
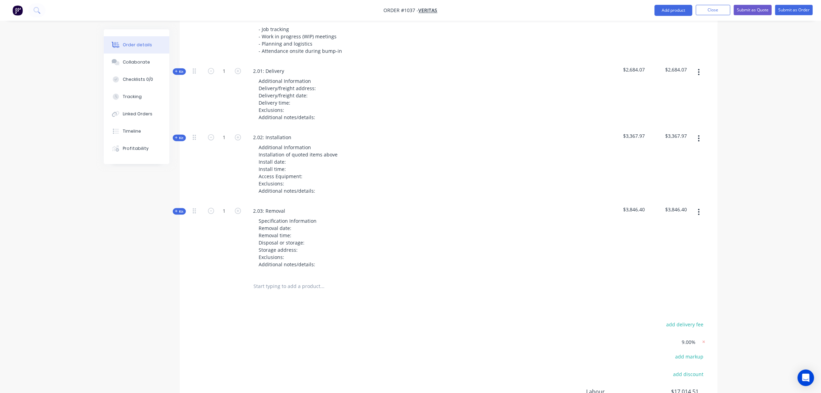
scroll to position [1121, 0]
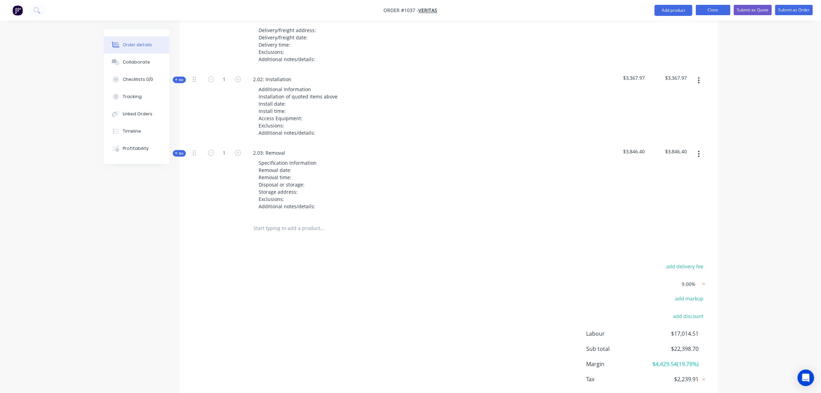
click at [718, 9] on button "Close" at bounding box center [713, 10] width 34 height 10
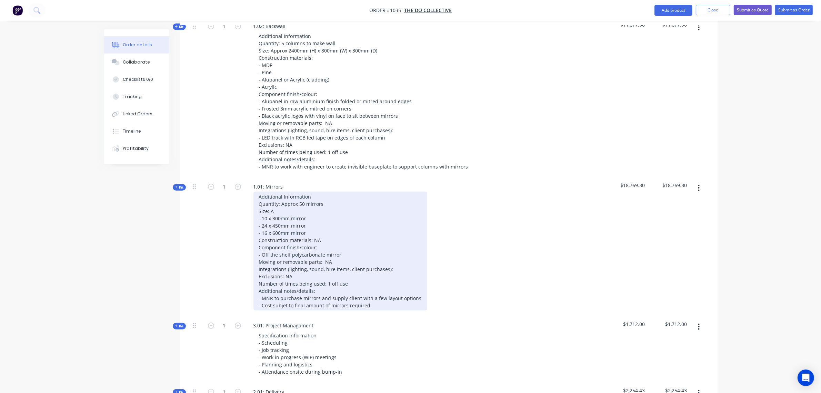
scroll to position [316, 0]
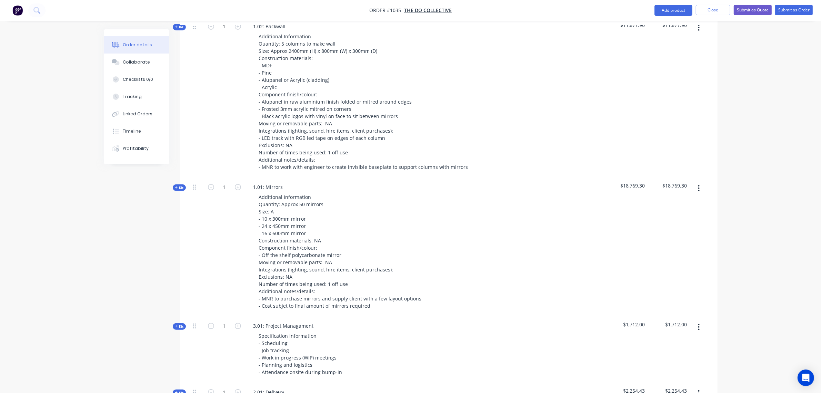
click at [180, 185] on span "Kit" at bounding box center [179, 187] width 9 height 5
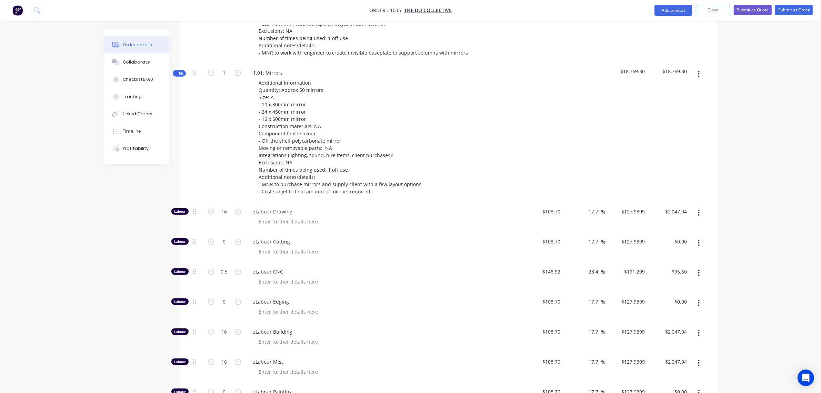
scroll to position [430, 0]
click at [183, 70] on span "Kit" at bounding box center [179, 72] width 9 height 5
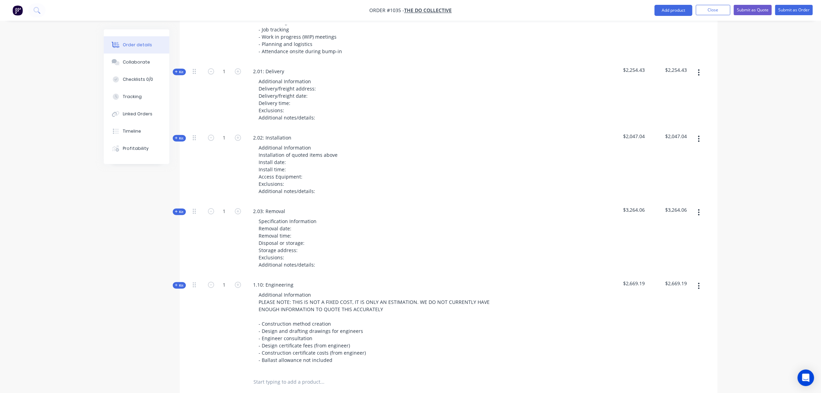
scroll to position [636, 0]
click at [301, 146] on div "Additional Information Installation of quoted items above Install date: Install…" at bounding box center [299, 169] width 90 height 53
click at [311, 77] on div "Additional Information Delivery/freight address: Delivery/freight date: Deliver…" at bounding box center [288, 100] width 68 height 46
click at [304, 85] on div "Additional Information Delivery/freight address: Delivery/freight date: 18/11/2…" at bounding box center [292, 100] width 77 height 46
click at [301, 145] on div "Additional Information Installation of quoted items above Install date: Install…" at bounding box center [299, 169] width 90 height 53
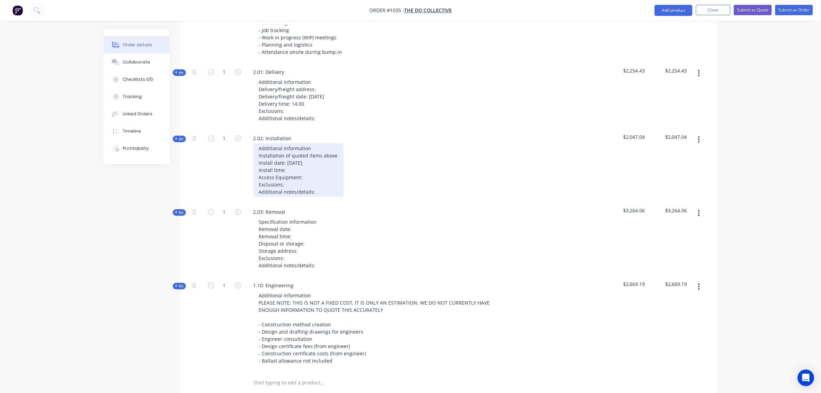
click at [298, 151] on div "Additional Information Installation of quoted items above Install date: 18/11/2…" at bounding box center [299, 169] width 90 height 53
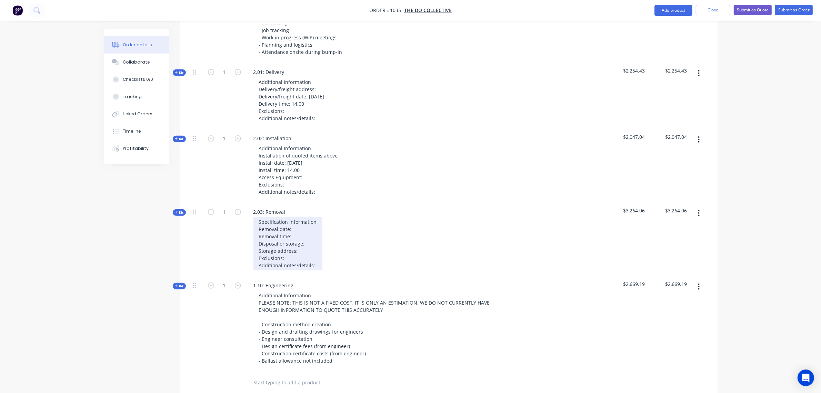
click at [299, 217] on div "Specification Information Removal date: Removal time: Disposal or storage: Stor…" at bounding box center [288, 243] width 69 height 53
click at [294, 217] on div "Specification Information Removal date: 20/11/25 Removal time: Disposal or stor…" at bounding box center [288, 243] width 69 height 53
click at [309, 225] on div "Specification Information Removal date: 20/11/25 Removal time: 08.00 Disposal o…" at bounding box center [288, 243] width 69 height 53
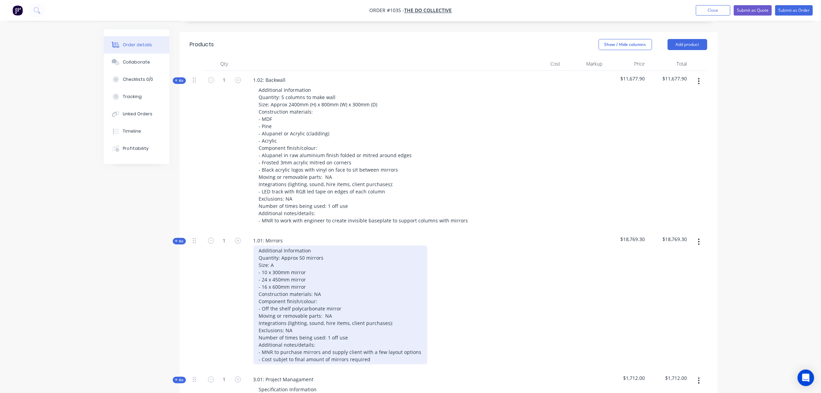
scroll to position [262, 0]
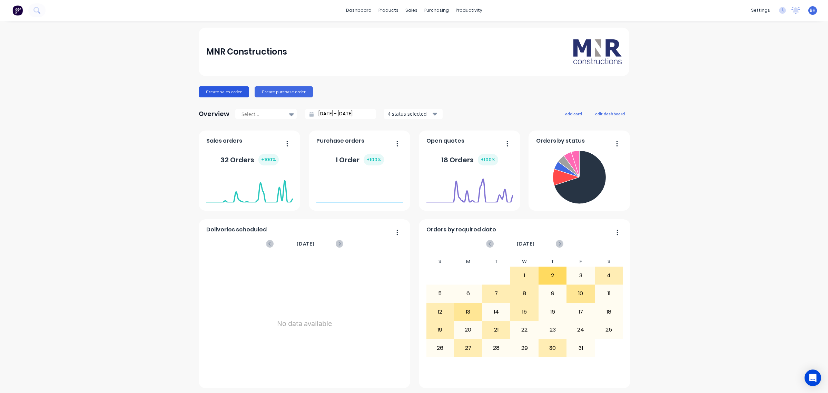
click at [224, 91] on button "Create sales order" at bounding box center [224, 91] width 50 height 11
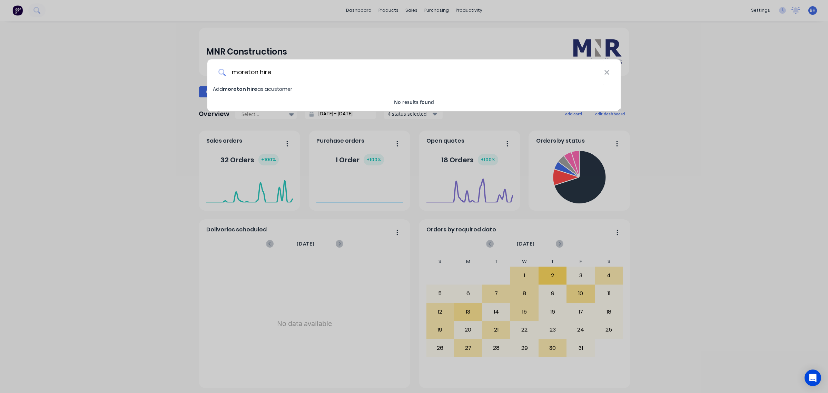
type input "moreton hire"
click at [241, 88] on span "moreton hire" at bounding box center [240, 89] width 34 height 7
select select "AU"
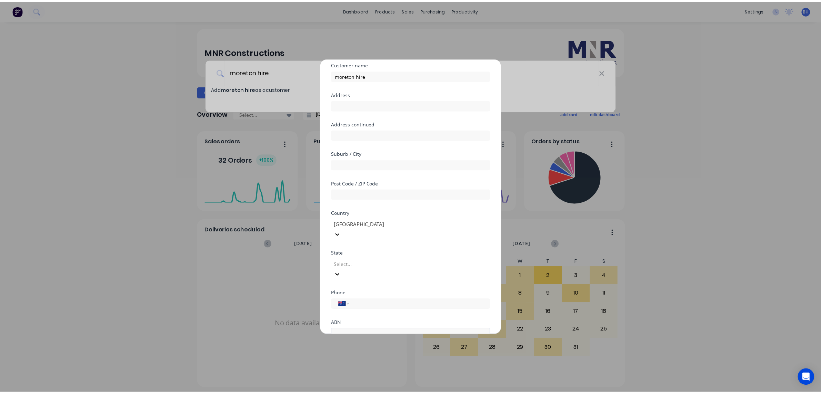
scroll to position [61, 0]
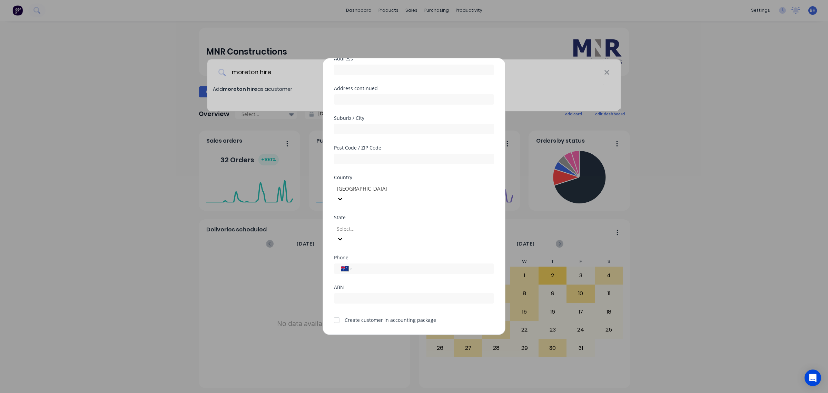
click at [396, 334] on button "Save" at bounding box center [392, 339] width 38 height 11
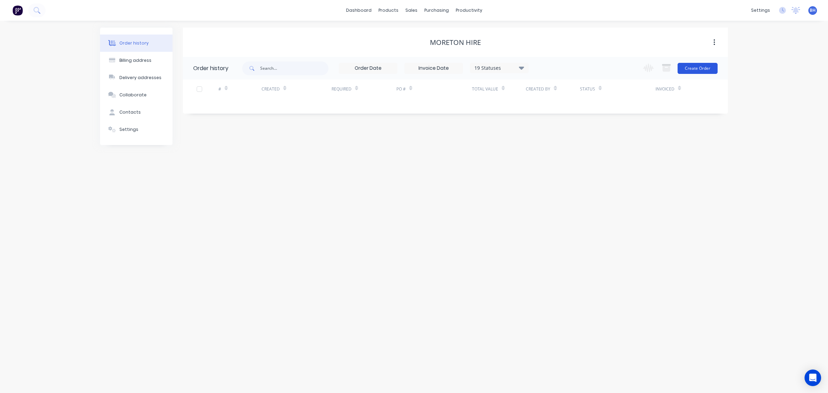
click at [697, 67] on button "Create Order" at bounding box center [697, 68] width 40 height 11
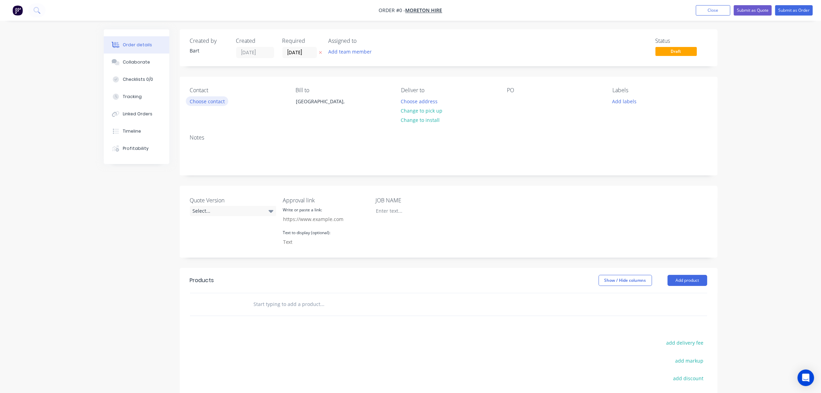
click at [219, 101] on button "Choose contact" at bounding box center [207, 100] width 42 height 9
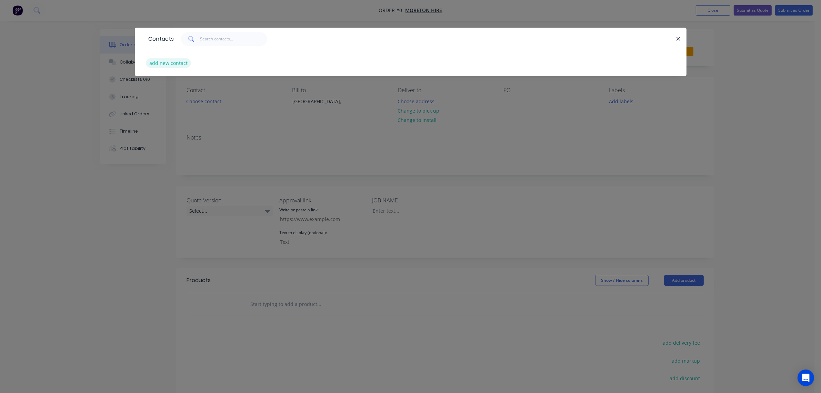
click at [177, 61] on button "add new contact" at bounding box center [169, 62] width 46 height 9
select select "AU"
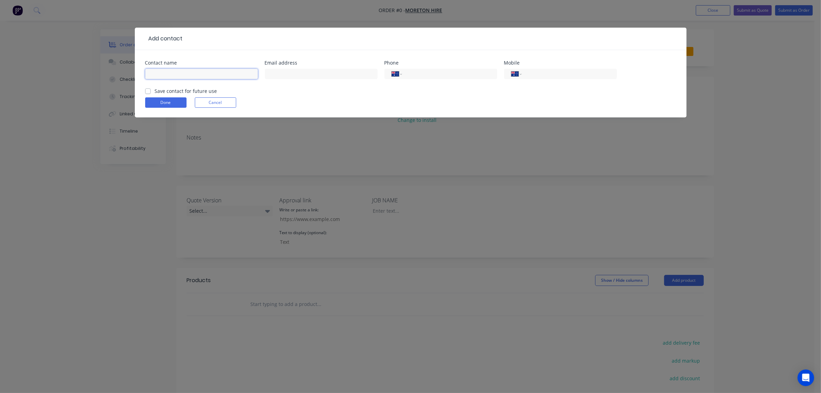
click at [193, 78] on input "text" at bounding box center [201, 74] width 113 height 10
type input "[PERSON_NAME]"
click at [346, 70] on input "text" at bounding box center [321, 74] width 113 height 10
paste input "[PERSON_NAME][EMAIL_ADDRESS][PERSON_NAME][DOMAIN_NAME]"
type input "[PERSON_NAME][EMAIL_ADDRESS][PERSON_NAME][DOMAIN_NAME]"
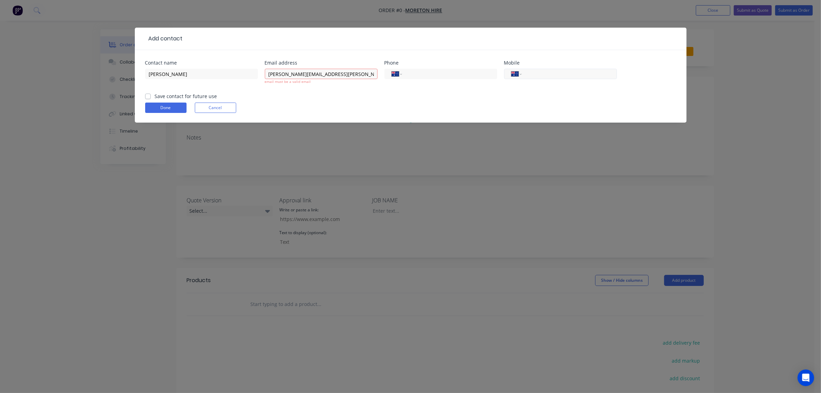
click at [550, 73] on input "tel" at bounding box center [568, 74] width 83 height 8
paste input "407 841 779"
type input "0407 841 779"
click at [270, 73] on input "[PERSON_NAME][EMAIL_ADDRESS][PERSON_NAME][DOMAIN_NAME]" at bounding box center [321, 74] width 113 height 10
drag, startPoint x: 361, startPoint y: 71, endPoint x: 359, endPoint y: 76, distance: 5.3
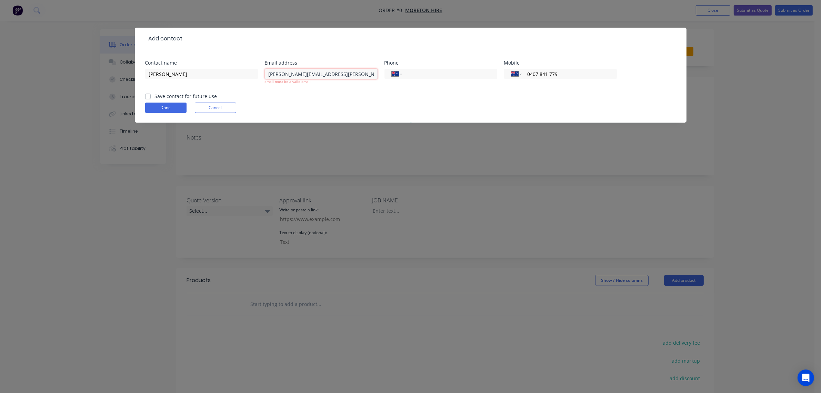
click at [361, 72] on input "[PERSON_NAME][EMAIL_ADDRESS][PERSON_NAME][DOMAIN_NAME]" at bounding box center [321, 74] width 113 height 10
type input "[PERSON_NAME][EMAIL_ADDRESS][PERSON_NAME][DOMAIN_NAME]"
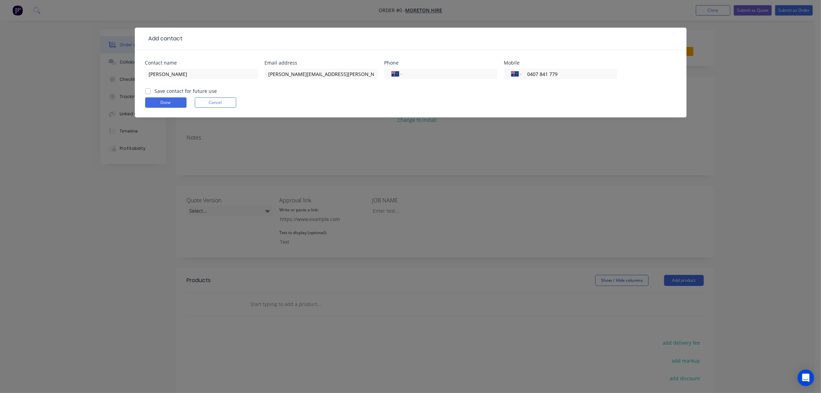
click at [269, 102] on form "Contact name [PERSON_NAME] Email address [EMAIL_ADDRESS][PERSON_NAME][DOMAIN_NA…" at bounding box center [410, 88] width 531 height 57
click at [153, 93] on div "Save contact for future use" at bounding box center [181, 90] width 72 height 7
click at [152, 90] on div "Save contact for future use" at bounding box center [181, 90] width 72 height 7
click at [155, 90] on label "Save contact for future use" at bounding box center [186, 90] width 62 height 7
click at [148, 90] on input "Save contact for future use" at bounding box center [148, 90] width 6 height 7
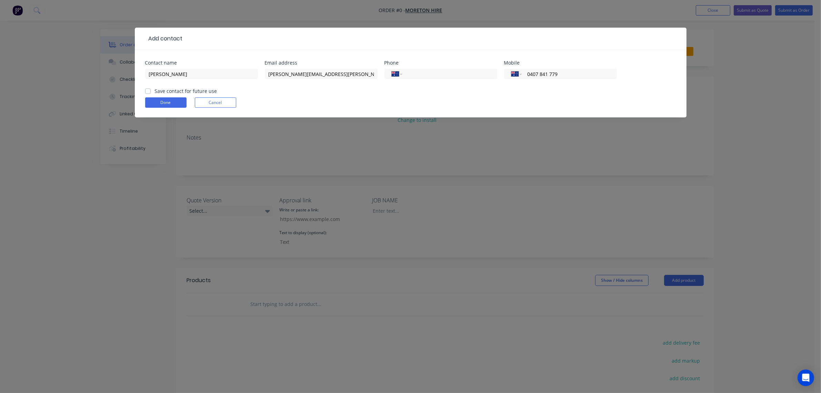
checkbox input "true"
click at [156, 102] on button "Done" at bounding box center [165, 102] width 41 height 10
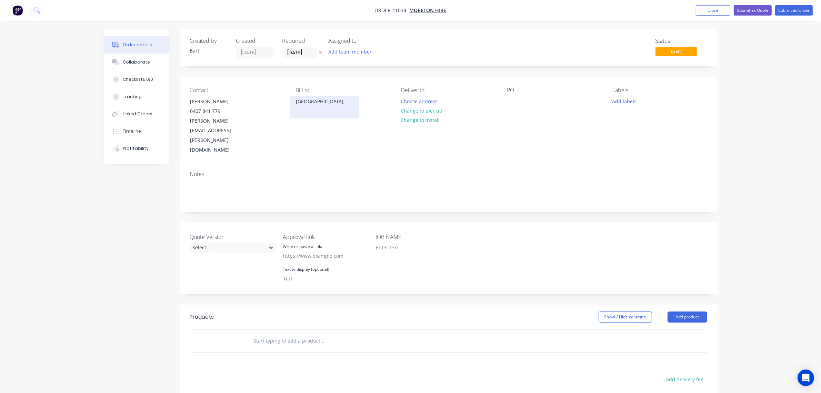
click at [308, 101] on div "Australia," at bounding box center [324, 102] width 57 height 10
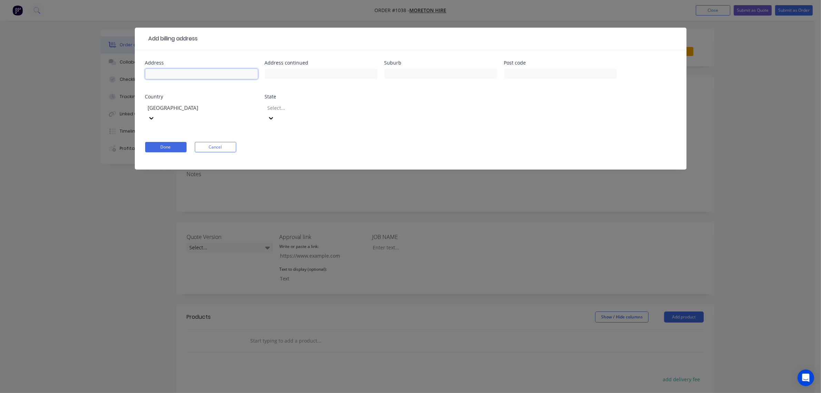
click at [211, 72] on input "text" at bounding box center [201, 74] width 113 height 10
paste input "Level 1, 201 Sussex Street Sydney NSW"
type input "Level 1, 201 Sussex Street Sydney NSW"
click at [466, 75] on input "text" at bounding box center [441, 74] width 113 height 10
type input "Sydney"
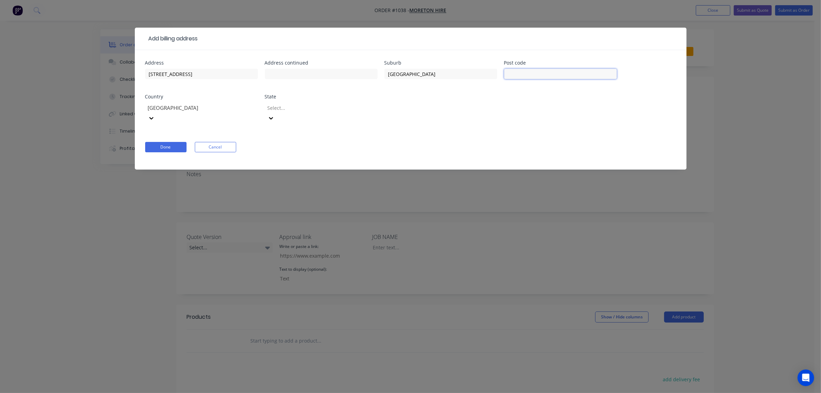
click at [512, 72] on input "text" at bounding box center [560, 74] width 113 height 10
type input "2000"
drag, startPoint x: 227, startPoint y: 76, endPoint x: 206, endPoint y: 76, distance: 20.7
click at [206, 76] on input "Level 1, 201 Sussex Street Sydney NSW" at bounding box center [201, 74] width 113 height 10
type input "Level 1, 201 Sussex Street"
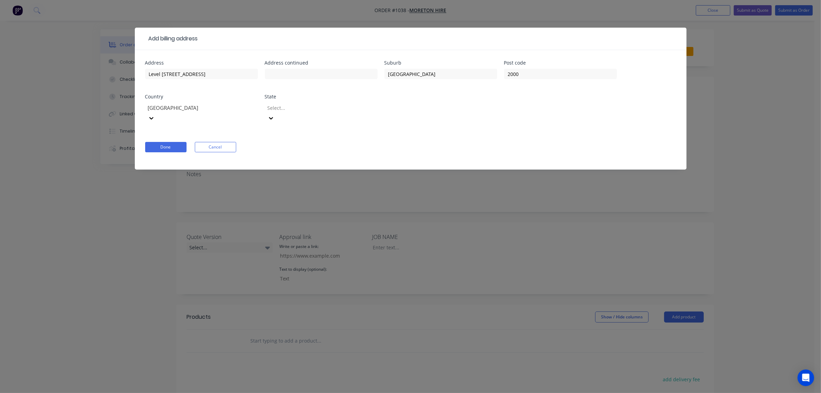
click at [282, 108] on div at bounding box center [316, 107] width 99 height 9
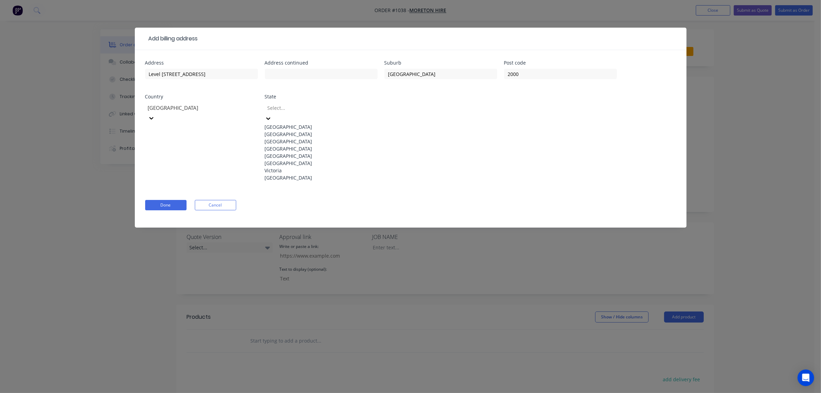
click at [285, 135] on div "New South Wales" at bounding box center [321, 133] width 113 height 7
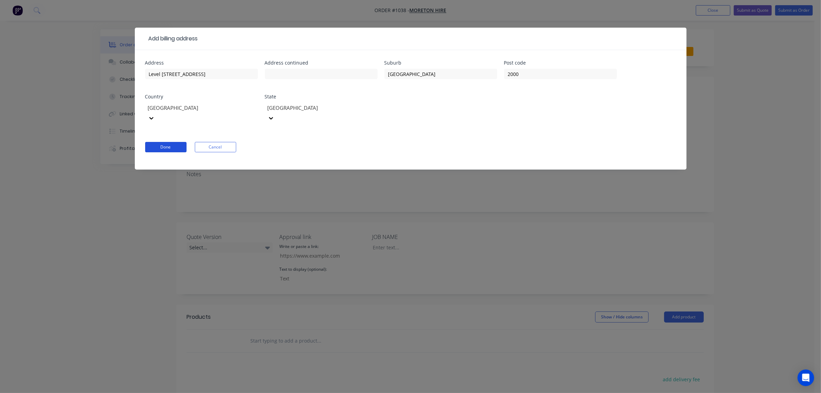
click at [168, 142] on button "Done" at bounding box center [165, 147] width 41 height 10
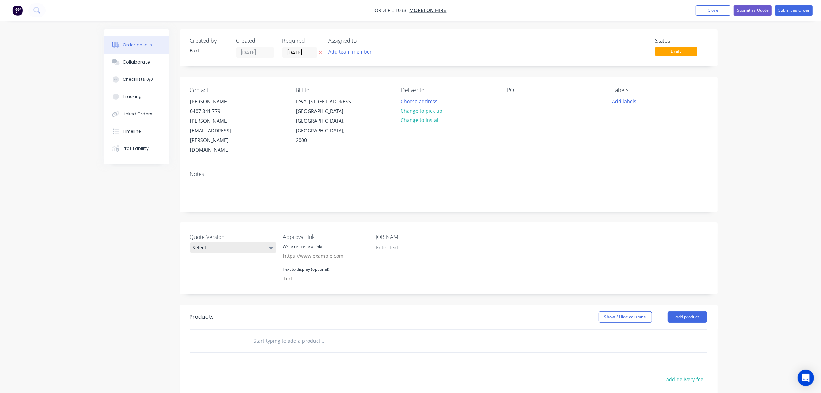
click at [238, 242] on div "Select..." at bounding box center [233, 247] width 86 height 10
click at [200, 256] on div "V1" at bounding box center [200, 256] width 10 height 9
click at [207, 165] on div "Notes" at bounding box center [449, 188] width 538 height 46
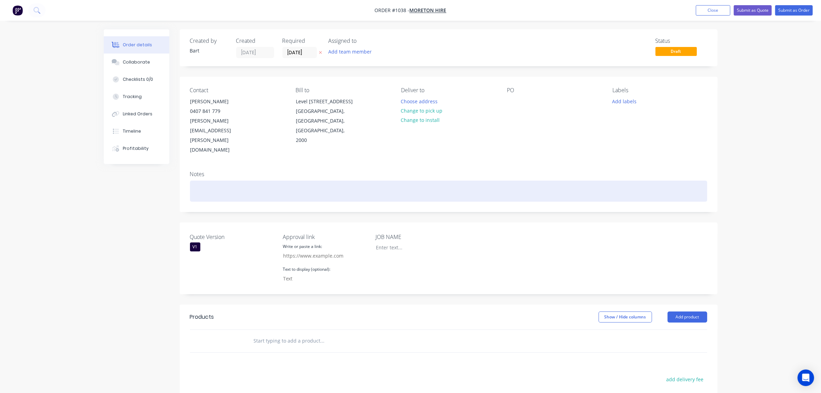
click at [208, 180] on div at bounding box center [448, 190] width 517 height 21
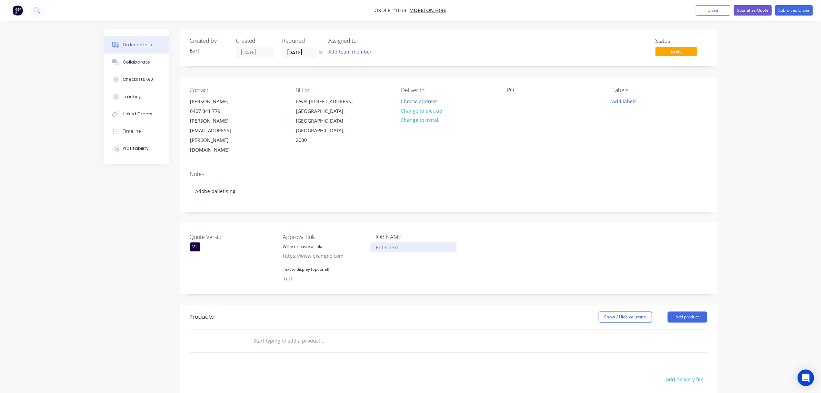
drag, startPoint x: 386, startPoint y: 227, endPoint x: 401, endPoint y: 230, distance: 14.9
click at [386, 242] on div at bounding box center [413, 247] width 86 height 10
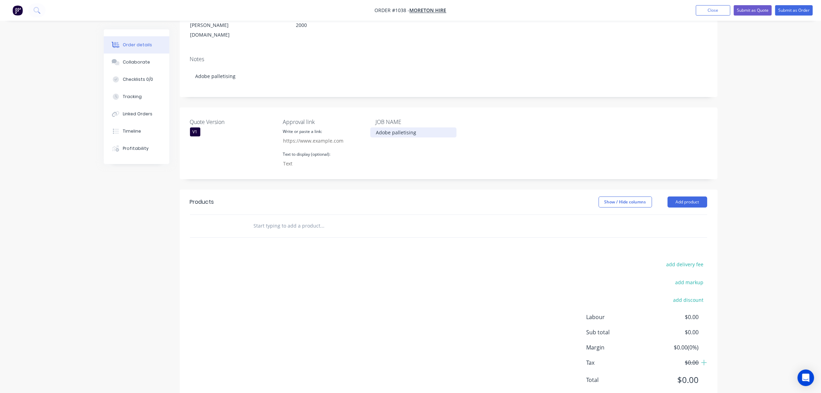
scroll to position [116, 0]
click at [284, 217] on input "text" at bounding box center [323, 224] width 138 height 14
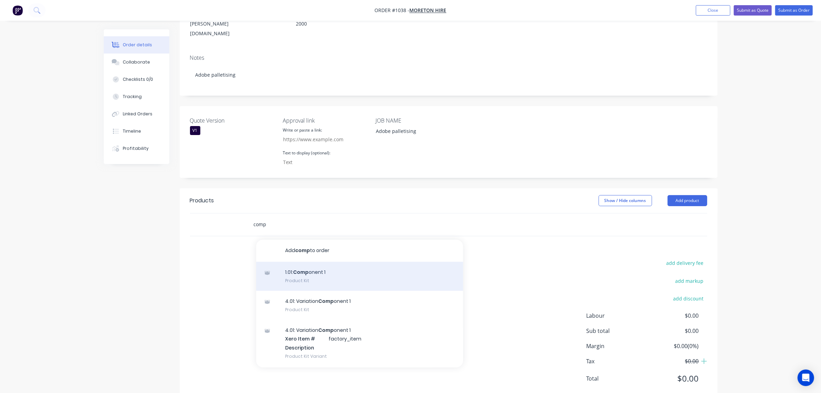
type input "comp"
click at [312, 261] on div "1.01: Comp onent 1 Product Kit" at bounding box center [359, 275] width 207 height 29
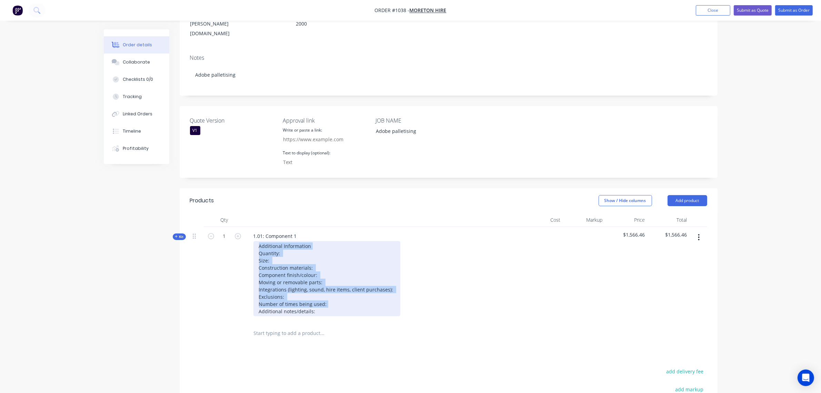
drag, startPoint x: 327, startPoint y: 283, endPoint x: 244, endPoint y: 225, distance: 101.3
click at [242, 227] on div "Kit 1 1.01: Component 1 Additional Information Quantity: Size: Construction mat…" at bounding box center [448, 274] width 517 height 95
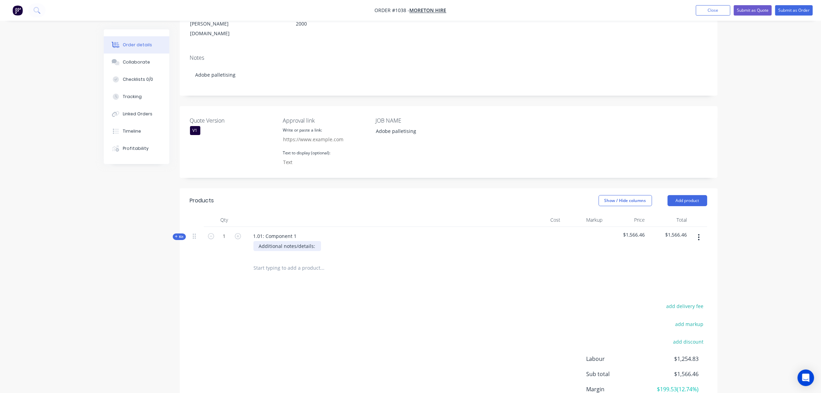
click at [318, 241] on div "Additional notes/details:" at bounding box center [288, 246] width 68 height 10
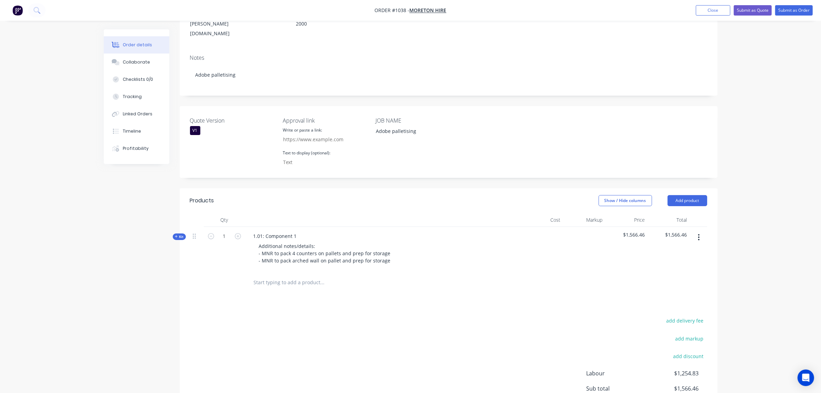
click at [180, 220] on div "Qty Cost Markup Price Total Kit 1 1.01: Component 1 Additional notes/details: -…" at bounding box center [449, 253] width 538 height 81
click at [180, 233] on button "Kit" at bounding box center [179, 236] width 13 height 7
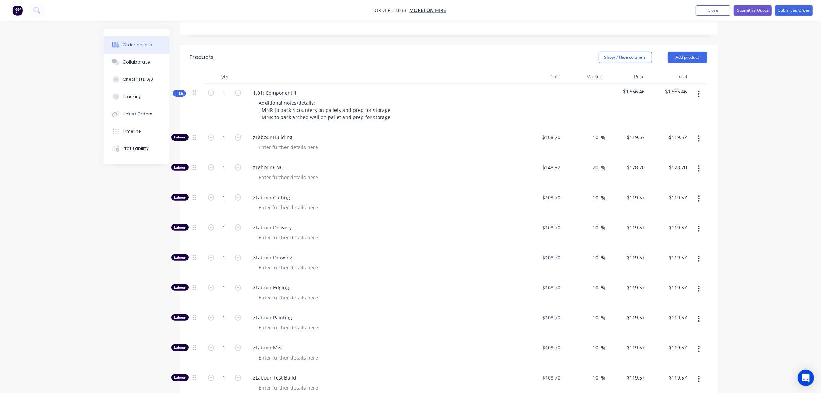
scroll to position [260, 0]
click at [220, 132] on input "1" at bounding box center [225, 137] width 18 height 10
click at [217, 132] on input "12" at bounding box center [225, 137] width 18 height 10
type input "0"
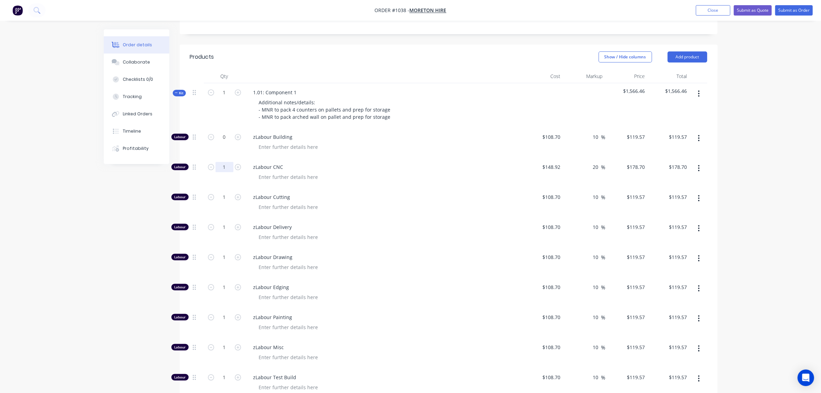
type input "$0.00"
click at [224, 162] on input "1" at bounding box center [225, 167] width 18 height 10
type input "0"
type input "$0.00"
click at [222, 192] on input "1" at bounding box center [225, 197] width 18 height 10
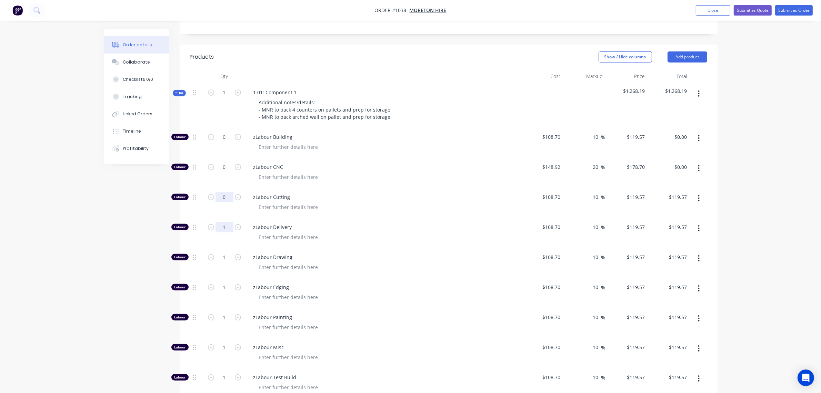
type input "0"
type input "$0.00"
click at [218, 222] on input "1" at bounding box center [225, 227] width 18 height 10
type input "0"
type input "$0.00"
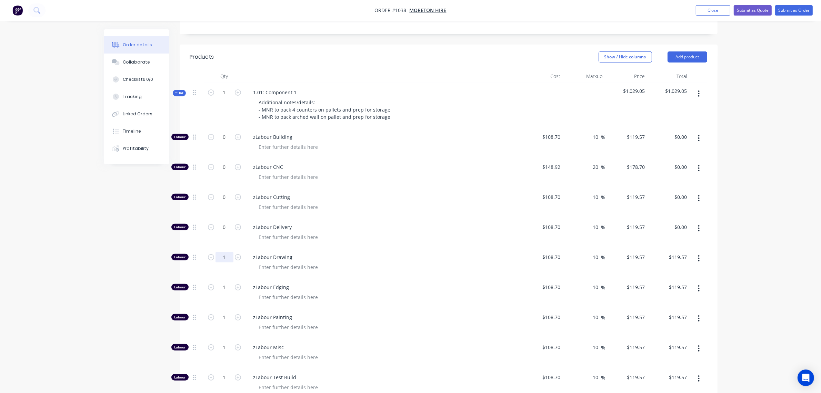
click at [222, 252] on input "1" at bounding box center [225, 257] width 18 height 10
type input "0"
type input "$0.00"
click at [219, 282] on input "1" at bounding box center [225, 287] width 18 height 10
type input "0"
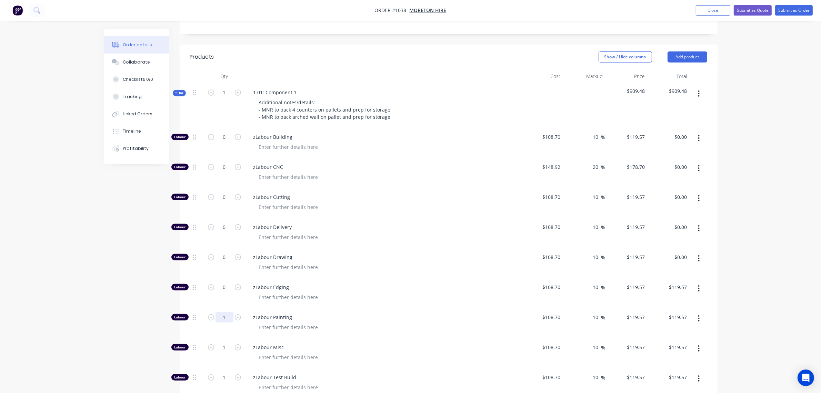
type input "$0.00"
click at [219, 312] on input "1" at bounding box center [225, 317] width 18 height 10
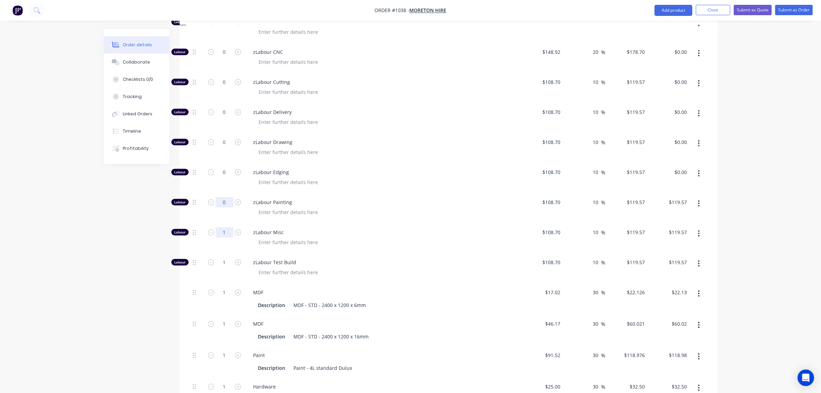
type input "0"
type input "$0.00"
click at [230, 227] on input "1" at bounding box center [225, 232] width 18 height 10
type input "12"
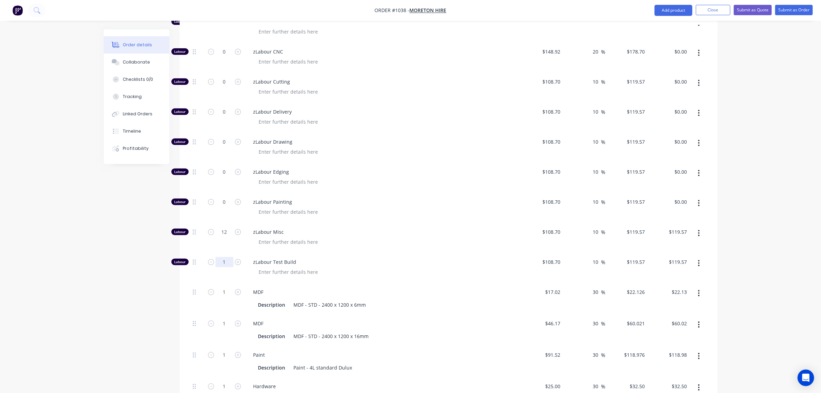
type input "$1,434.84"
click at [221, 257] on input "1" at bounding box center [225, 262] width 18 height 10
type input "0"
type input "$0.00"
click at [221, 287] on input "1" at bounding box center [225, 292] width 18 height 10
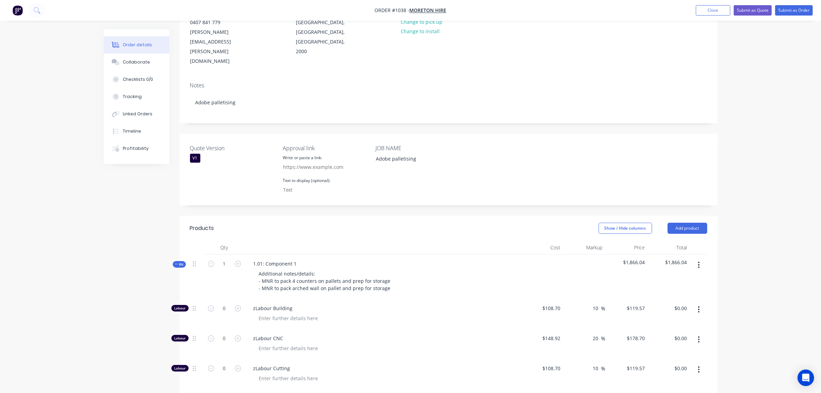
scroll to position [88, 0]
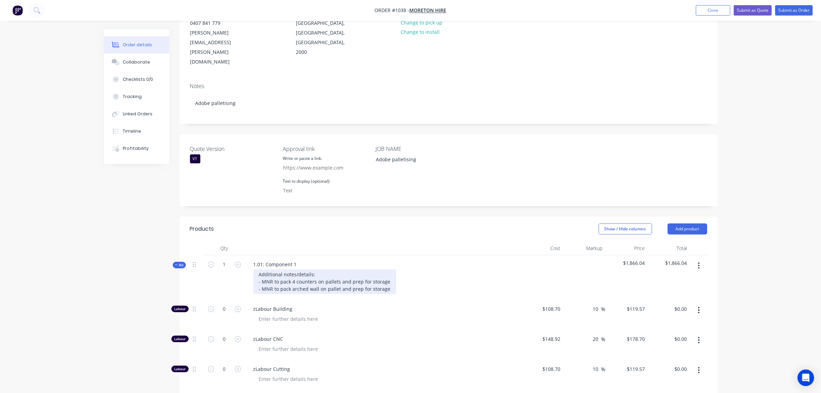
type input "0"
type input "$0.00"
click at [387, 270] on div "Additional notes/details: - MNR to pack 4 counters on pallets and prep for stor…" at bounding box center [325, 281] width 143 height 24
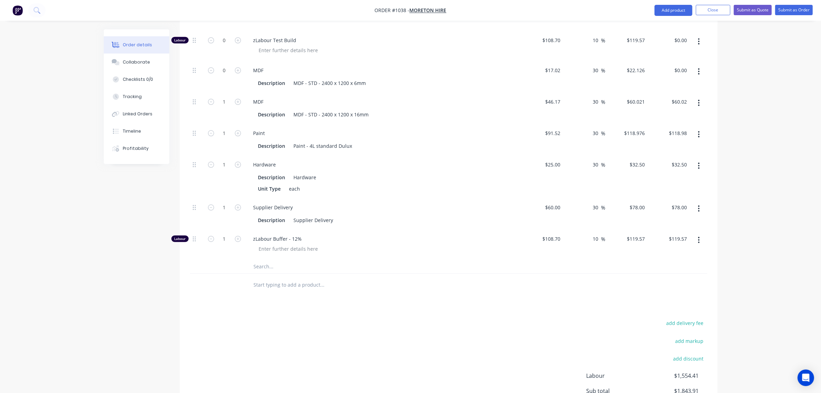
scroll to position [605, 0]
click at [270, 258] on input "text" at bounding box center [323, 265] width 138 height 14
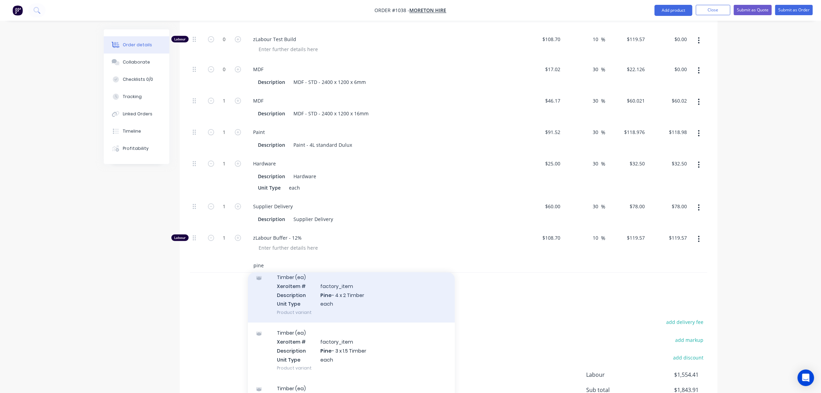
scroll to position [28, 0]
type input "pine"
click at [332, 281] on div "Timber (ea) Xero Item # factory_item Description Pine - 4 x 2 Timber Unit Type …" at bounding box center [351, 294] width 207 height 56
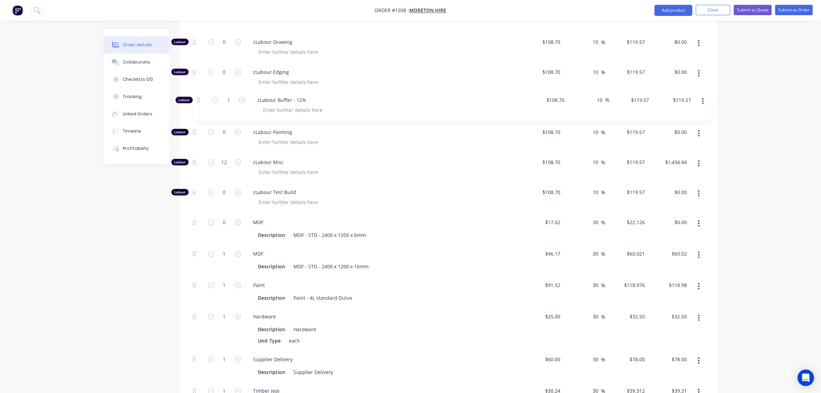
scroll to position [471, 0]
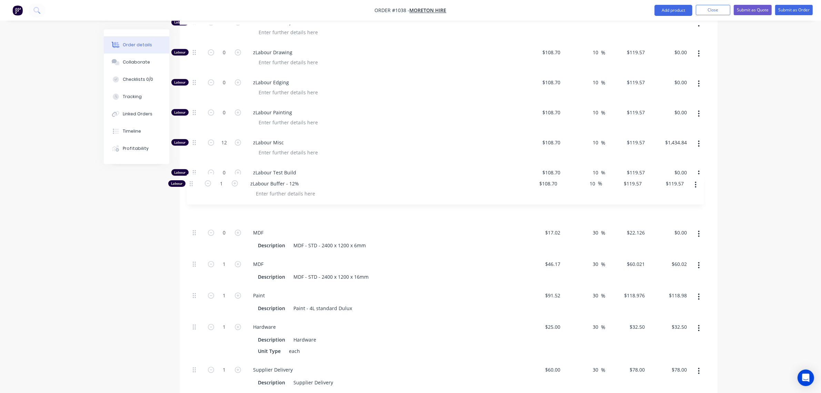
drag, startPoint x: 195, startPoint y: 220, endPoint x: 192, endPoint y: 182, distance: 37.7
click at [192, 182] on div "Labour 0 zLabour Building $108.70 $108.70 10 10 % $119.57 $119.57 $0.00 $0.00 L…" at bounding box center [448, 173] width 517 height 500
click at [219, 197] on input "1" at bounding box center [225, 202] width 18 height 10
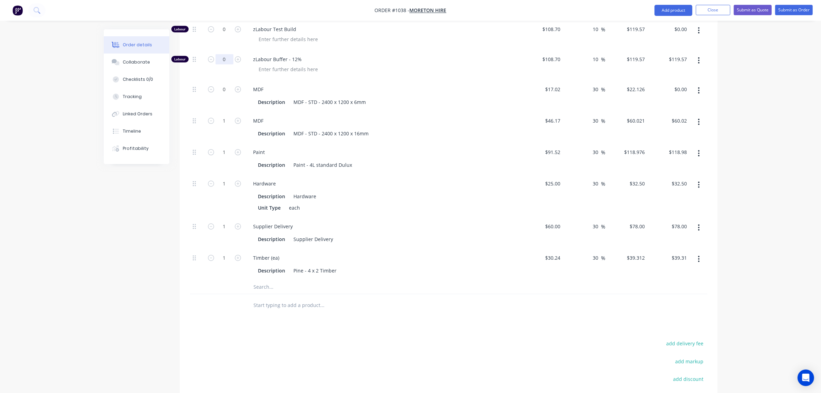
scroll to position [615, 0]
type input "0"
type input "$0.00"
click at [259, 279] on input "text" at bounding box center [323, 286] width 138 height 14
type input "p"
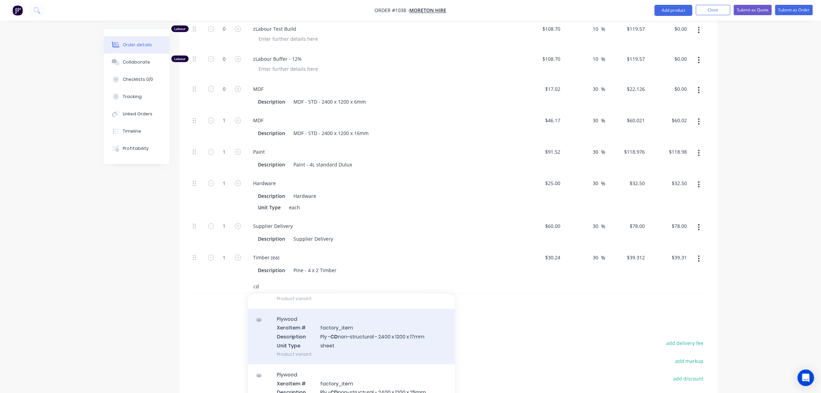
scroll to position [230, 0]
type input "cd"
click at [340, 323] on div "Plywood Xero Item # factory_item Description Ply - CD non-structural - 2400 x 1…" at bounding box center [351, 336] width 207 height 56
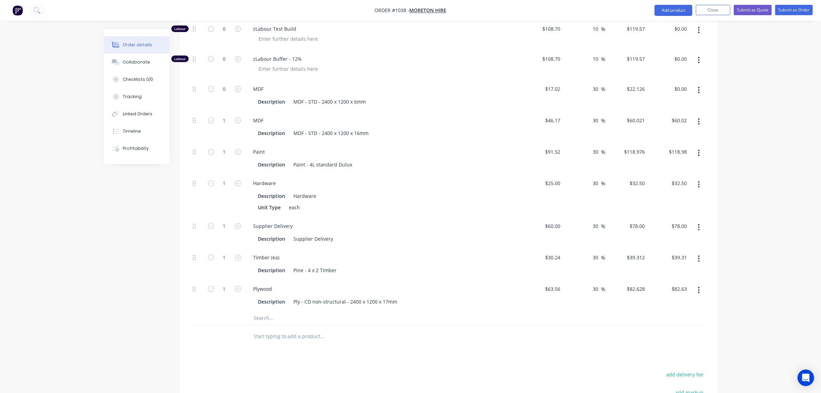
click at [259, 329] on input "text" at bounding box center [323, 336] width 138 height 14
click at [261, 311] on input "text" at bounding box center [323, 318] width 138 height 14
click at [265, 329] on input "text" at bounding box center [323, 336] width 138 height 14
click at [270, 311] on input "text" at bounding box center [323, 318] width 138 height 14
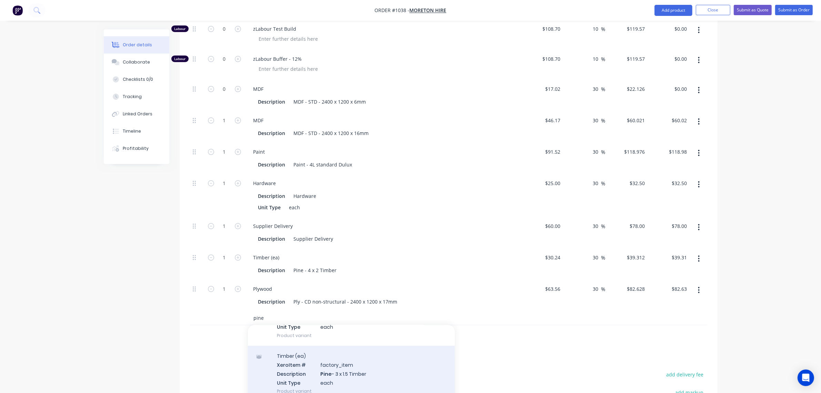
scroll to position [57, 0]
type input "pine"
click at [313, 349] on div "Timber (ea) Xero Item # factory_item Description Pine - 3 x 1.5 Timber Unit Typ…" at bounding box center [351, 373] width 207 height 56
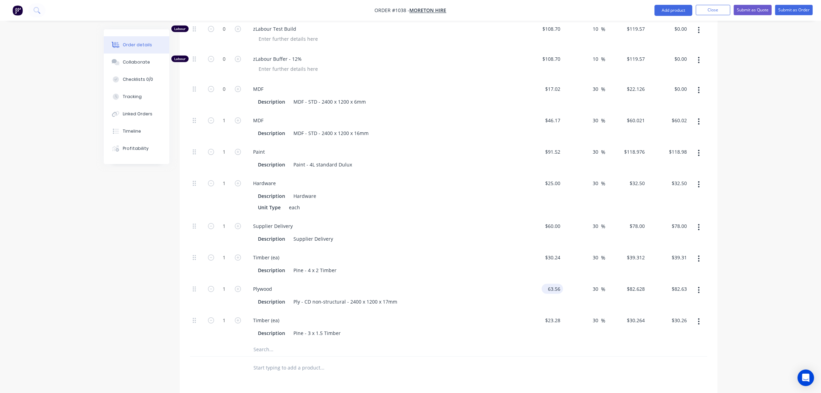
click at [553, 284] on input "63.56" at bounding box center [554, 289] width 19 height 10
type input "$3.50"
type input "$4.55"
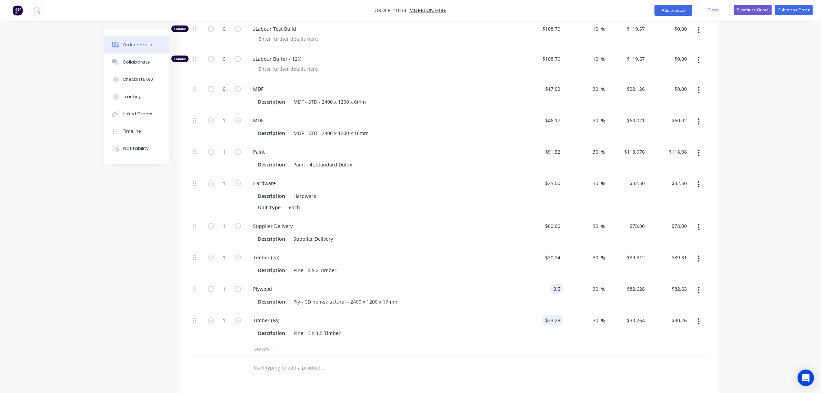
type input "23.28"
click at [554, 315] on input "23.28" at bounding box center [555, 320] width 16 height 10
type input "3.5"
type input "$23.28"
click at [554, 284] on input "3.5" at bounding box center [558, 289] width 10 height 10
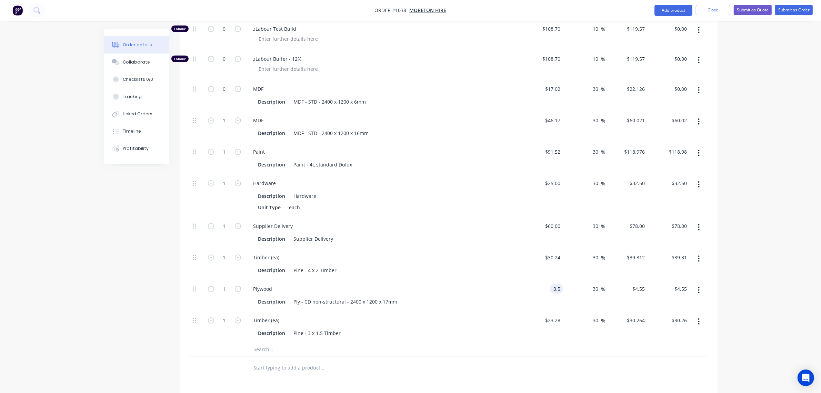
click at [554, 284] on input "3.5" at bounding box center [558, 289] width 10 height 10
type input "$4.50"
type input "$5.85"
click at [561, 315] on input "23.28" at bounding box center [554, 320] width 19 height 10
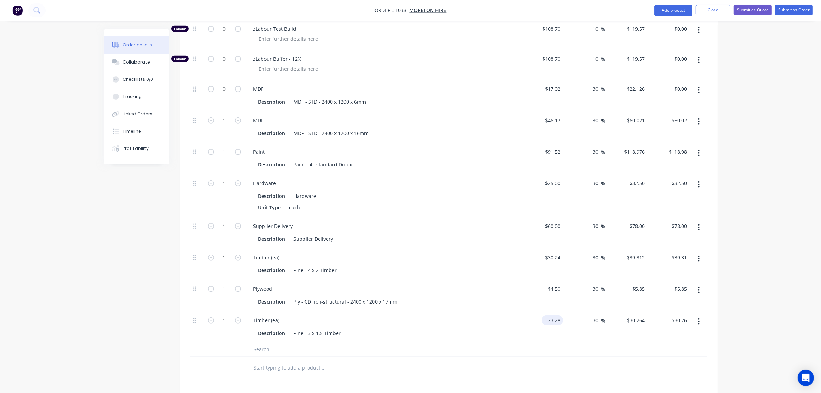
click at [557, 315] on input "23.28" at bounding box center [554, 320] width 19 height 10
type input "$3.15"
type input "$4.095"
type input "$4.10"
click at [291, 315] on div "Timber (ea)" at bounding box center [383, 320] width 270 height 10
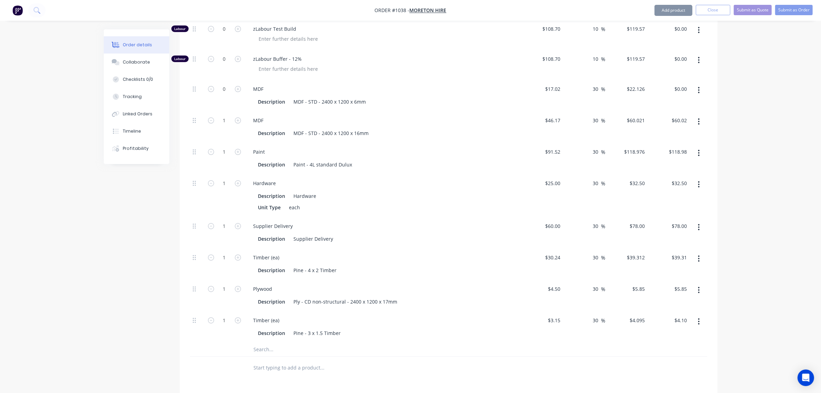
click at [285, 315] on div "Timber (ea)" at bounding box center [383, 320] width 270 height 10
click at [348, 328] on div "Description Pine - 3 x 1.5 Timber" at bounding box center [382, 333] width 252 height 10
click at [286, 342] on input "text" at bounding box center [323, 349] width 138 height 14
click at [218, 315] on input "1" at bounding box center [225, 320] width 18 height 10
click at [222, 284] on input "1" at bounding box center [225, 289] width 18 height 10
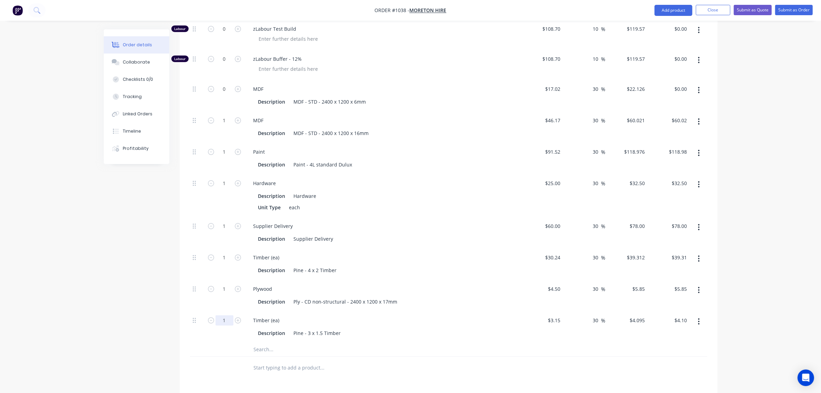
click at [223, 315] on input "1" at bounding box center [225, 320] width 18 height 10
type input "46"
type input "$188.37"
click at [224, 284] on input "1" at bounding box center [225, 289] width 18 height 10
type input "5"
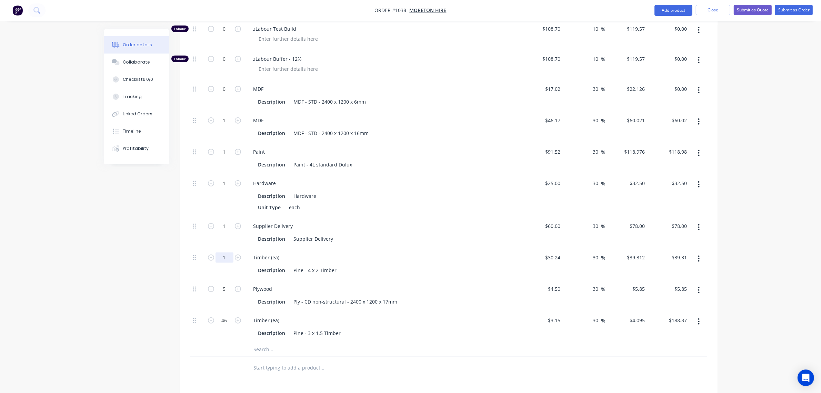
type input "$29.25"
click at [219, 252] on input "1" at bounding box center [225, 257] width 18 height 10
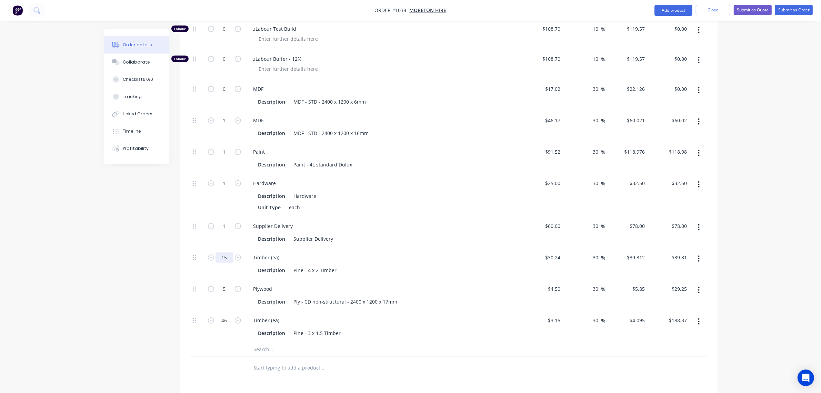
type input "15"
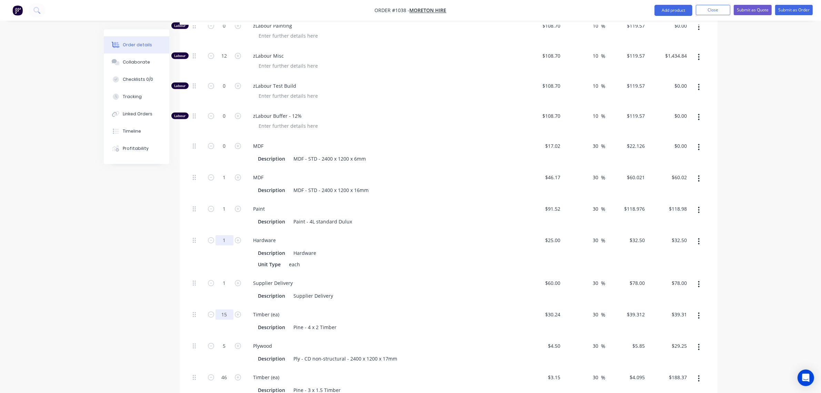
scroll to position [558, 0]
type input "$589.68"
click at [215, 235] on form "1" at bounding box center [225, 240] width 36 height 10
click at [221, 235] on input "1" at bounding box center [225, 240] width 18 height 10
type input "0"
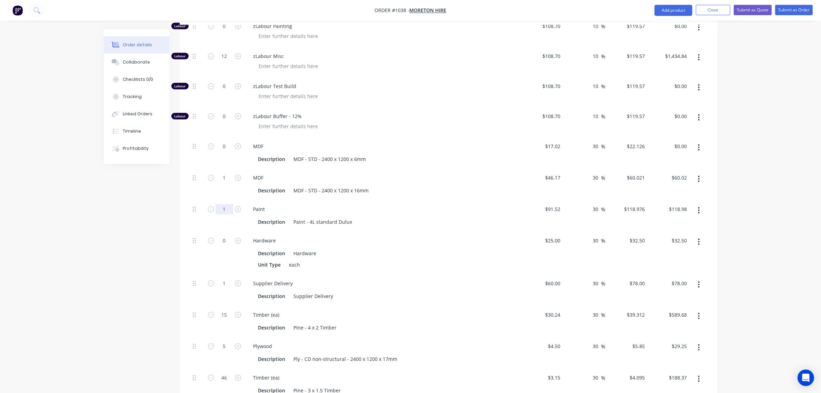
type input "$0.00"
click at [220, 204] on input "1" at bounding box center [225, 209] width 18 height 10
type input "0"
type input "$0.00"
click at [223, 172] on input "1" at bounding box center [225, 177] width 18 height 10
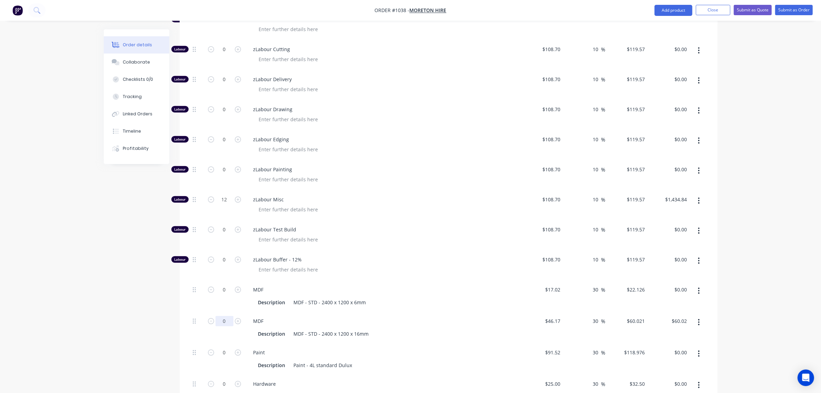
type input "0"
type input "$0.00"
click at [405, 190] on div "zLabour Misc" at bounding box center [383, 205] width 276 height 30
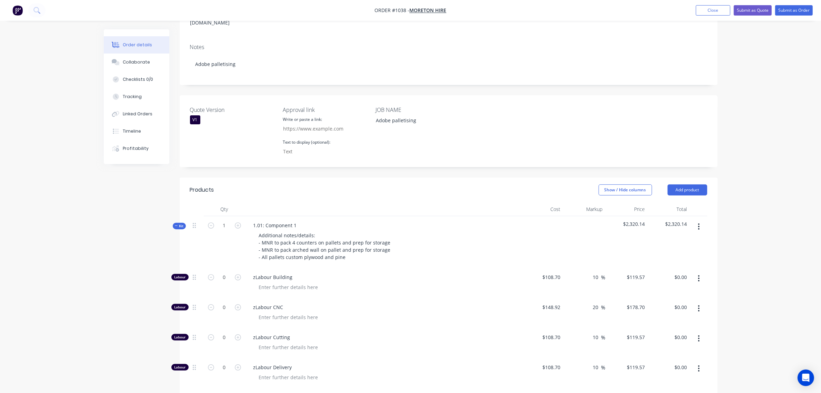
scroll to position [127, 0]
click at [181, 224] on span "Kit" at bounding box center [179, 226] width 9 height 5
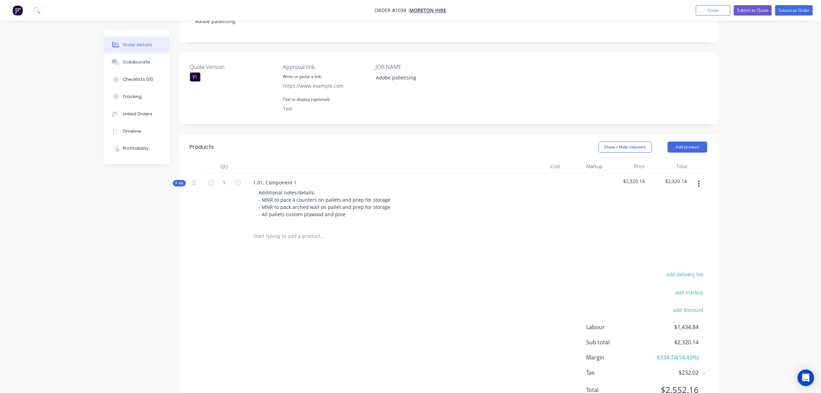
scroll to position [181, 0]
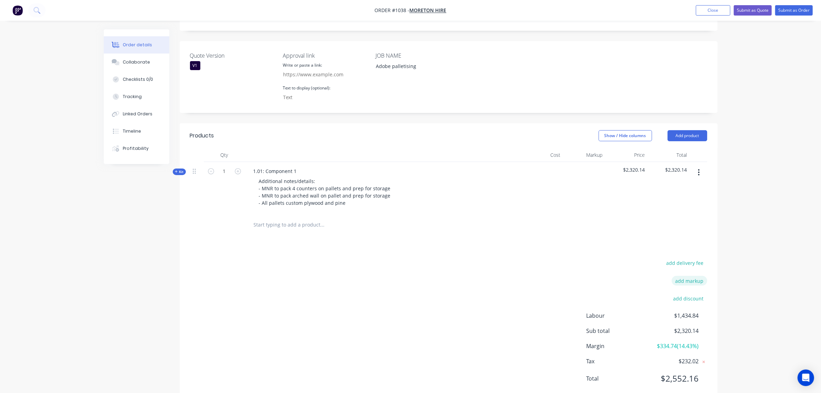
click at [697, 276] on button "add markup" at bounding box center [690, 280] width 36 height 9
click at [690, 277] on input at bounding box center [680, 282] width 31 height 10
type input "7"
click input "submit" at bounding box center [0, 0] width 0 height 0
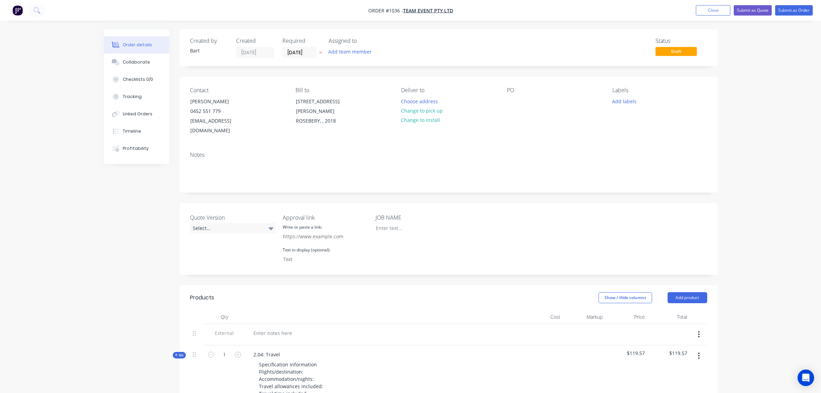
scroll to position [142, 0]
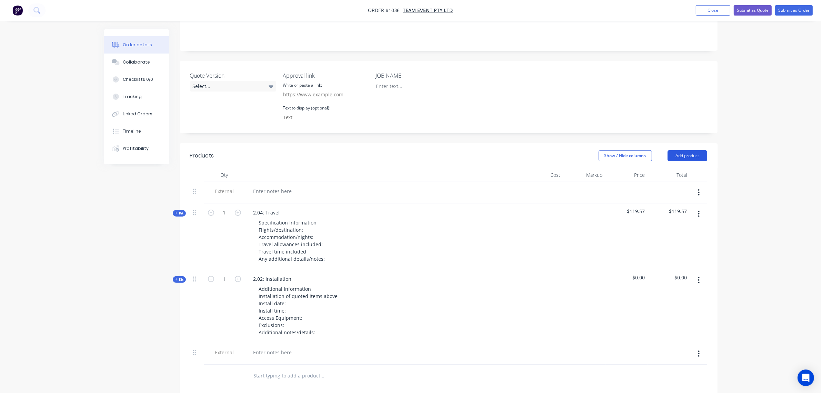
click at [686, 150] on button "Add product" at bounding box center [688, 155] width 40 height 11
click at [273, 186] on div at bounding box center [273, 191] width 50 height 10
paste div
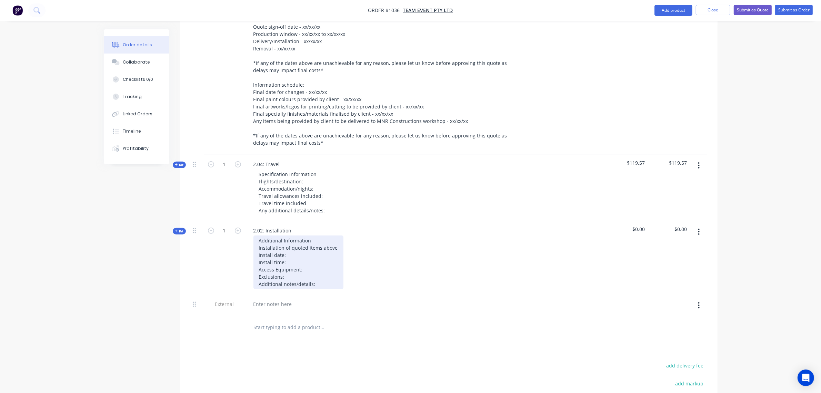
scroll to position [314, 0]
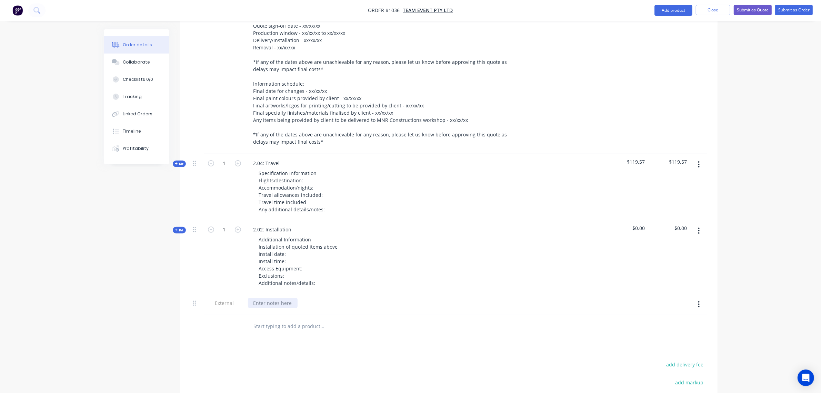
click at [285, 298] on div at bounding box center [273, 303] width 50 height 10
paste div
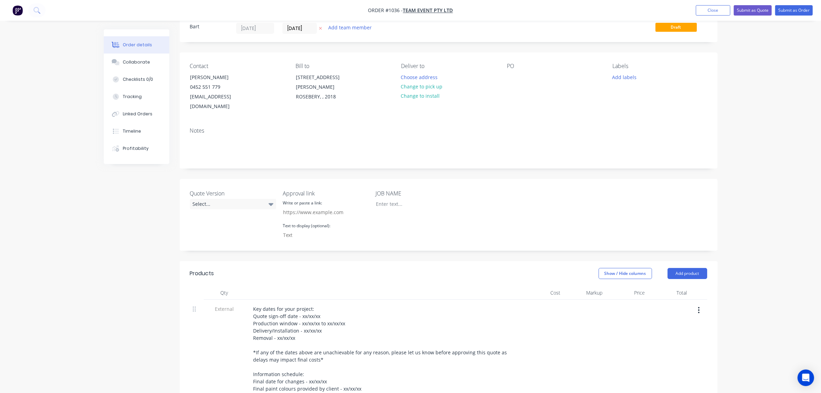
scroll to position [0, 0]
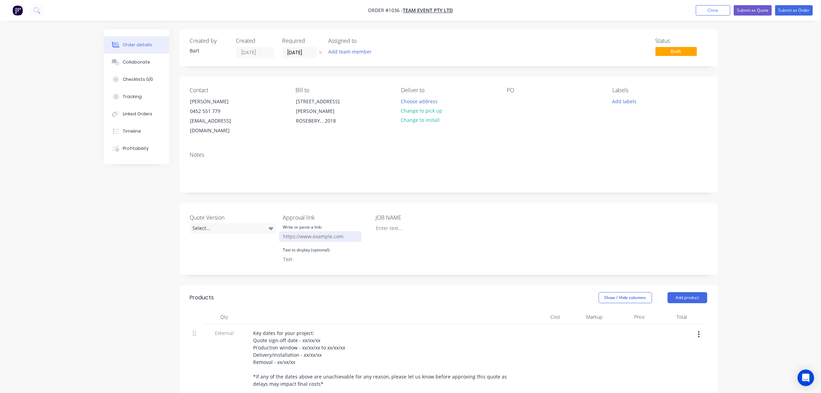
click at [311, 231] on input "Quote Version" at bounding box center [320, 236] width 82 height 10
paste input "[URL][DOMAIN_NAME]"
drag, startPoint x: 345, startPoint y: 225, endPoint x: 361, endPoint y: 225, distance: 16.2
click at [361, 231] on input "[URL][DOMAIN_NAME]" at bounding box center [320, 236] width 82 height 10
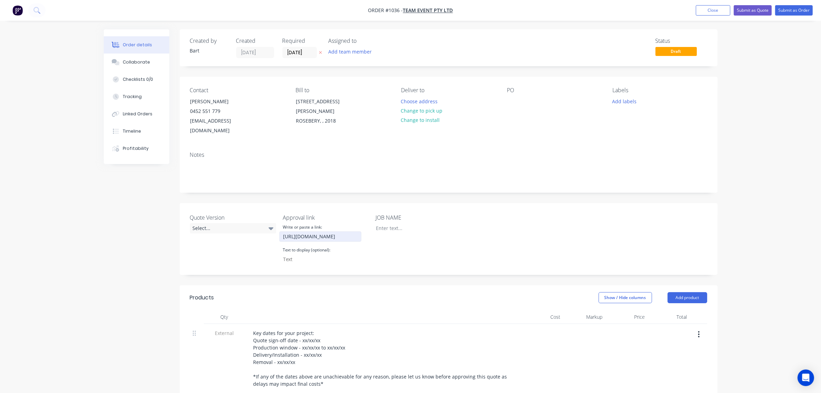
scroll to position [0, 100]
type input "[URL][DOMAIN_NAME]"
click at [242, 223] on div "Select..." at bounding box center [233, 228] width 86 height 10
click at [192, 247] on button "V1" at bounding box center [241, 247] width 103 height 14
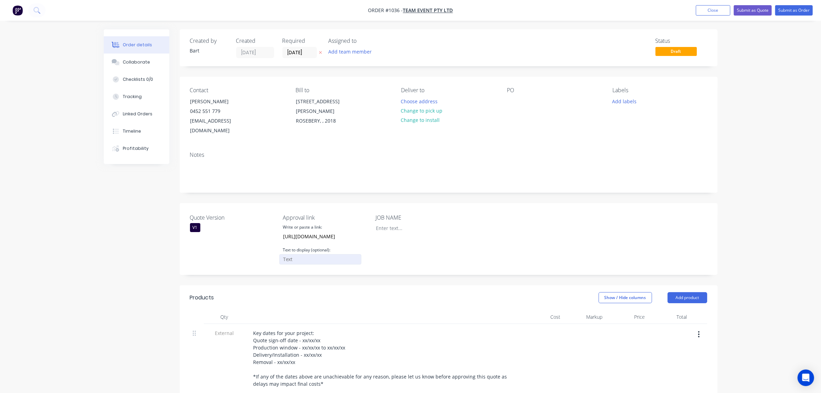
click at [302, 254] on input "Quote Version" at bounding box center [320, 259] width 82 height 10
paste input "CLICK HERE TO APPROVE QUOTE"
type input "CLICK HERE TO APPROVE QUOTE"
click at [400, 223] on div at bounding box center [413, 228] width 86 height 10
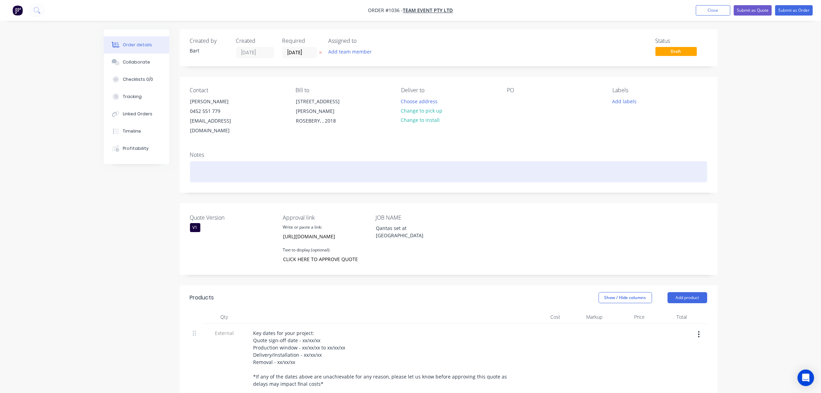
click at [203, 163] on div at bounding box center [448, 171] width 517 height 21
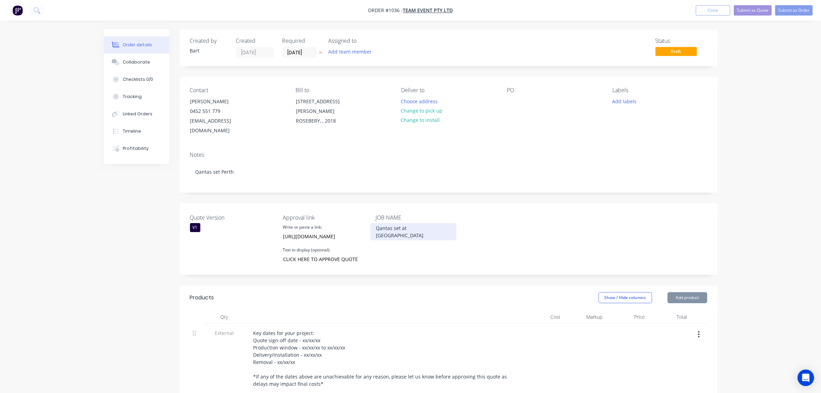
drag, startPoint x: 406, startPoint y: 218, endPoint x: 436, endPoint y: 225, distance: 30.5
click at [406, 223] on div "Qantas set at [GEOGRAPHIC_DATA]" at bounding box center [413, 231] width 86 height 17
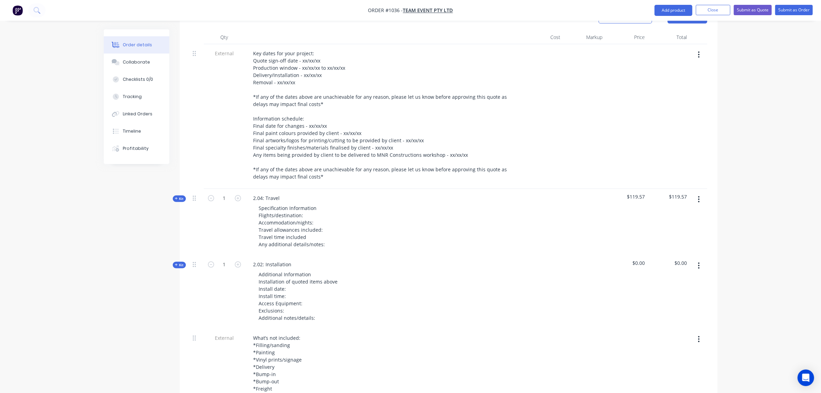
scroll to position [280, 0]
click at [182, 195] on span "Kit" at bounding box center [179, 197] width 9 height 5
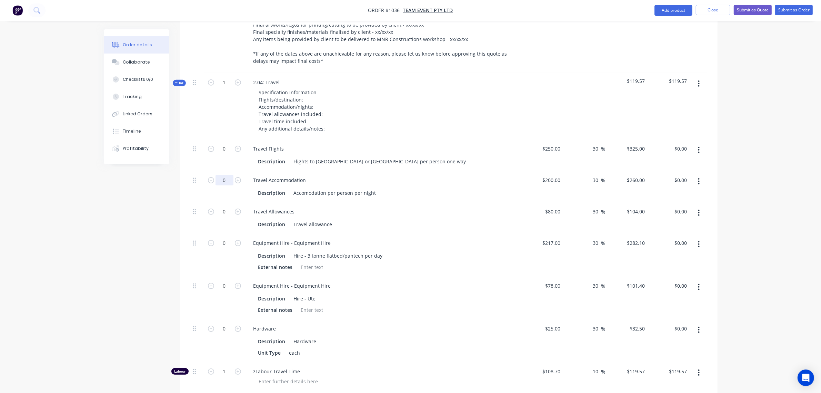
scroll to position [395, 0]
click at [310, 88] on div "Specification Information Flights/destination: Accommodation/nights: Travel all…" at bounding box center [292, 110] width 77 height 46
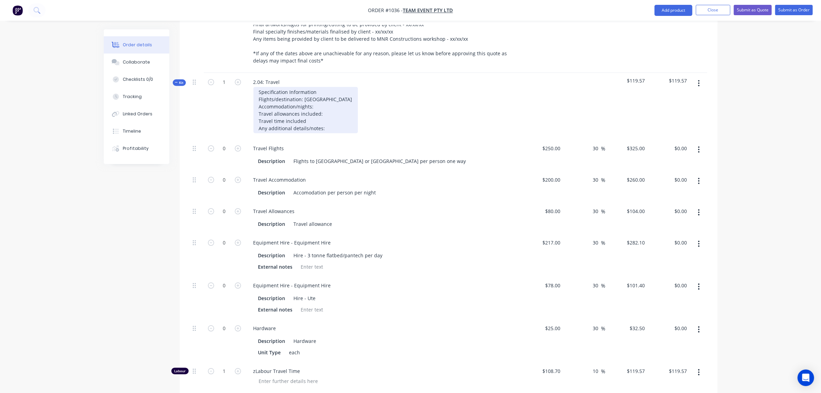
click at [325, 96] on div "Specification Information Flights/destination: [GEOGRAPHIC_DATA] Accommodation/…" at bounding box center [306, 110] width 105 height 46
